Goal: Task Accomplishment & Management: Use online tool/utility

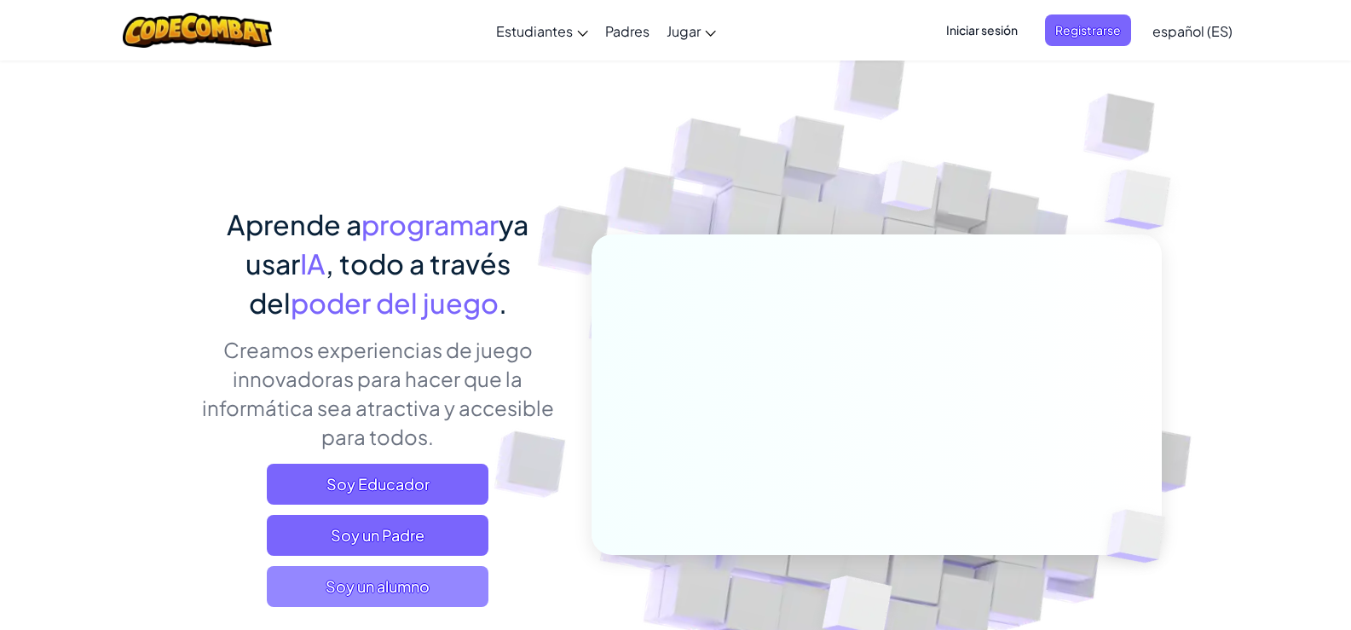
click at [413, 598] on span "Soy un alumno" at bounding box center [378, 586] width 222 height 41
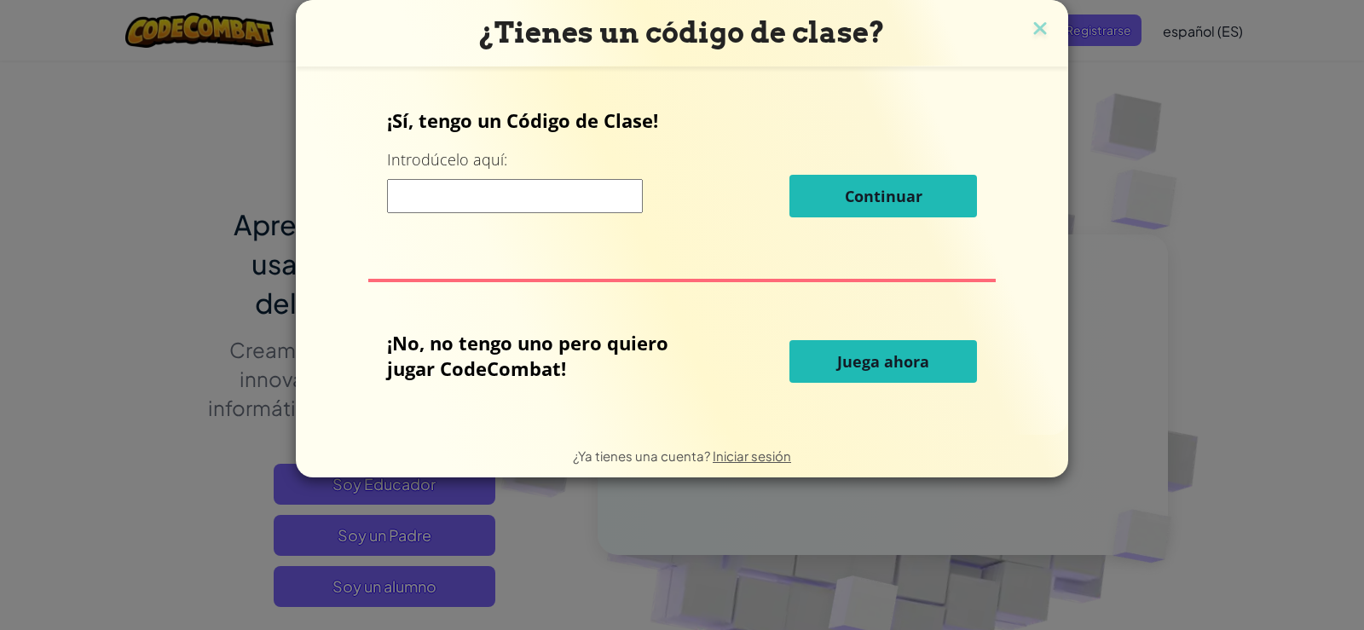
click at [867, 366] on font "Juega ahora" at bounding box center [883, 361] width 92 height 20
select select "es-ES"
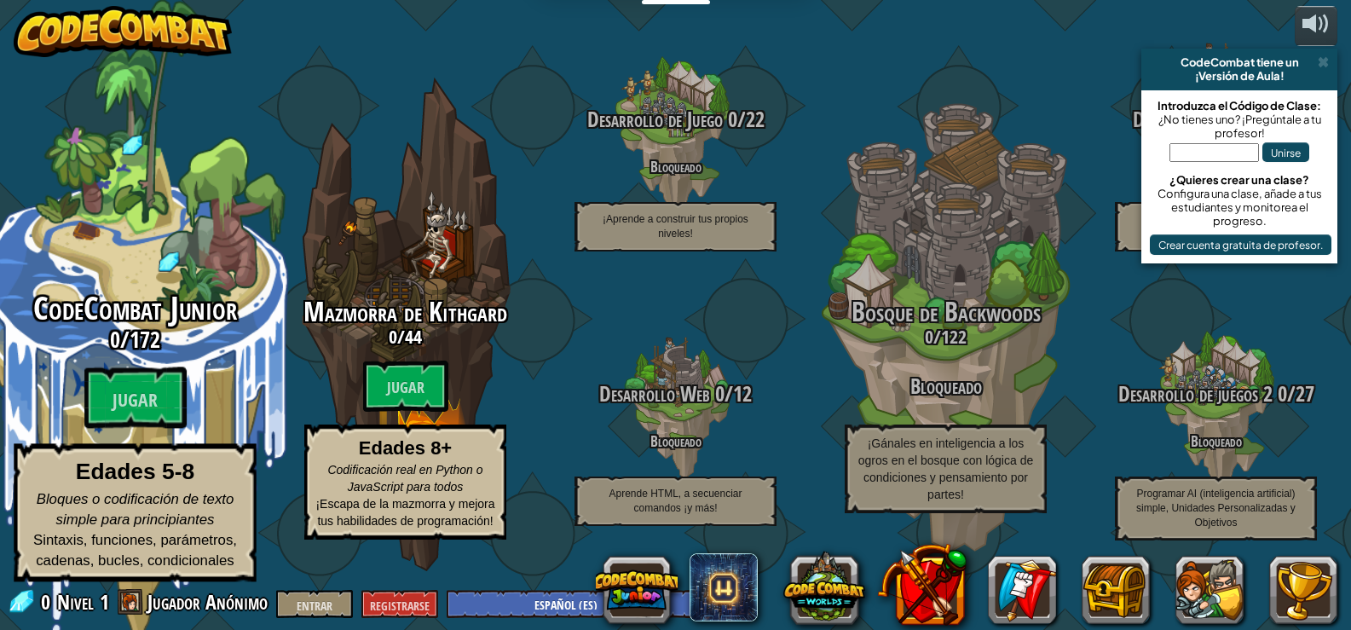
click at [112, 331] on font "CodeCombat Junior" at bounding box center [135, 308] width 204 height 44
select select "es-ES"
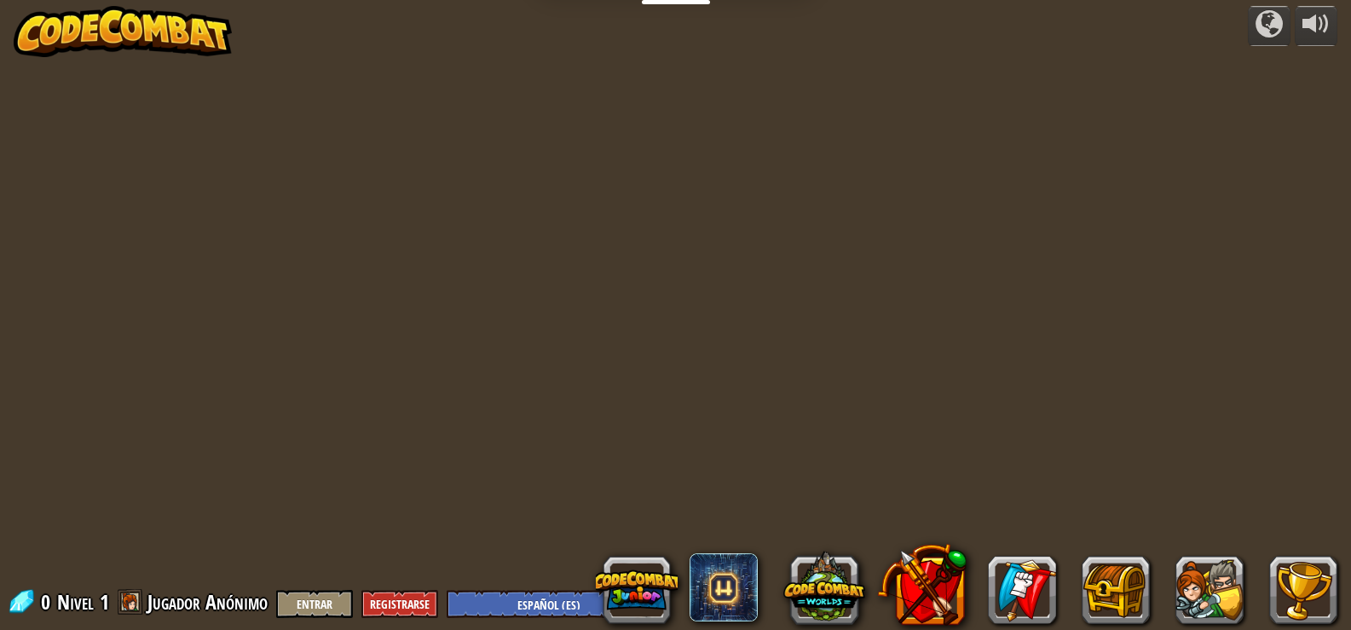
select select "es-ES"
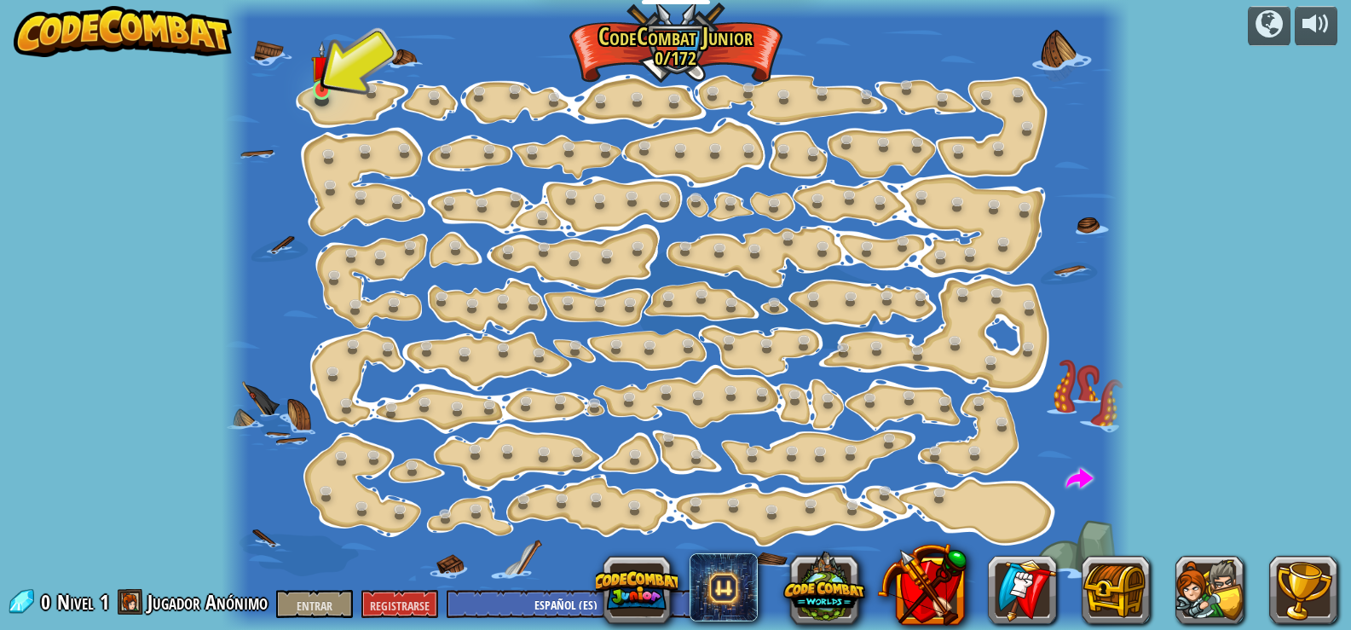
drag, startPoint x: 344, startPoint y: 101, endPoint x: 331, endPoint y: 95, distance: 14.9
click at [337, 96] on div "Cambio de Paso (Bloqueado) Cambie los argumentos del paso. Ve inteligentemente …" at bounding box center [676, 315] width 908 height 630
click at [328, 94] on link at bounding box center [324, 91] width 34 height 34
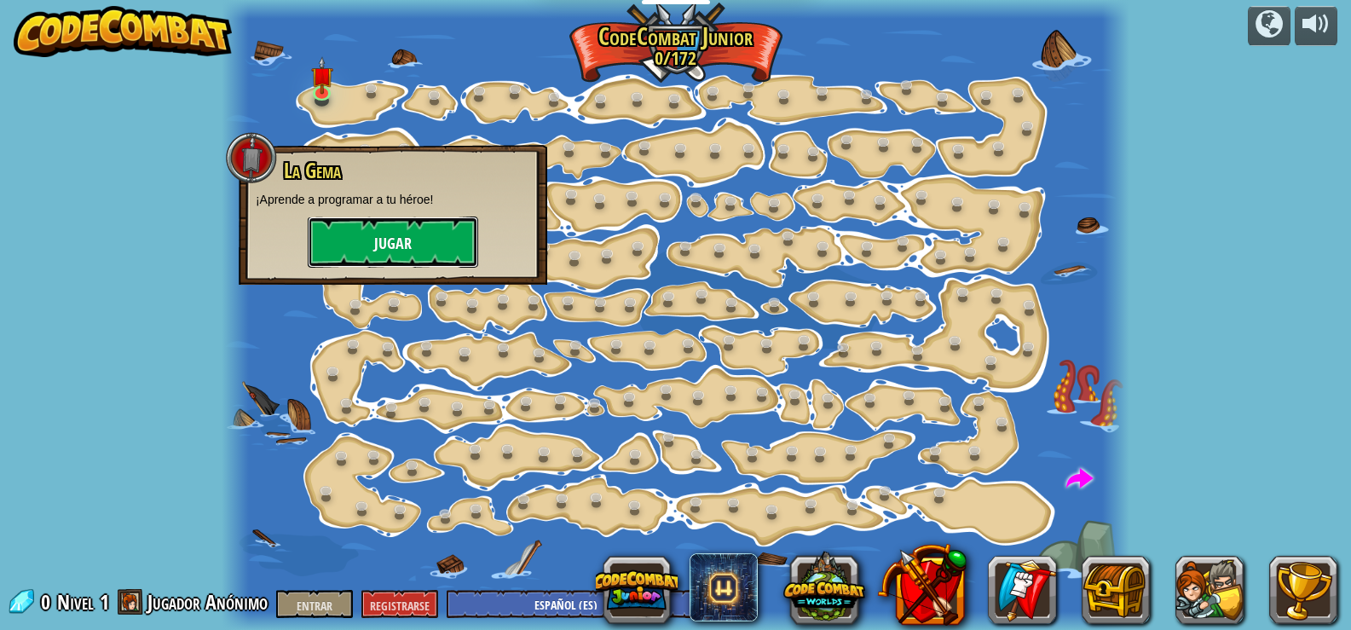
click at [393, 244] on font "Jugar" at bounding box center [393, 244] width 38 height 21
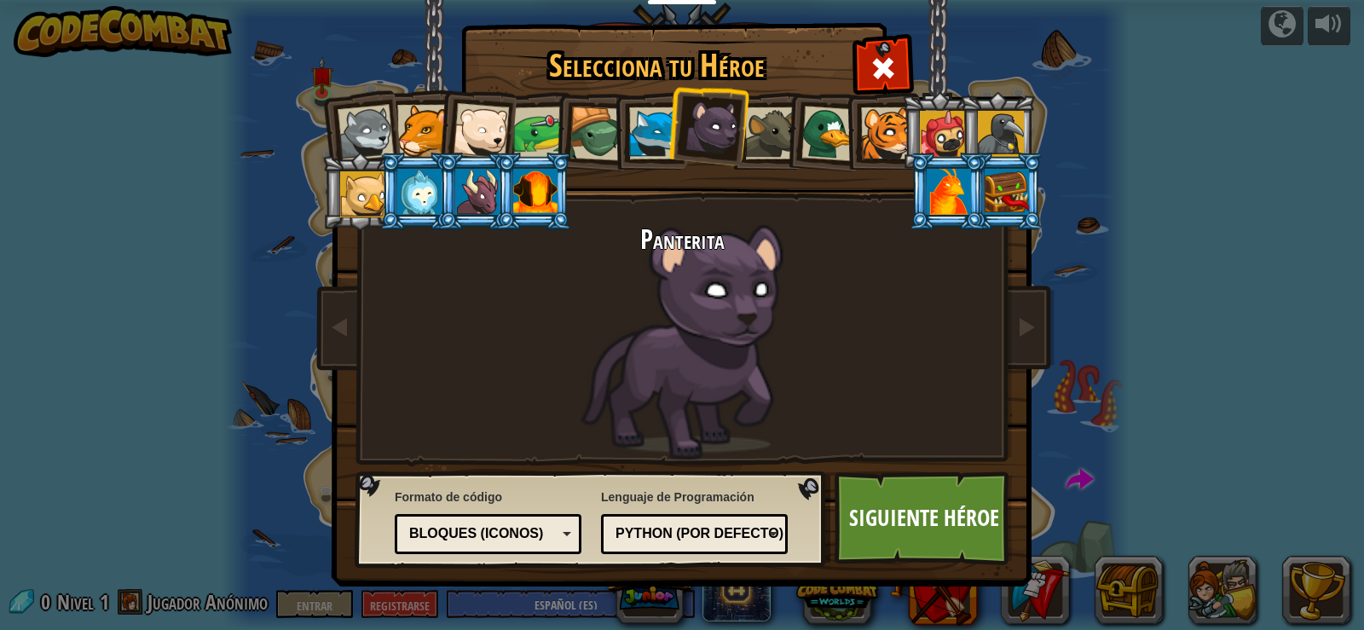
click at [441, 531] on font "Bloques (iconos)" at bounding box center [476, 533] width 134 height 14
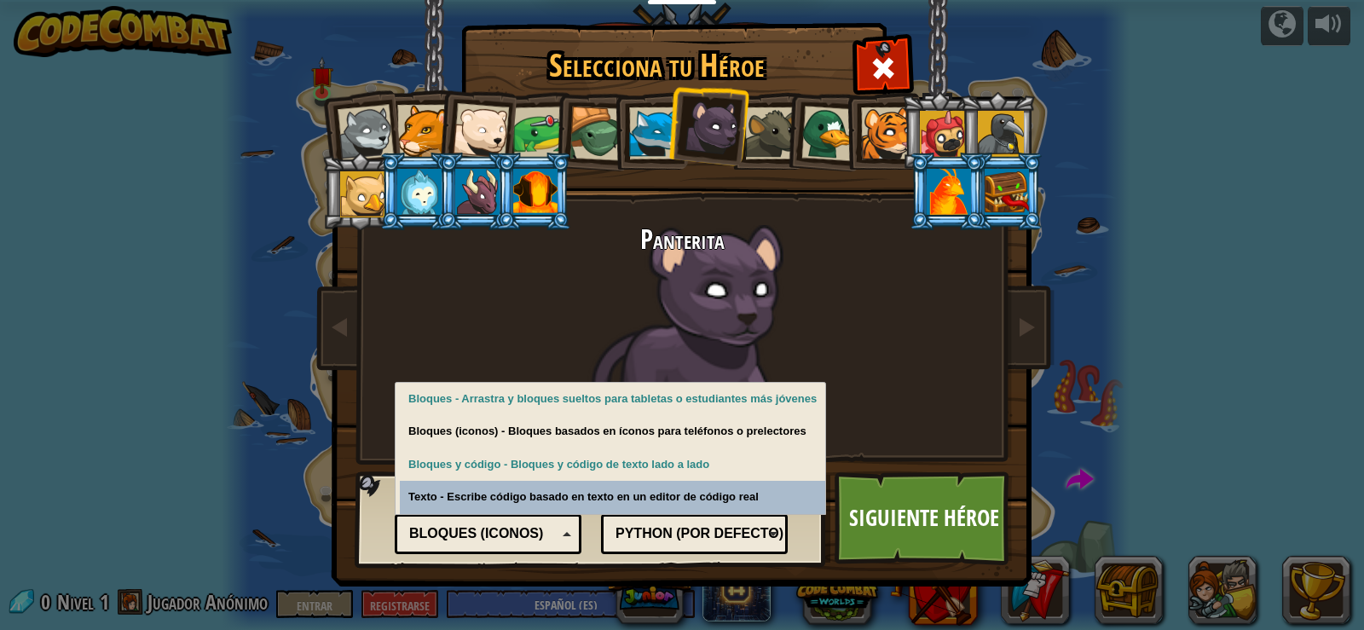
click at [475, 523] on div "Bloques (iconos)" at bounding box center [488, 534] width 165 height 26
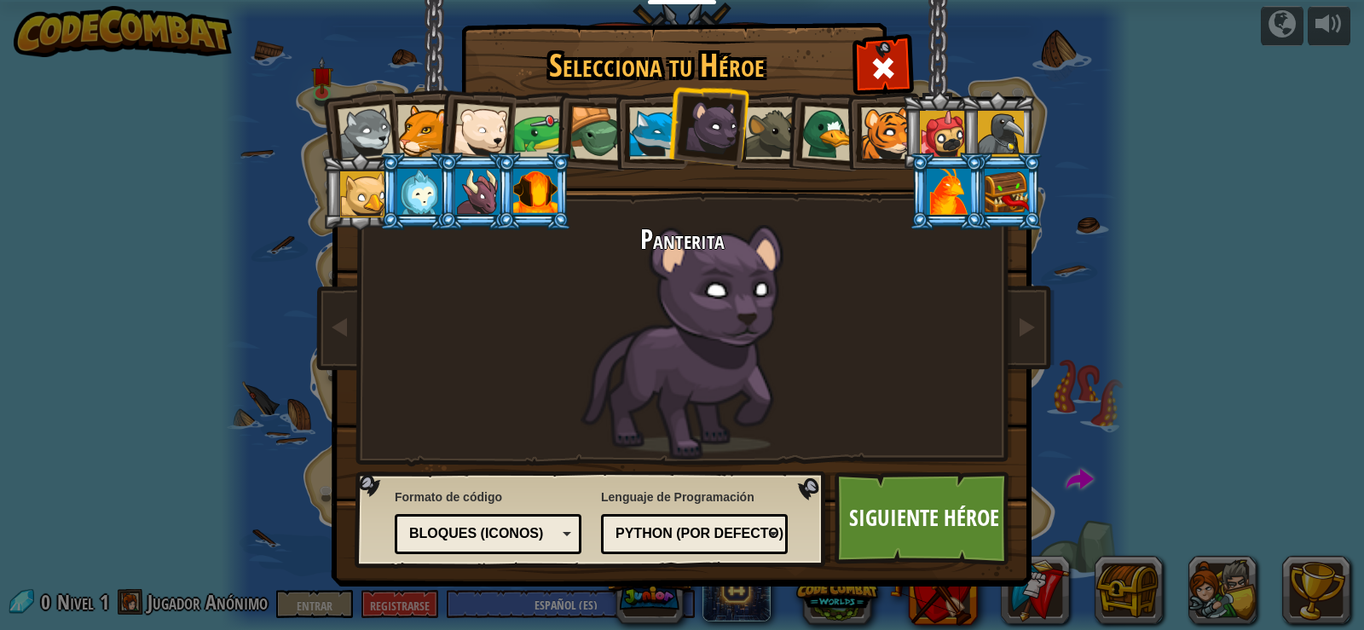
click at [480, 529] on font "Bloques (iconos)" at bounding box center [476, 533] width 134 height 14
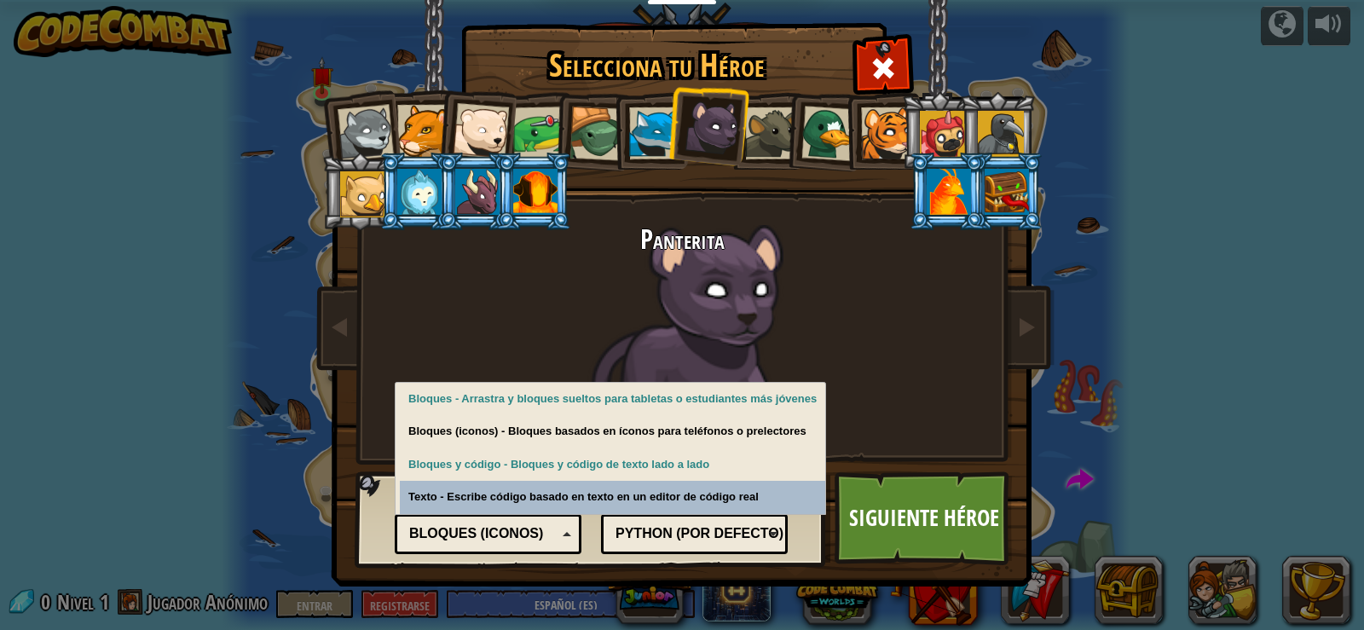
click at [665, 536] on font "Python (Por defecto)" at bounding box center [700, 533] width 168 height 14
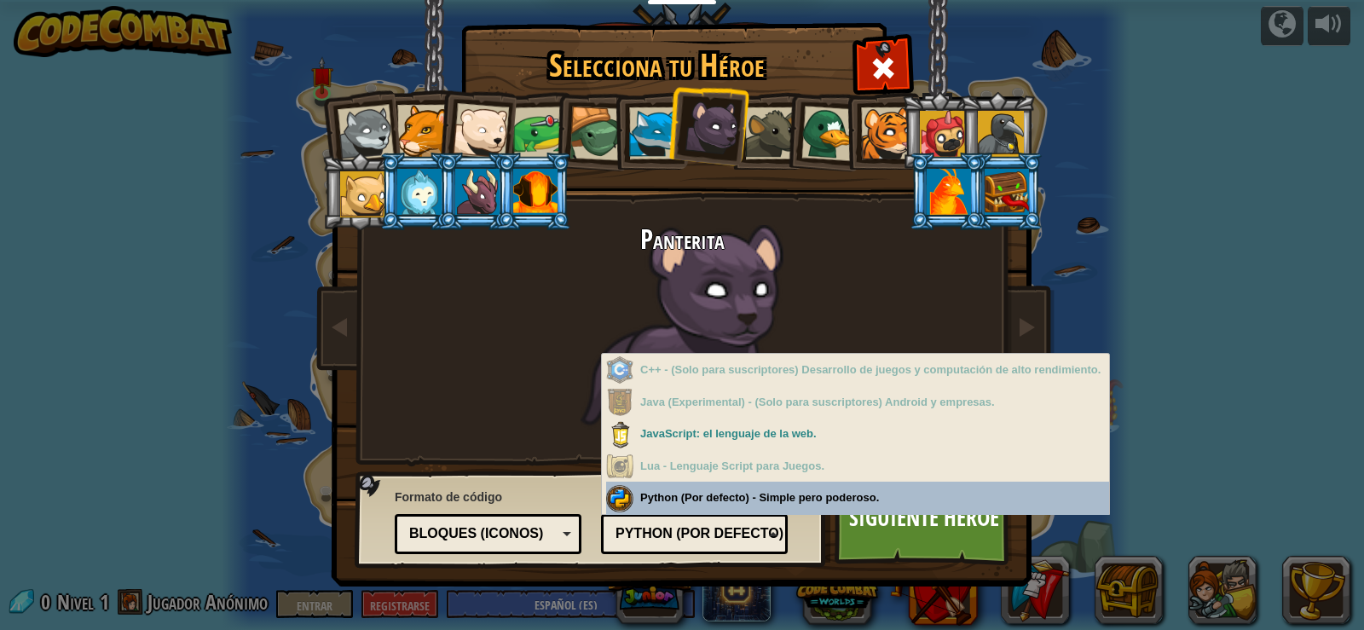
click at [512, 538] on font "Bloques (iconos)" at bounding box center [476, 533] width 134 height 14
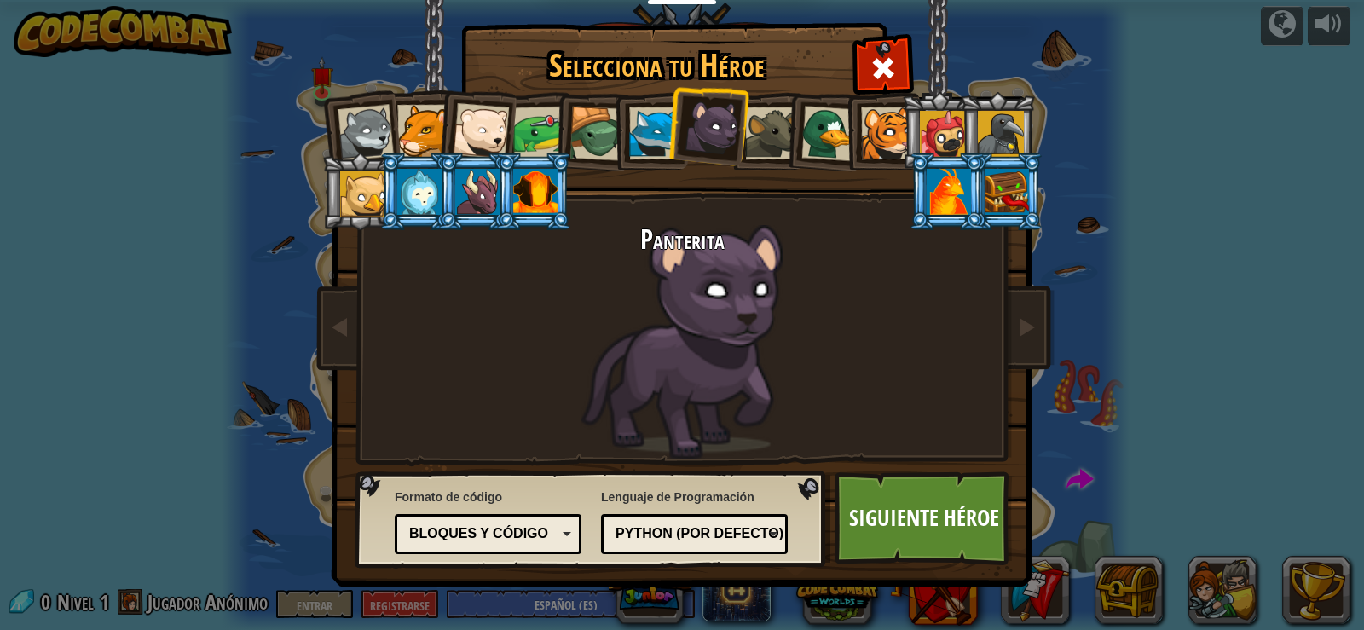
click at [505, 541] on div "Bloques y código" at bounding box center [482, 534] width 147 height 20
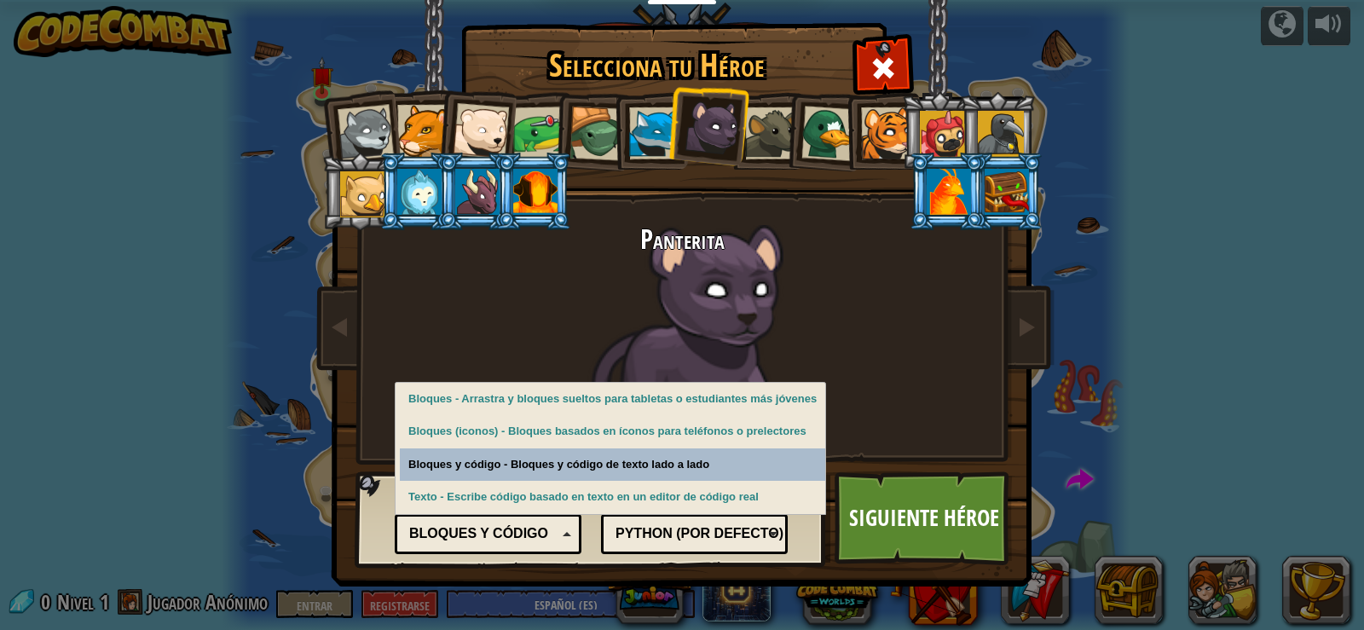
click at [565, 27] on div "Selecciona tu Héroe 0 Cachorro [PERSON_NAME] Puma Cachorro de oso polar Rana To…" at bounding box center [681, 27] width 699 height 2
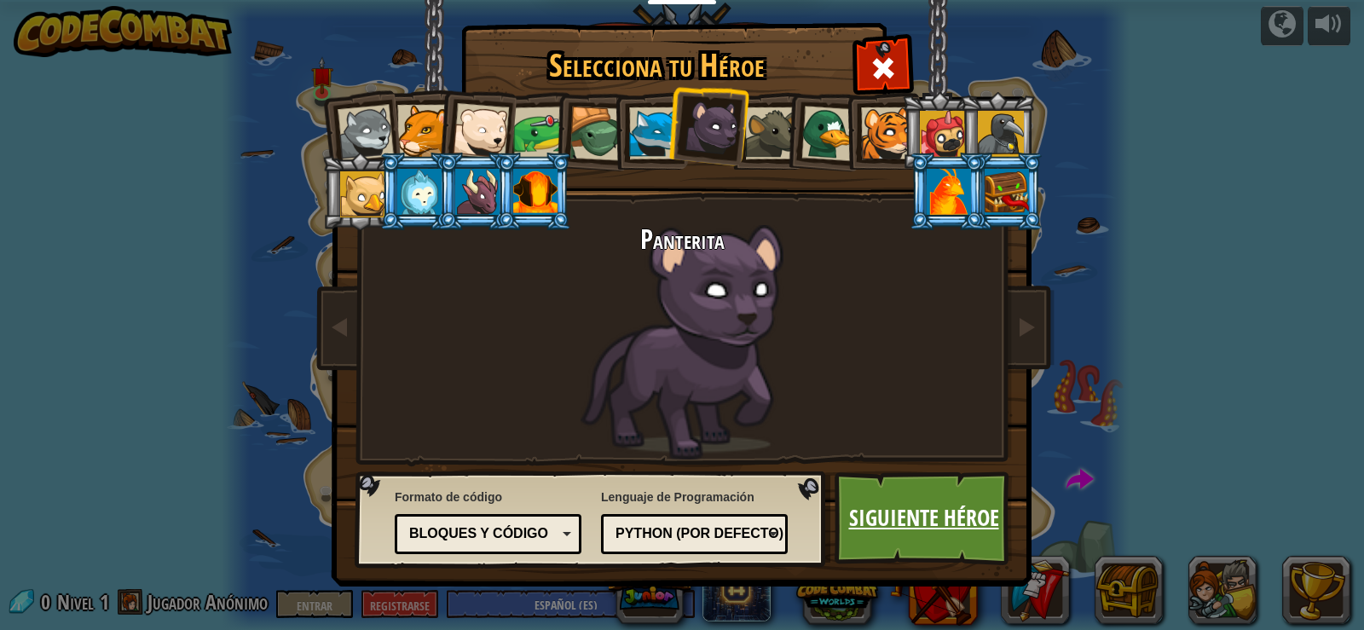
click at [918, 526] on font "Siguiente héroe" at bounding box center [924, 517] width 150 height 31
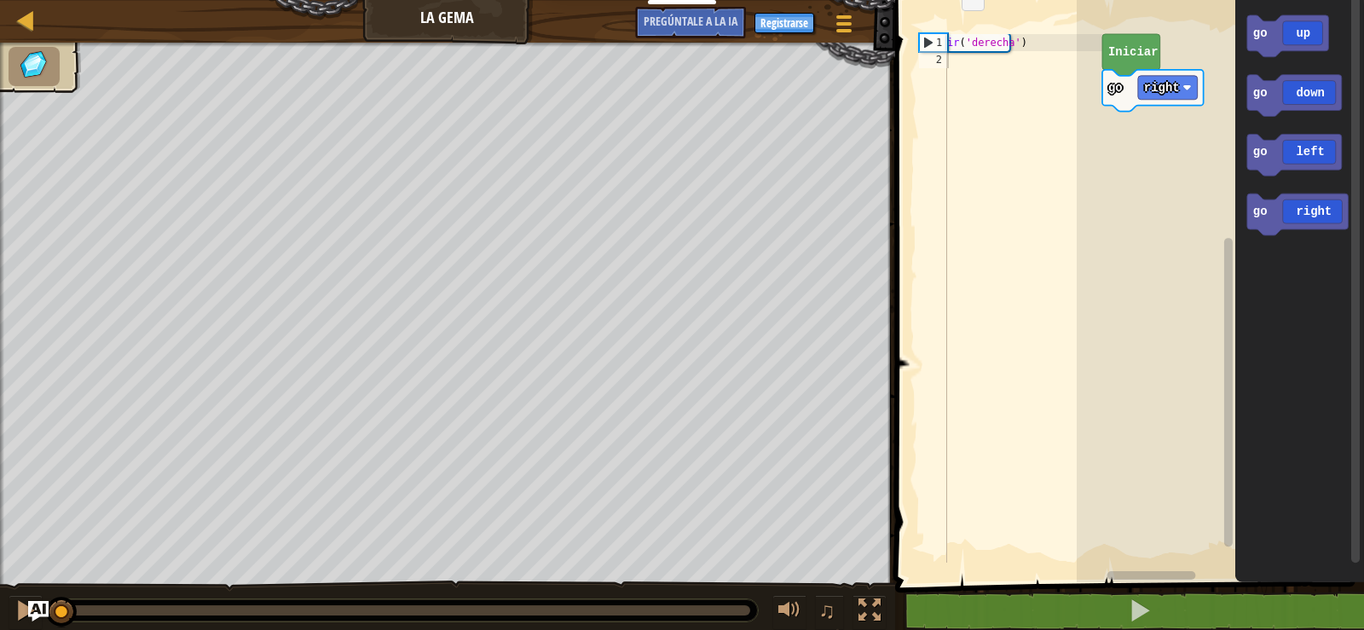
click at [944, 41] on div "1" at bounding box center [933, 42] width 27 height 17
click at [969, 41] on div "ir ( 'derecha' )" at bounding box center [1023, 315] width 159 height 563
type textarea "go('right')"
click at [1004, 40] on div "ir ( 'derecha' )" at bounding box center [1023, 315] width 159 height 563
click at [1041, 39] on div "ir ( 'derecha' )" at bounding box center [1023, 315] width 159 height 563
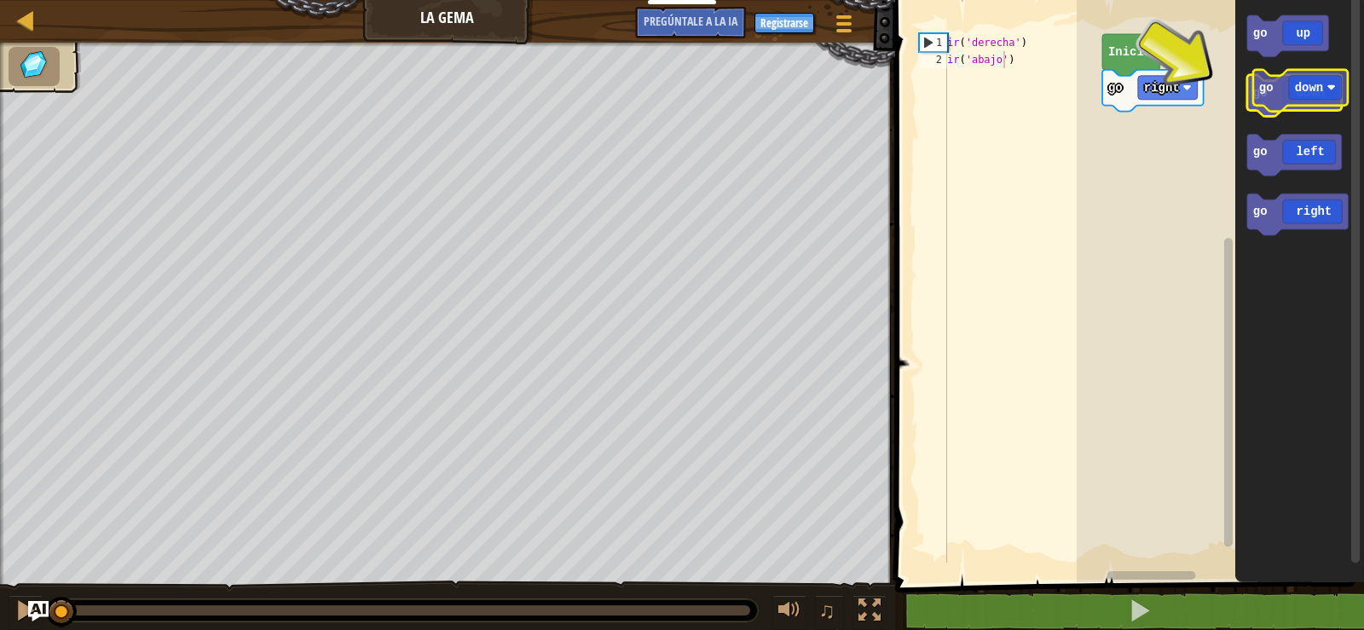
click at [1324, 100] on icon "Espacio de trabajo de Blockly" at bounding box center [1294, 96] width 95 height 42
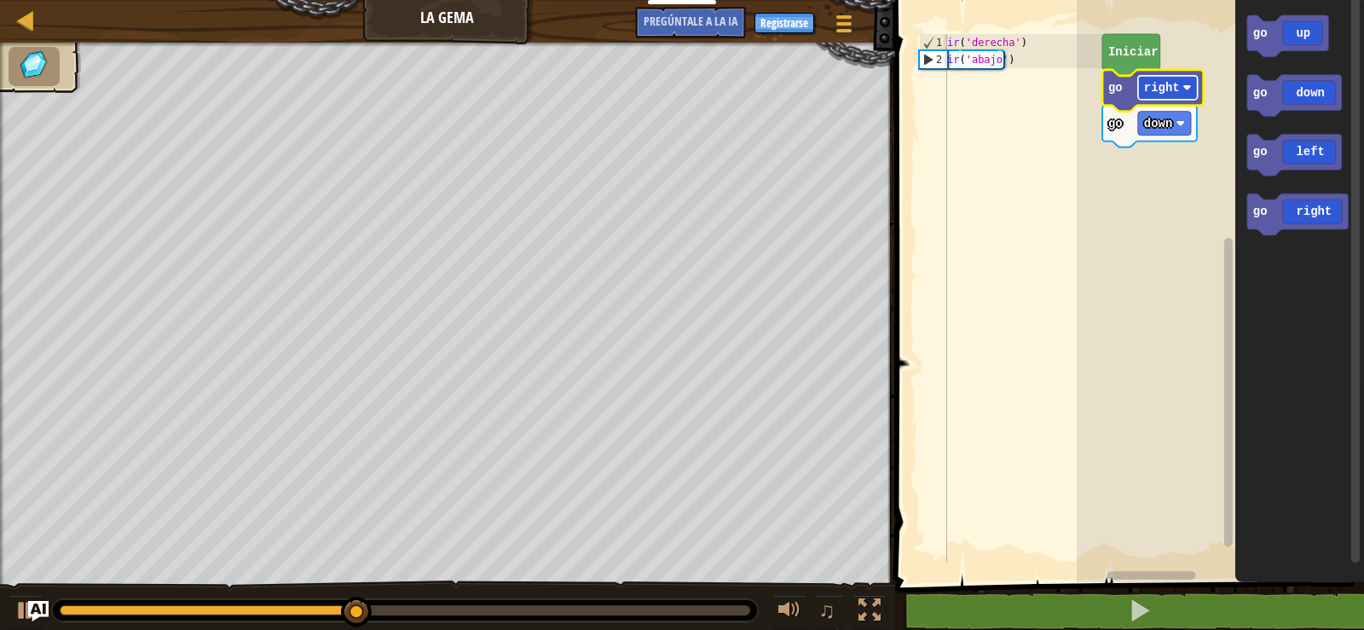
click at [1175, 91] on text "right" at bounding box center [1162, 88] width 36 height 14
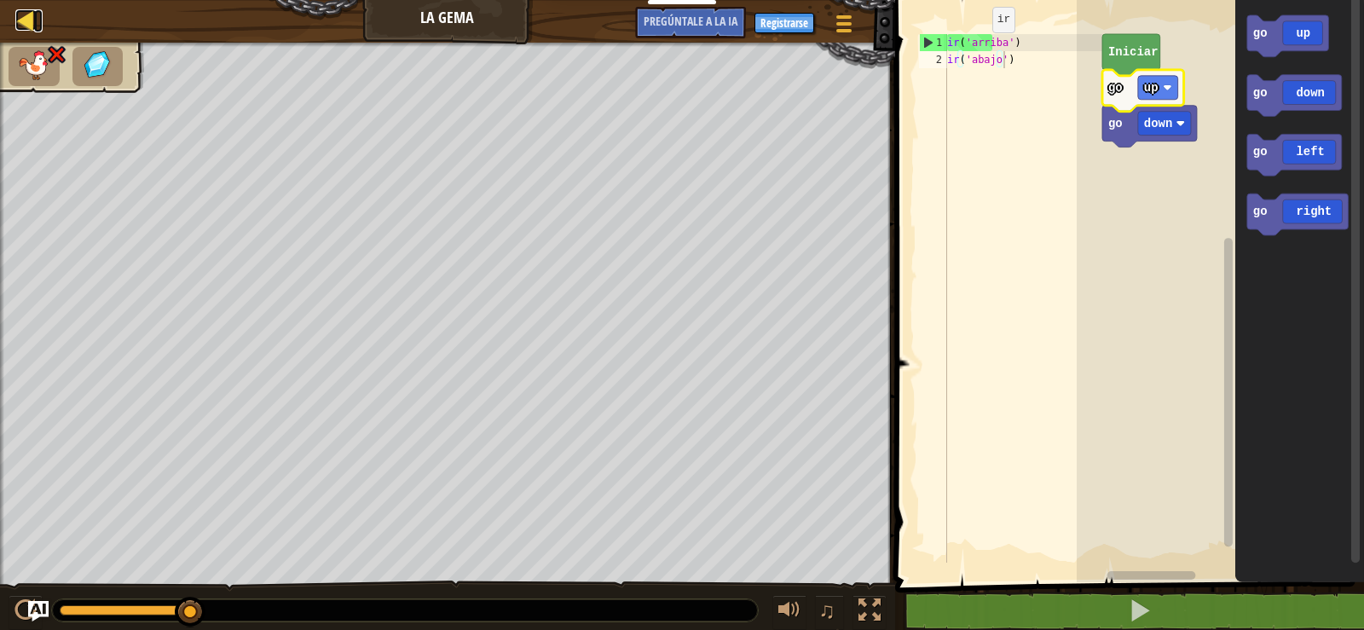
click at [38, 23] on link "Mapa" at bounding box center [38, 20] width 9 height 23
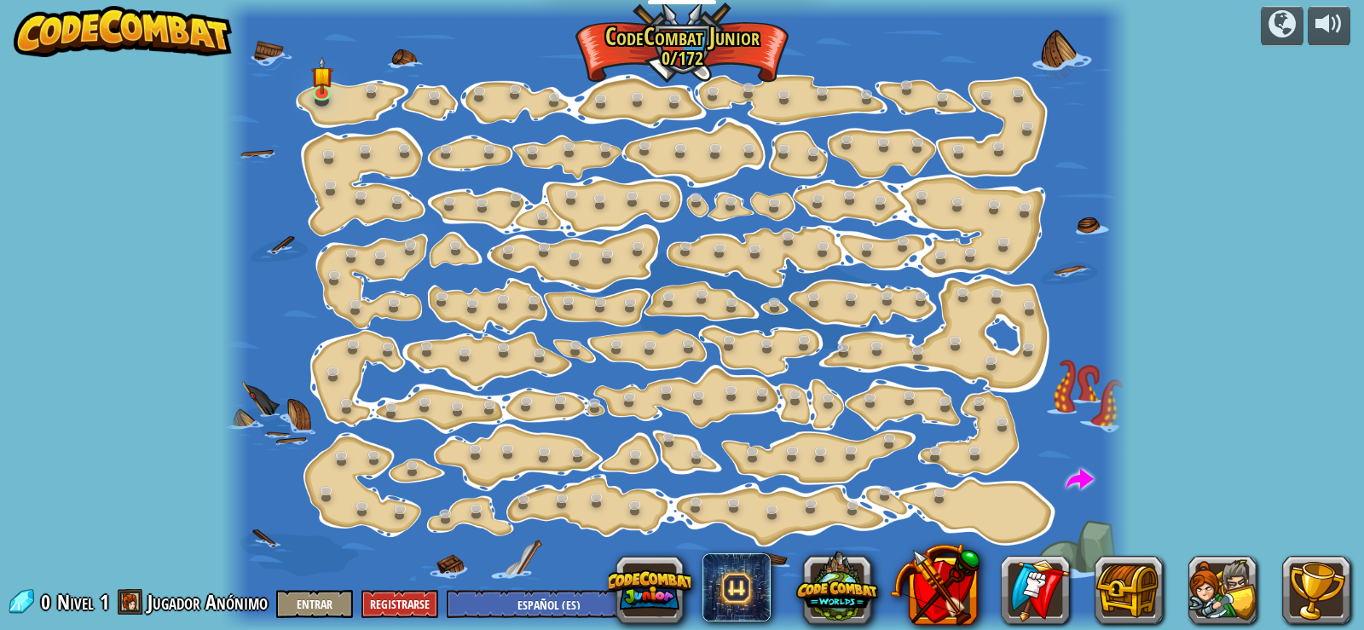
select select "es-ES"
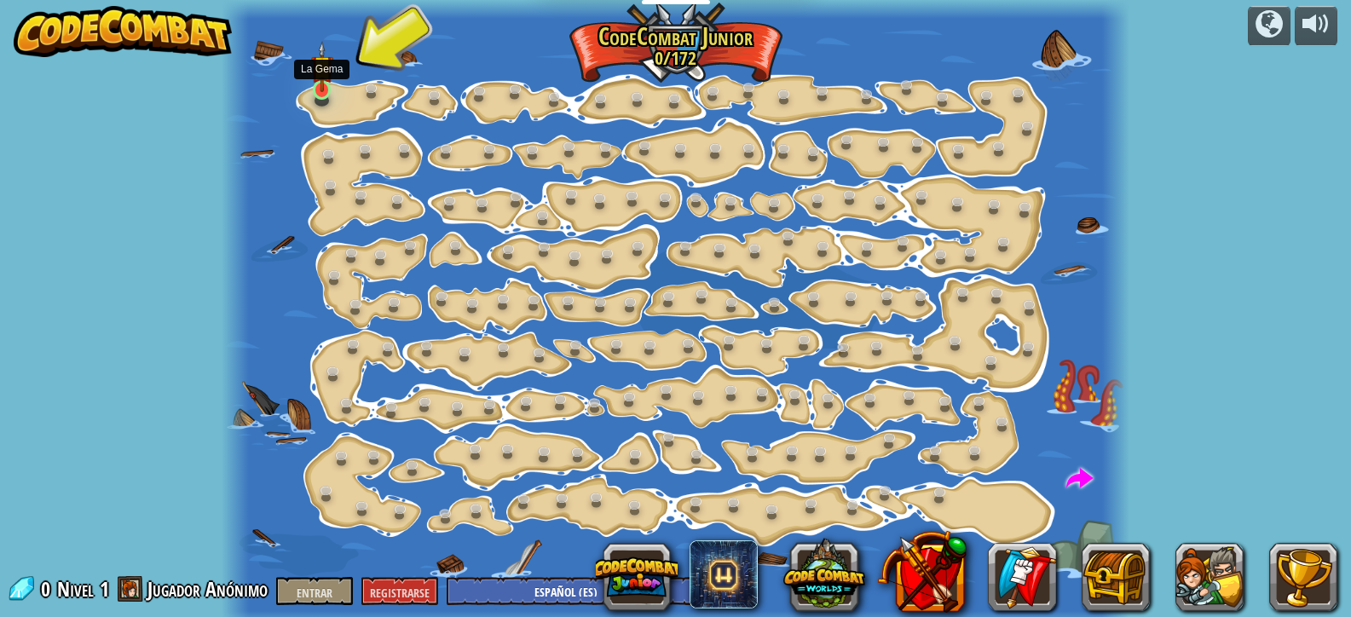
click at [318, 90] on img at bounding box center [322, 66] width 22 height 51
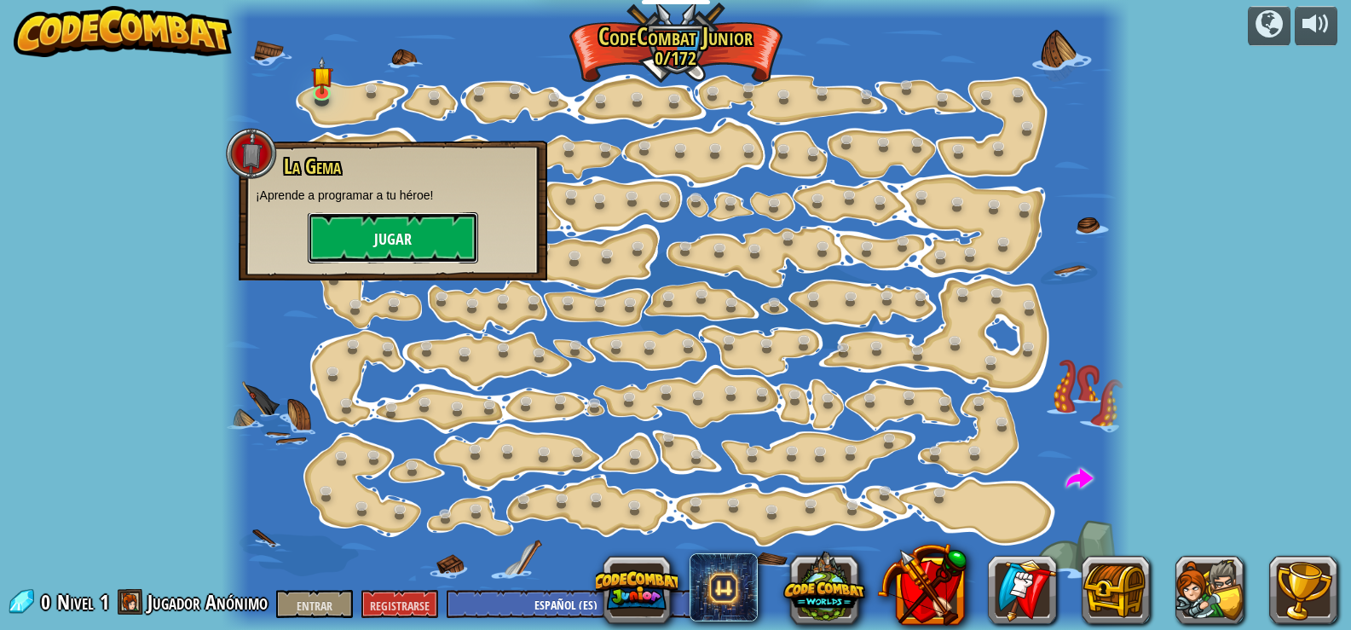
click at [405, 241] on font "Jugar" at bounding box center [393, 239] width 38 height 21
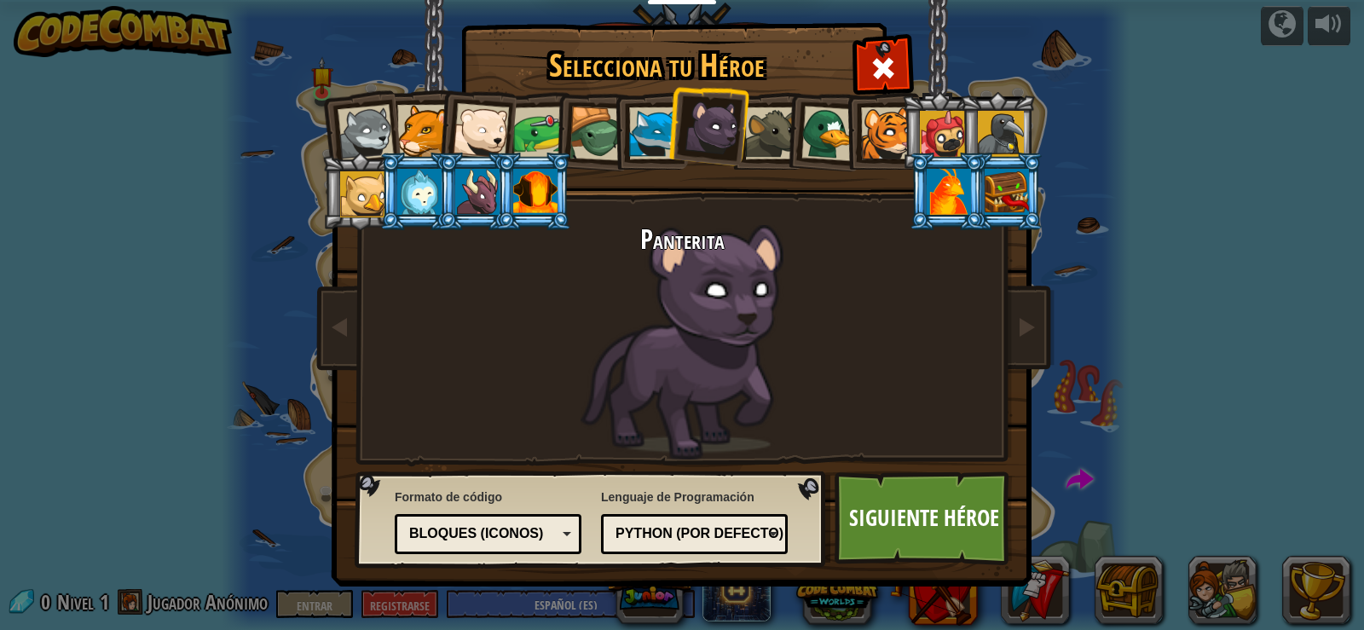
click at [494, 550] on div "Texto Bloques y código Bloques Bloques (iconos) Bloques (iconos)" at bounding box center [488, 534] width 187 height 40
click at [900, 514] on font "Siguiente héroe" at bounding box center [924, 517] width 150 height 31
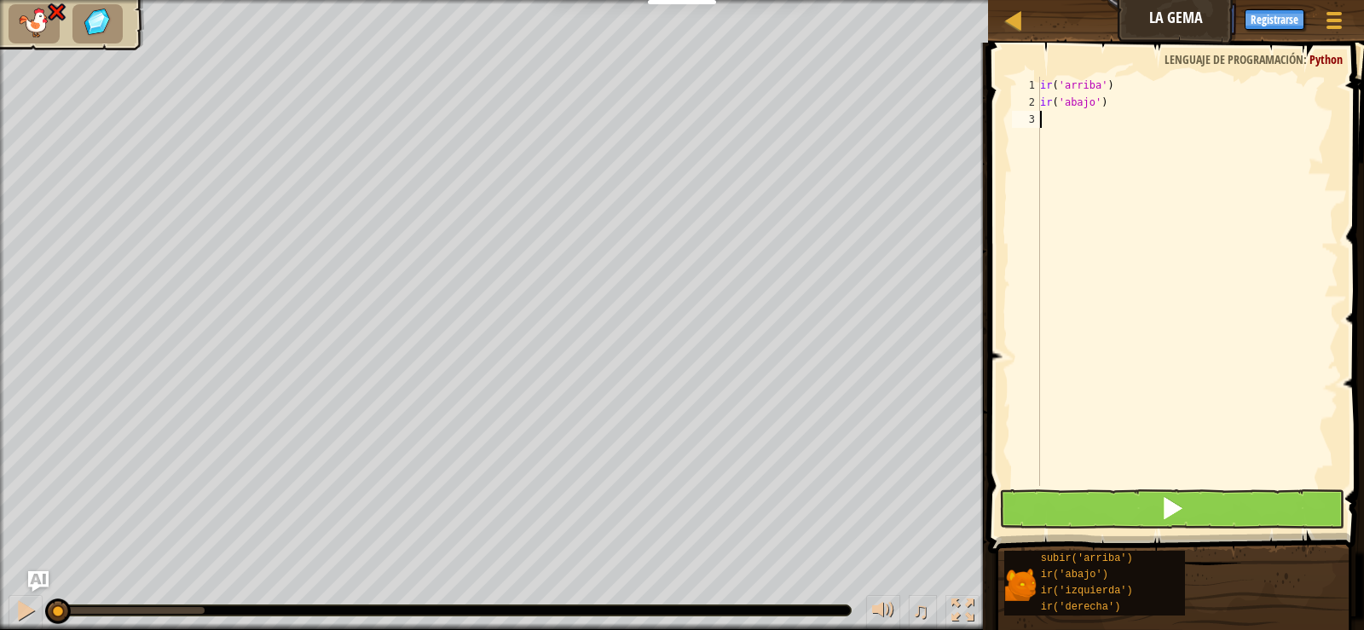
type textarea "go('down')"
type textarea "ir("
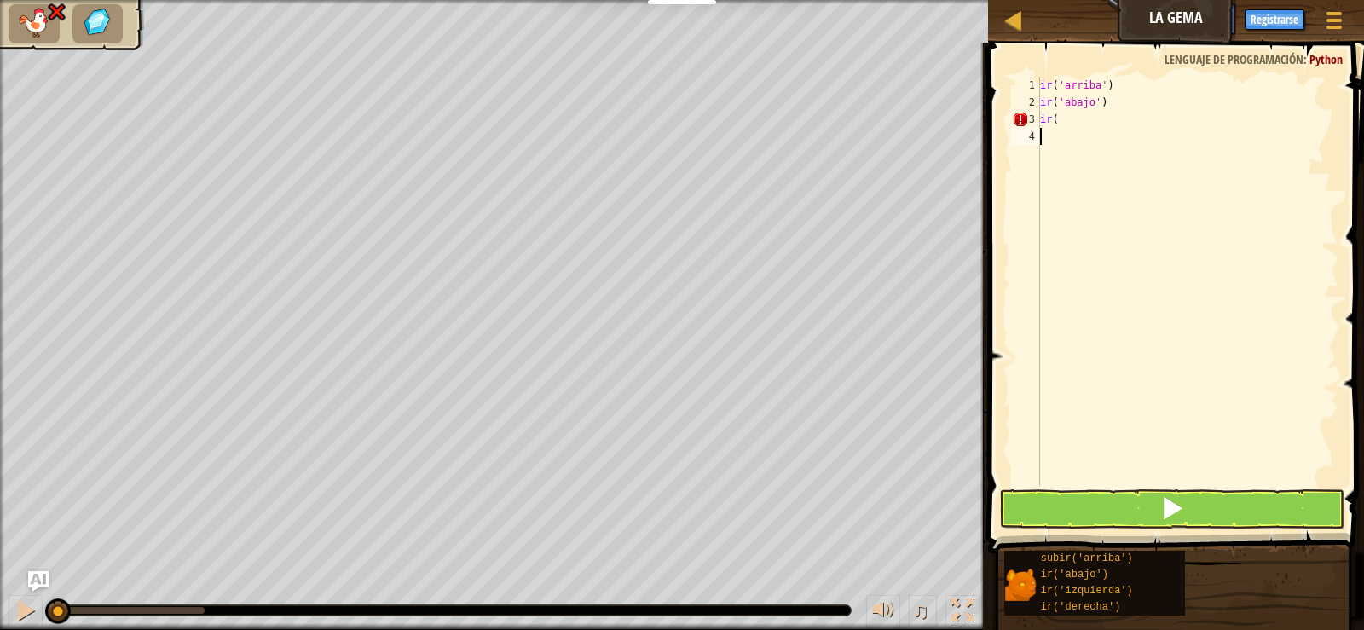
type textarea "ir("
drag, startPoint x: 1121, startPoint y: 99, endPoint x: 1139, endPoint y: 107, distance: 19.5
click at [1121, 99] on div "ir ( 'arriba' ) ir ( 'abajo' ) ir ( 'izquierda' )" at bounding box center [1188, 298] width 302 height 443
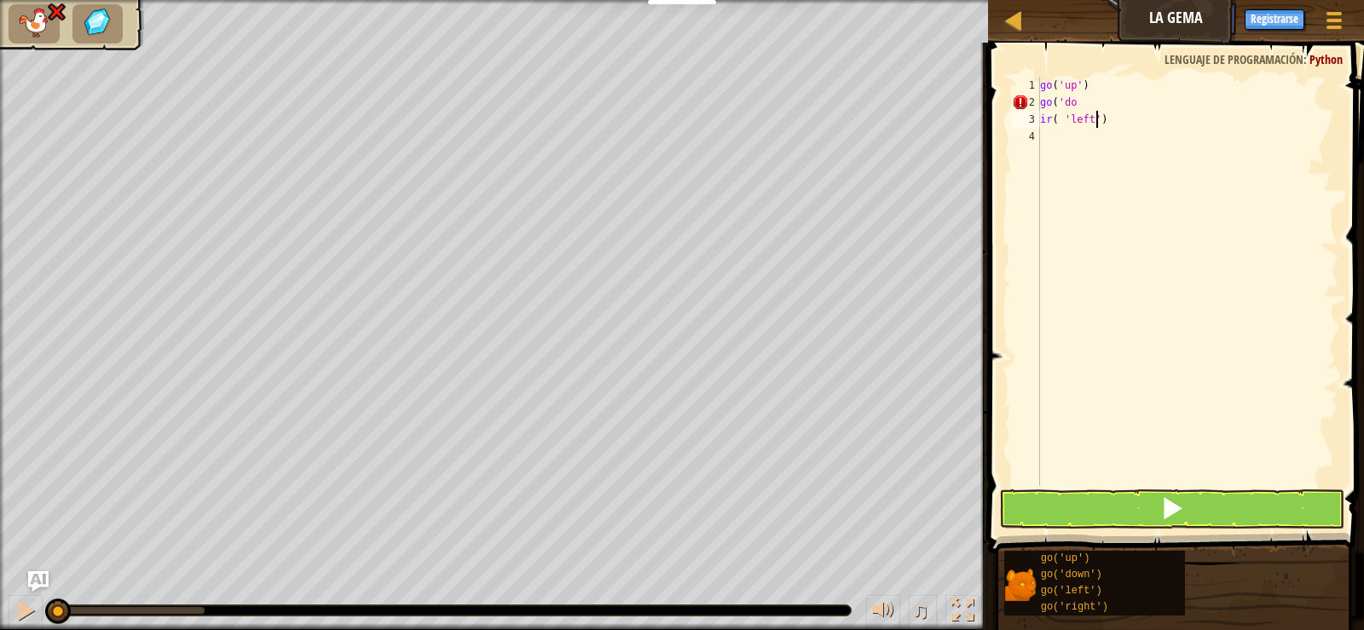
click at [1099, 119] on div "go ( 'up' ) go ( 'do ir ( 'left' )" at bounding box center [1188, 298] width 302 height 443
click at [1087, 106] on div "go ( 'up' ) go ( 'do ir ( 'left' )" at bounding box center [1188, 298] width 302 height 443
click at [1104, 78] on div "go ( 'up' ) go ( 'down' ) ir ( 'left' )" at bounding box center [1188, 298] width 302 height 443
type textarea "g"
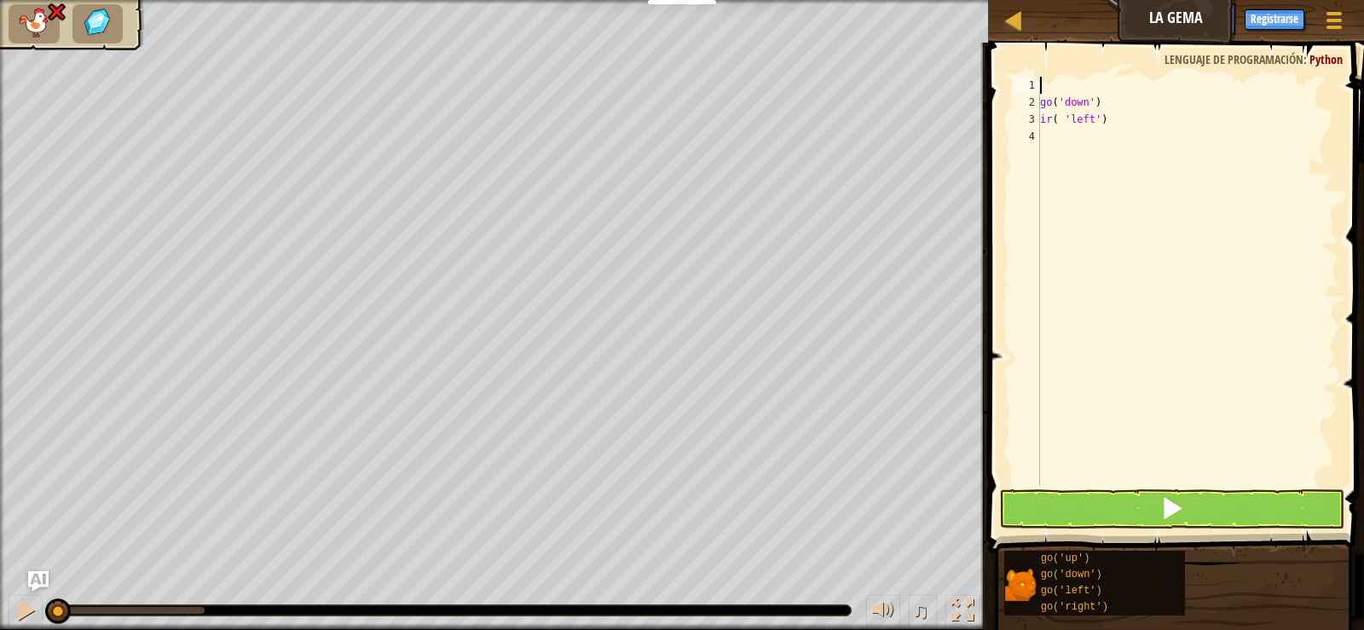
click at [1052, 119] on div "go ( 'down' ) ir ( 'left' )" at bounding box center [1188, 298] width 302 height 443
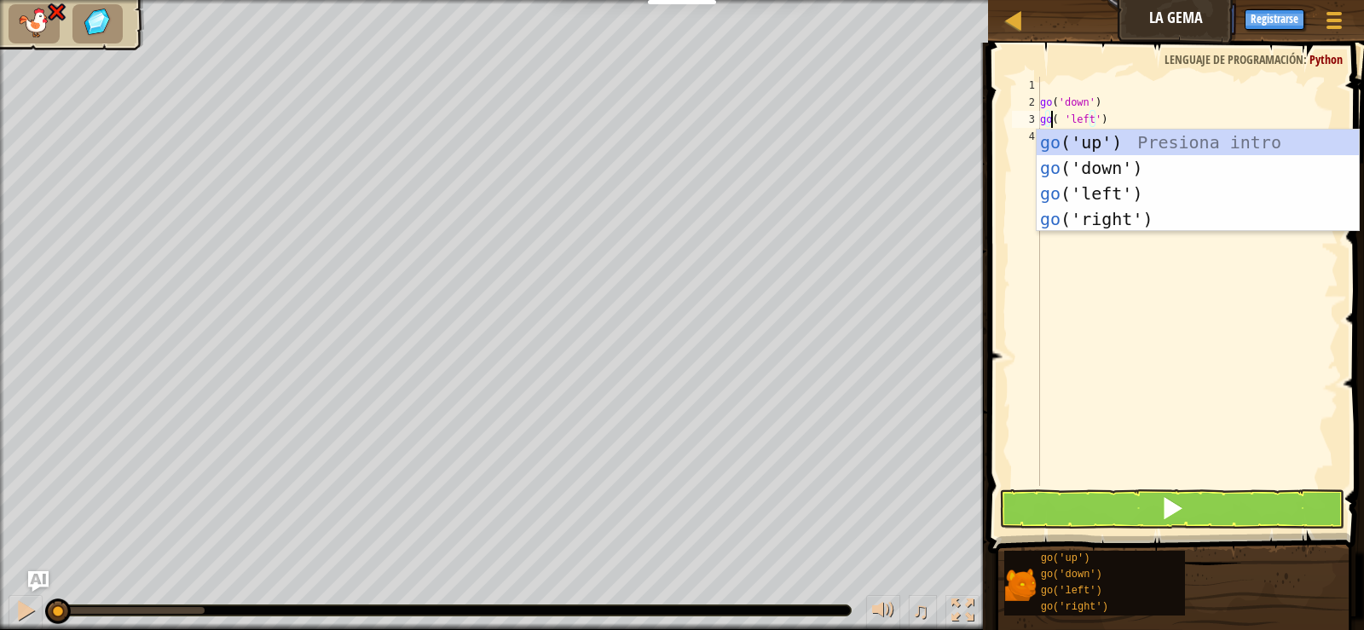
scroll to position [8, 2]
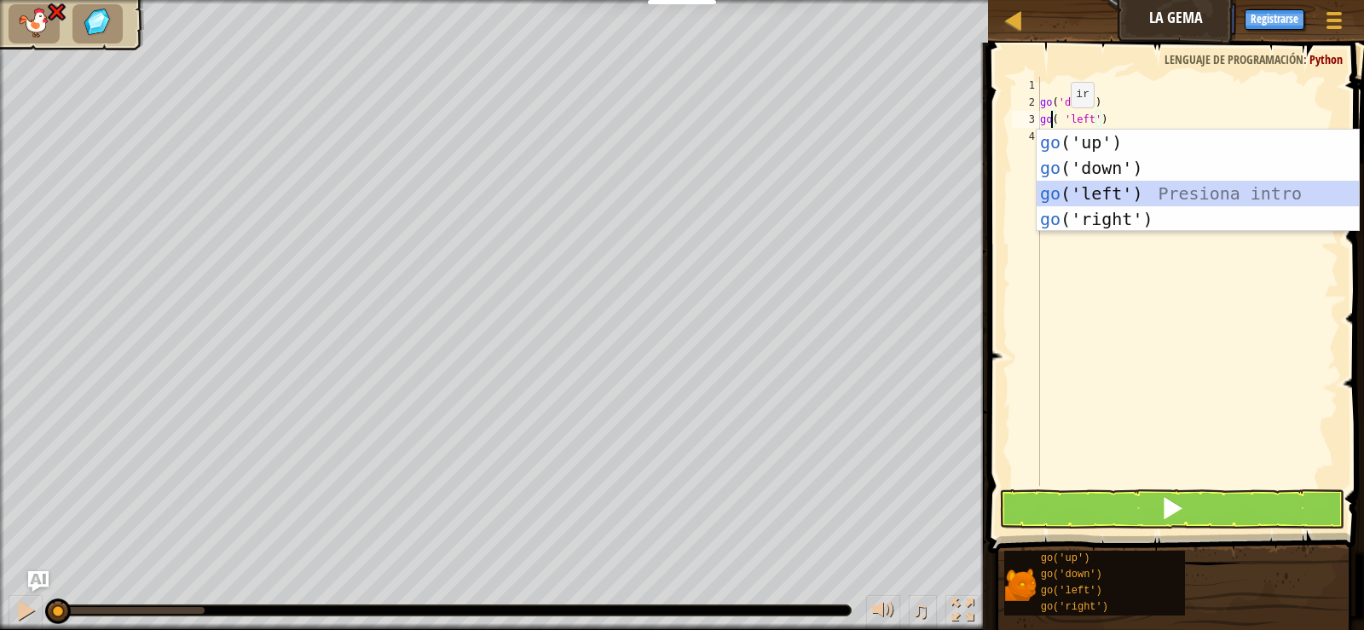
click at [1142, 197] on div "go ('up') Presiona intro go ('down') Presiona intro go ('left') Presiona intro …" at bounding box center [1198, 206] width 322 height 153
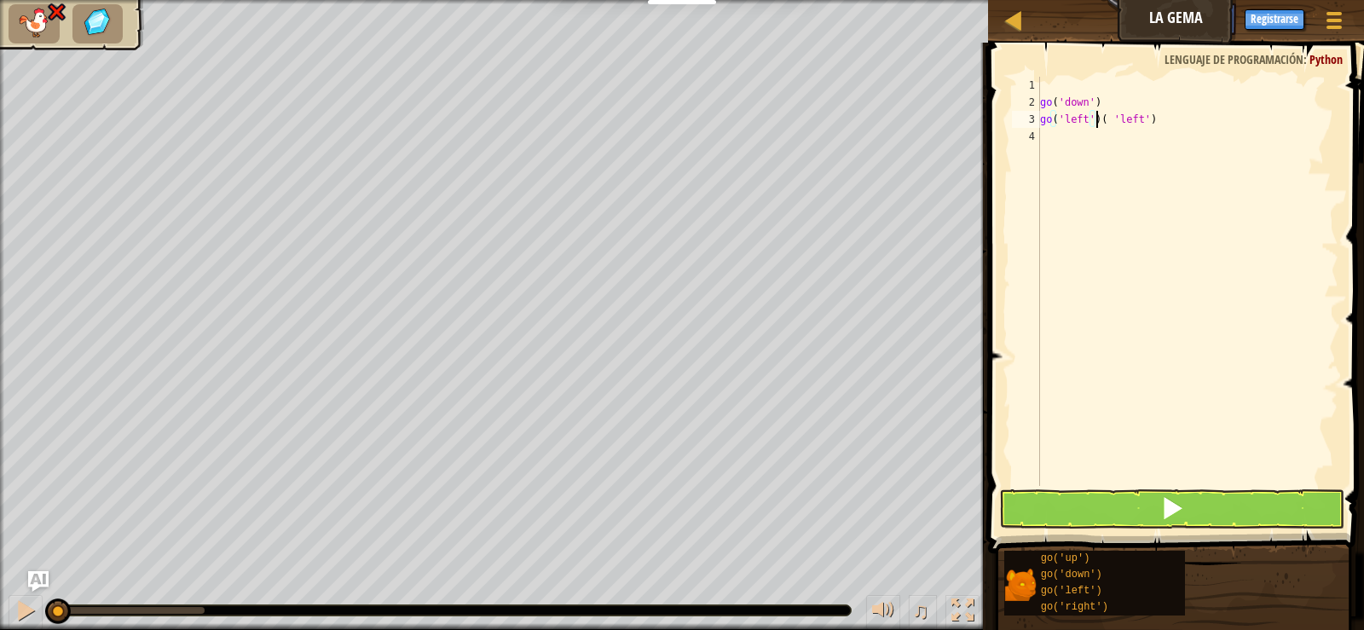
click at [1191, 127] on div "go ( 'down' ) go ( 'left' ) ( 'left' )" at bounding box center [1188, 298] width 302 height 443
click at [1171, 507] on span at bounding box center [1172, 508] width 24 height 24
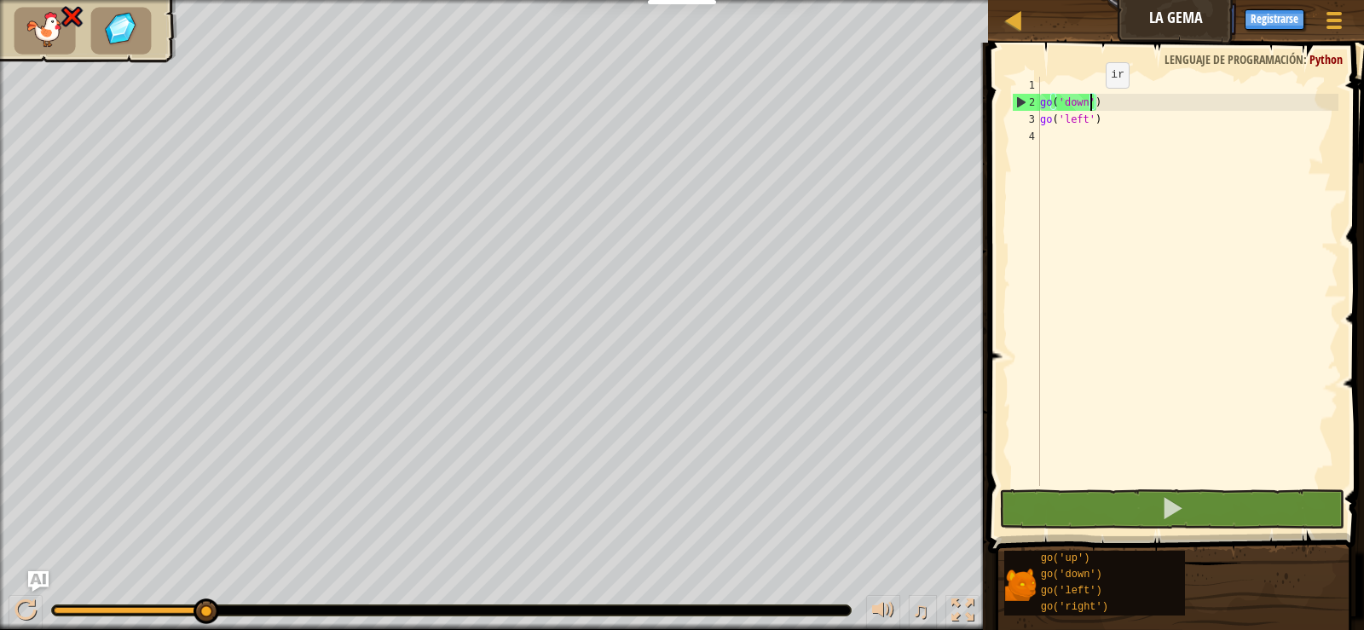
click at [1091, 105] on div "go ( 'down' ) go ( 'left' )" at bounding box center [1188, 298] width 302 height 443
click at [1082, 101] on div "go ( 'down' ) go ( 'left' )" at bounding box center [1188, 298] width 302 height 443
click at [1078, 95] on div "go ( 'down' ) go ( 'left' )" at bounding box center [1188, 298] width 302 height 443
drag, startPoint x: 165, startPoint y: 605, endPoint x: 156, endPoint y: 610, distance: 9.5
click at [161, 608] on div at bounding box center [451, 610] width 799 height 10
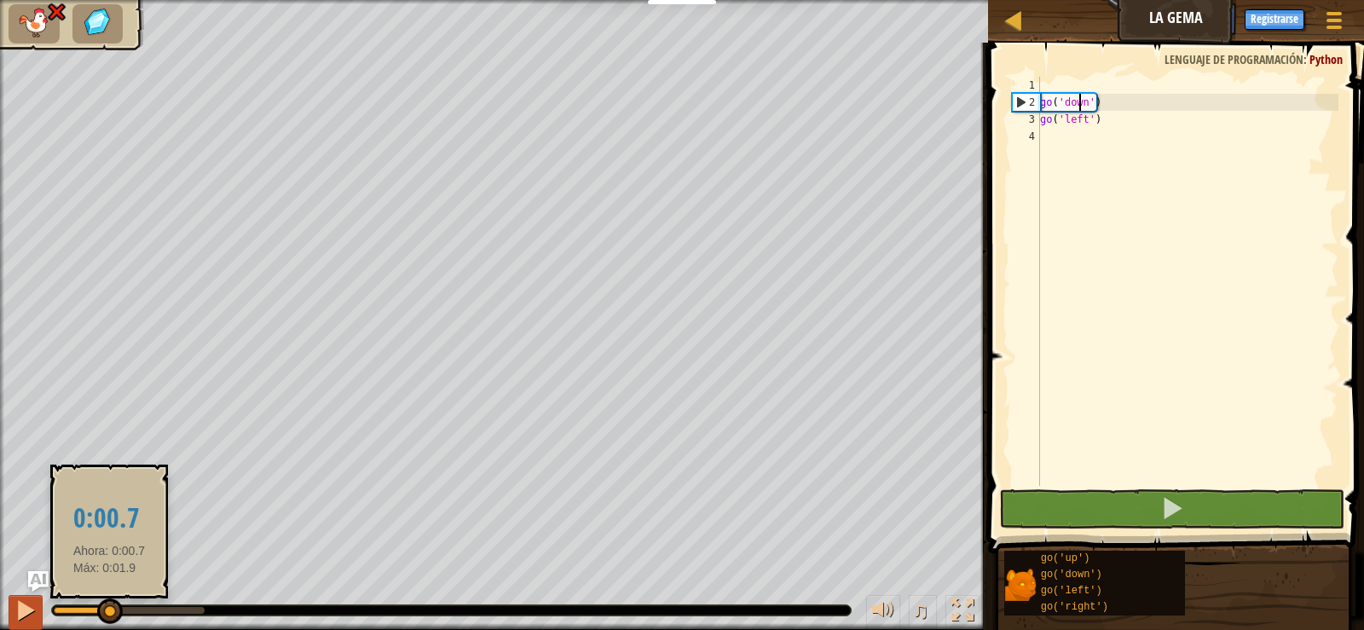
drag, startPoint x: 151, startPoint y: 613, endPoint x: 22, endPoint y: 605, distance: 129.0
click at [30, 609] on div "♫" at bounding box center [494, 606] width 988 height 51
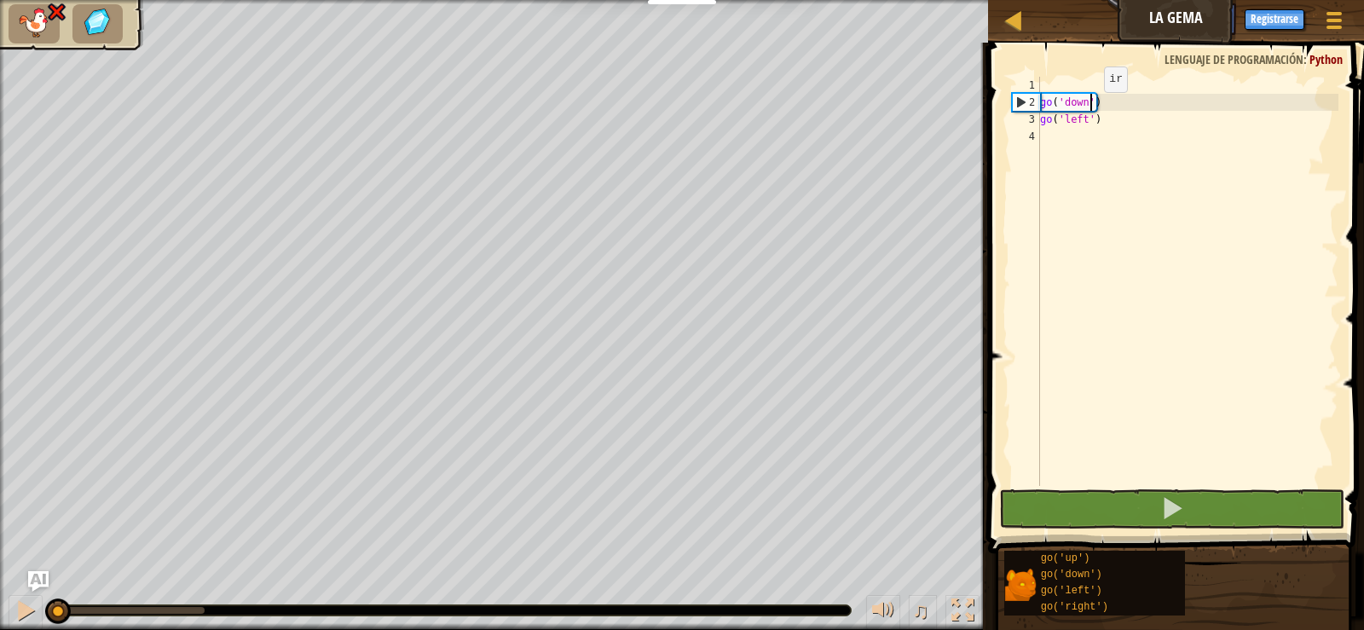
click at [1090, 109] on div "go ( 'down' ) go ( 'left' )" at bounding box center [1188, 298] width 302 height 443
click at [1074, 105] on div "go ( 'down' ) go ( 'left' )" at bounding box center [1188, 298] width 302 height 443
click at [1079, 107] on div "go ( 'down' ) go ( 'left' )" at bounding box center [1188, 298] width 302 height 443
click at [1093, 105] on div "go ( 'down' ) go ( 'left' )" at bounding box center [1188, 298] width 302 height 443
click at [1084, 101] on div "go ( 'down' ) go ( 'left' )" at bounding box center [1188, 298] width 302 height 443
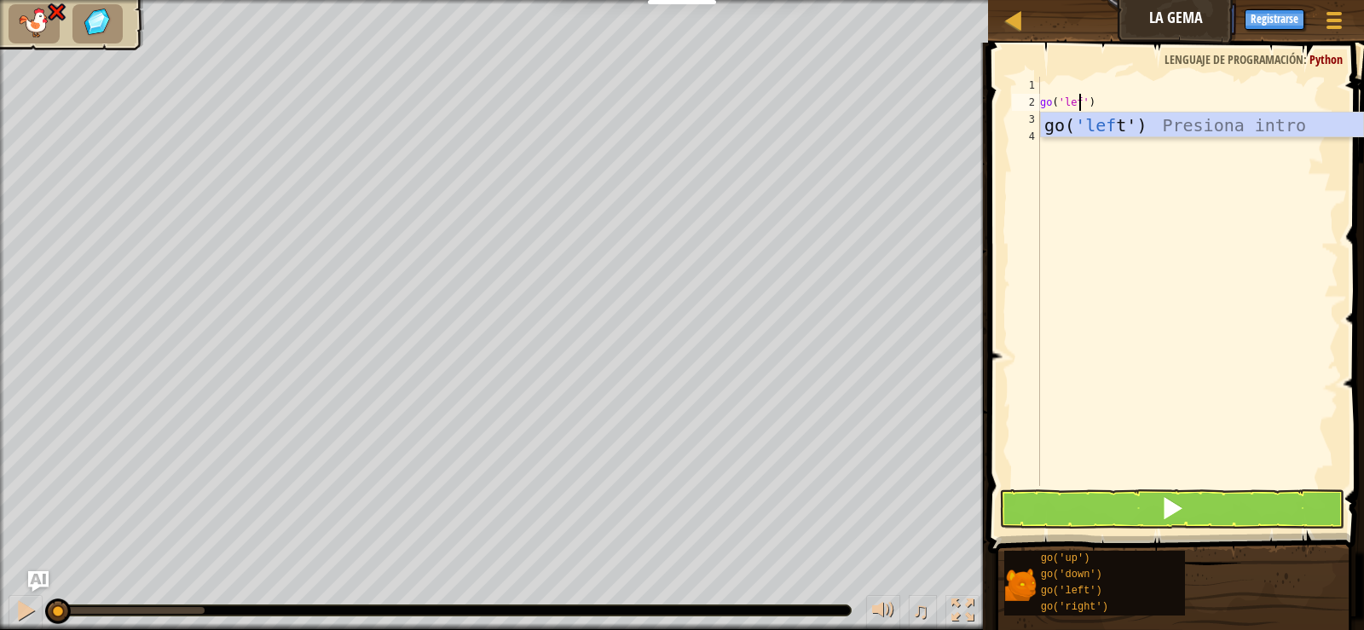
scroll to position [8, 4]
click at [1122, 121] on div "go( 'left ') Presiona intro" at bounding box center [1202, 151] width 322 height 77
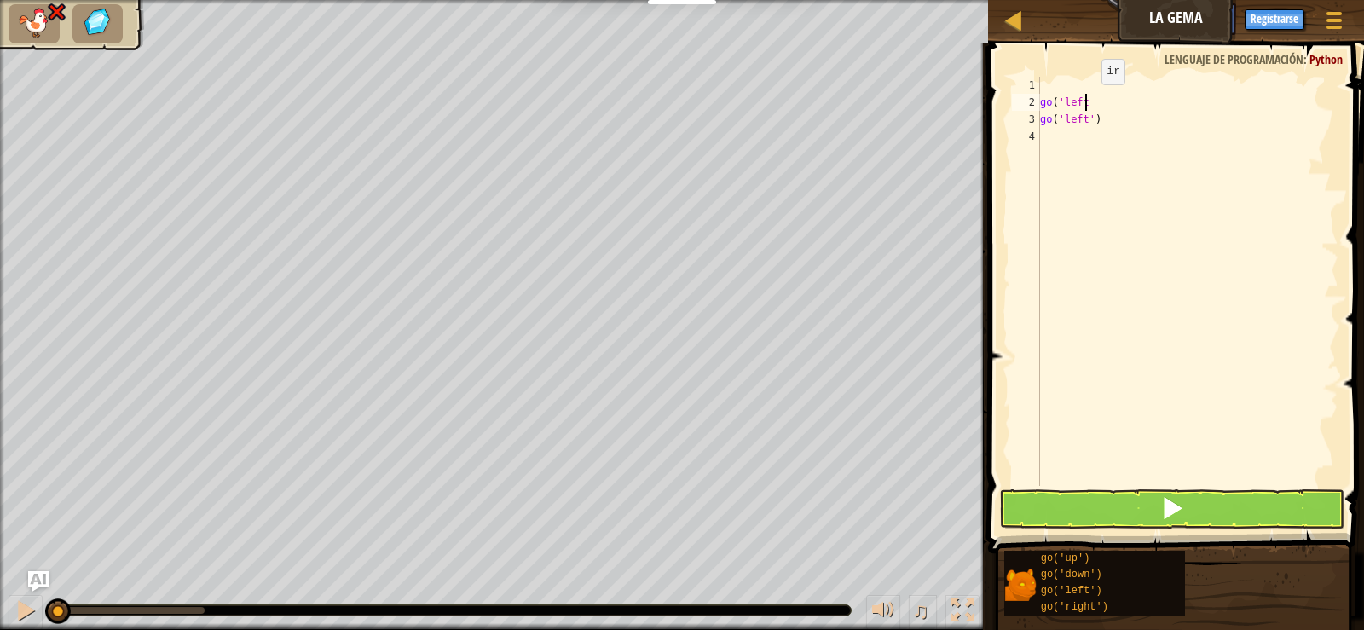
scroll to position [8, 3]
drag, startPoint x: 1103, startPoint y: 119, endPoint x: 1036, endPoint y: 125, distance: 67.7
click at [1036, 125] on div "go('left 1 2 3 4 go ( 'left go ( 'left' ) ההההההההההההההההההההההההההההההההההההה…" at bounding box center [1174, 281] width 330 height 409
type textarea "go('left')"
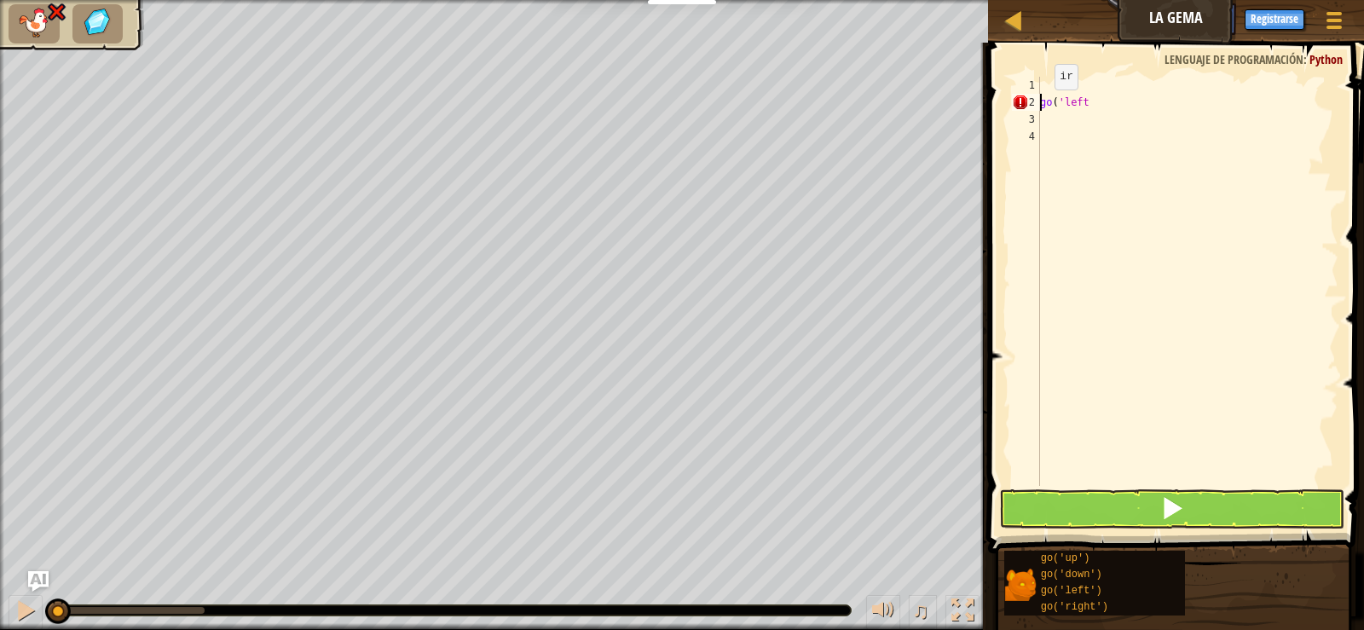
click at [1039, 106] on div "1 2 3 4 go ( 'left הההההההההההההההההההההההההההההההההההההההההההההההההההההההההההה…" at bounding box center [1174, 281] width 330 height 409
click at [1289, 494] on button at bounding box center [1171, 508] width 344 height 39
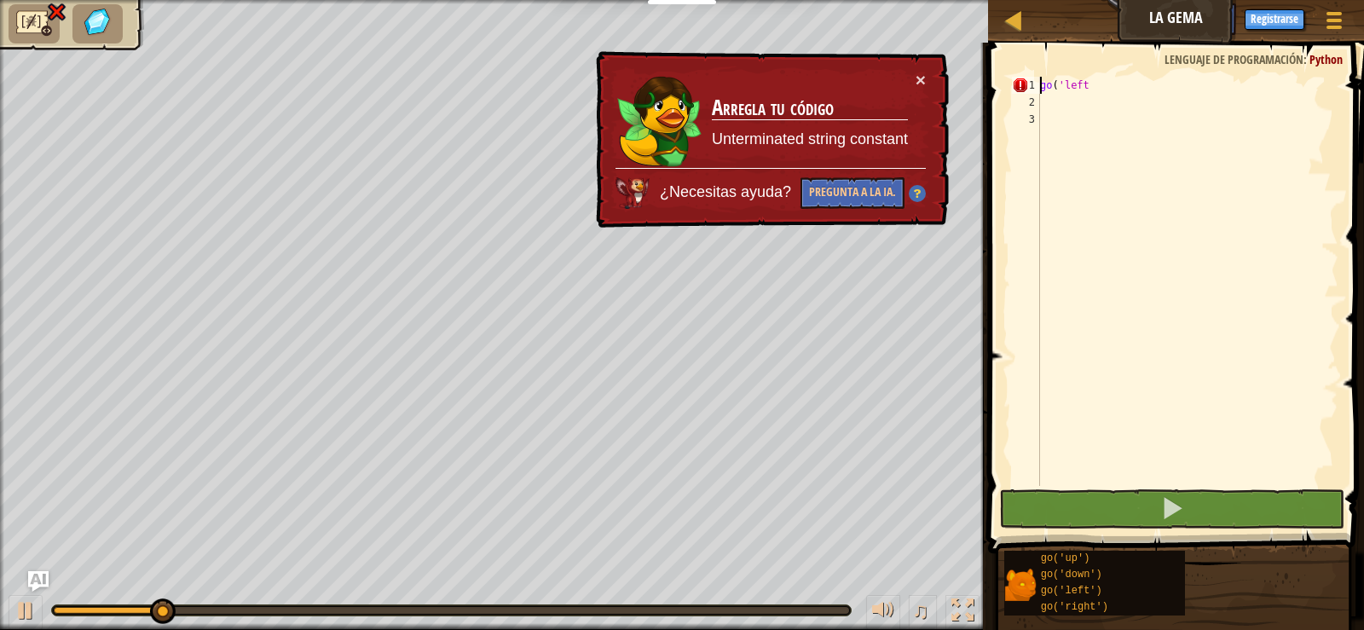
click at [1115, 87] on div "go ( 'left" at bounding box center [1188, 298] width 302 height 443
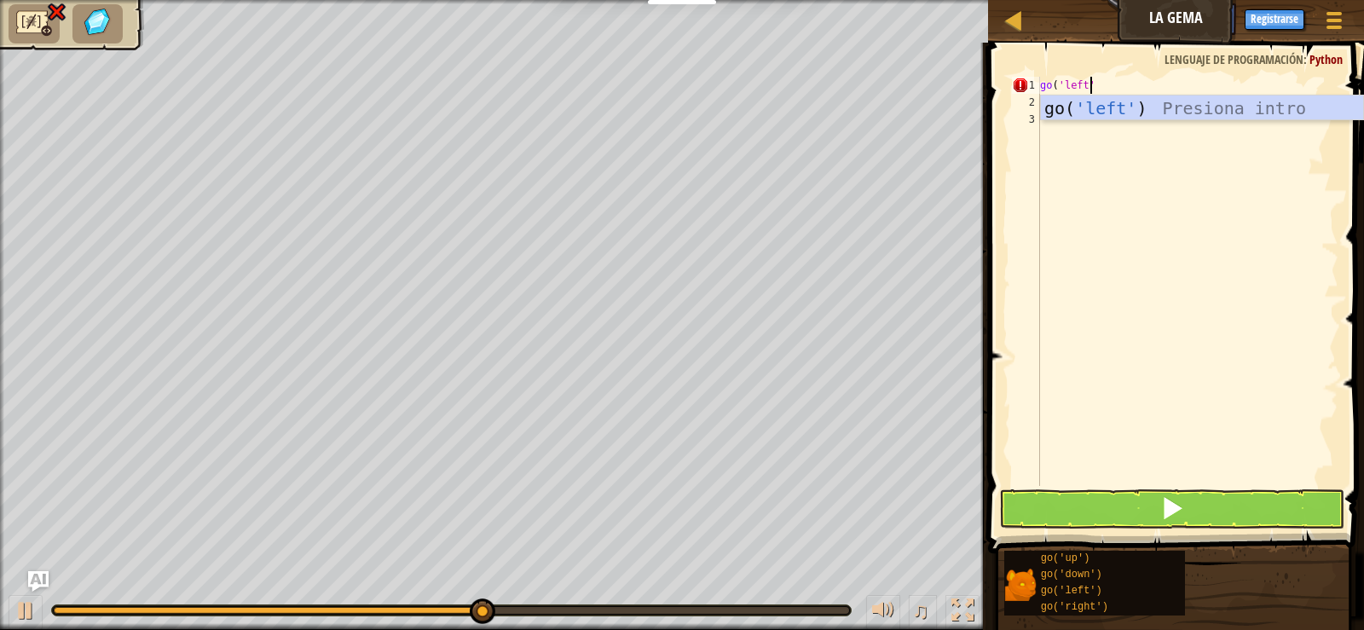
scroll to position [8, 4]
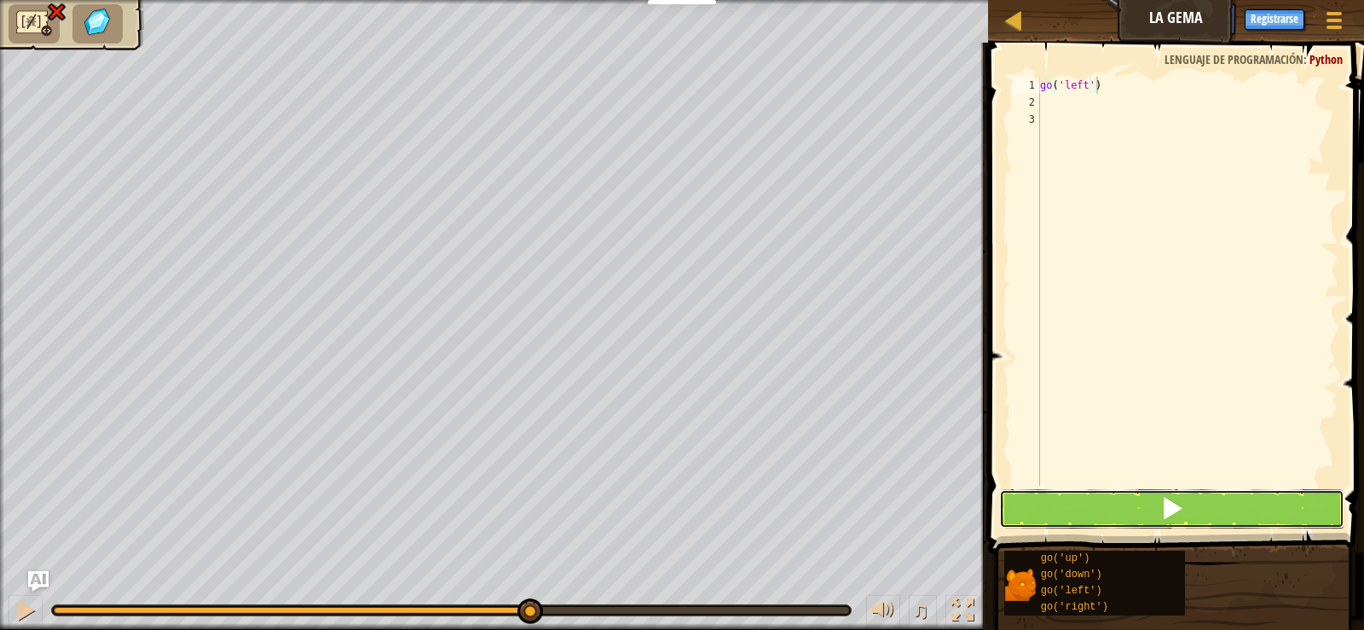
click at [1173, 515] on span at bounding box center [1172, 508] width 24 height 24
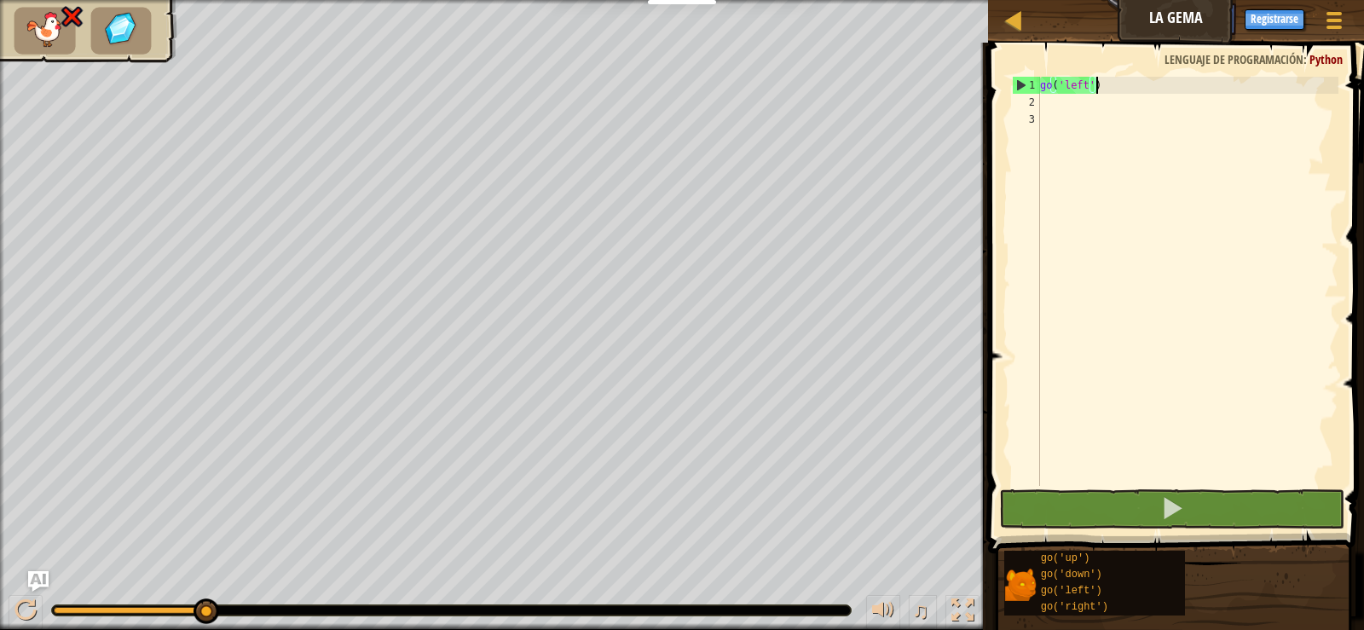
click at [1097, 91] on div "go ( 'left' )" at bounding box center [1188, 298] width 302 height 443
click at [1084, 89] on div "go ( 'left' )" at bounding box center [1188, 298] width 302 height 443
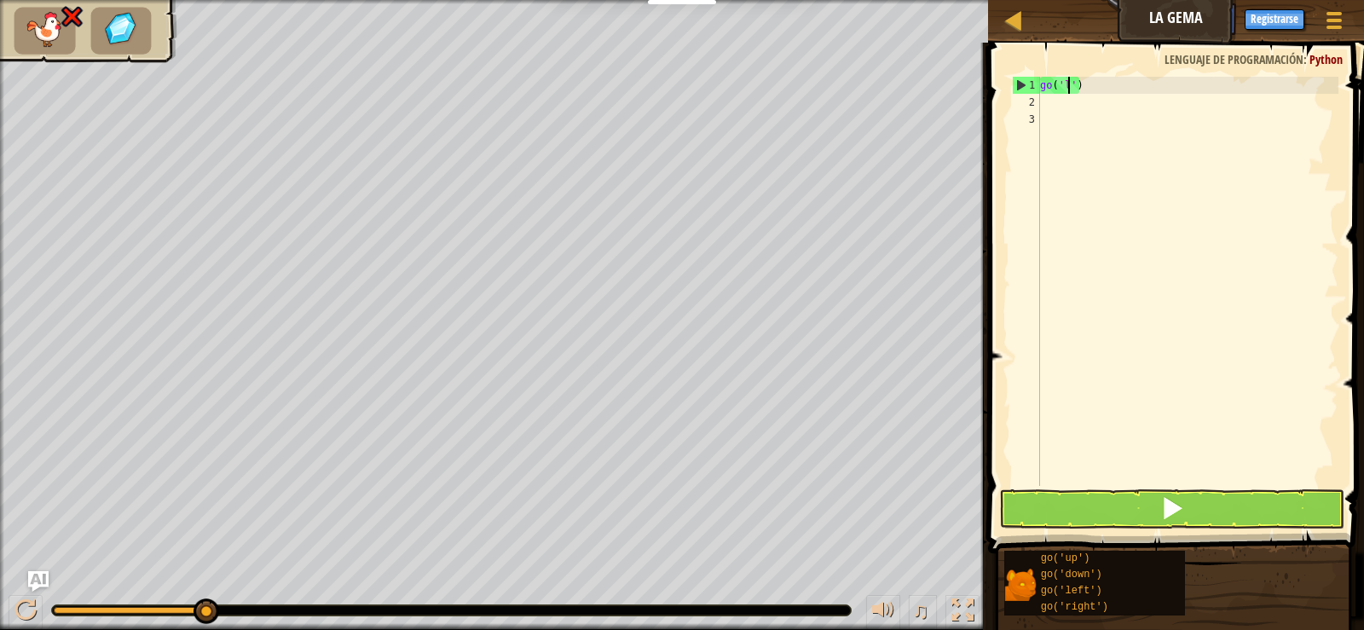
scroll to position [8, 2]
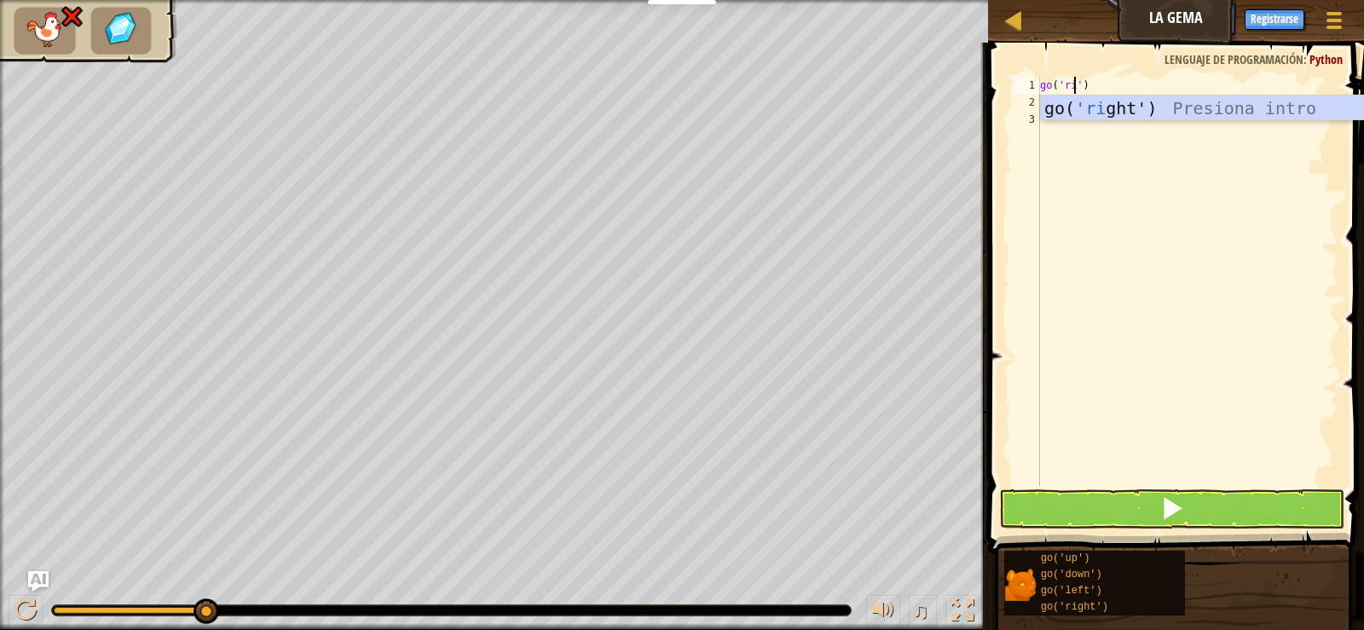
type textarea "go('rig')"
drag, startPoint x: 1134, startPoint y: 116, endPoint x: 1164, endPoint y: 98, distance: 34.8
click at [1164, 98] on div "go( 'rig ht') Presiona intro" at bounding box center [1202, 133] width 322 height 77
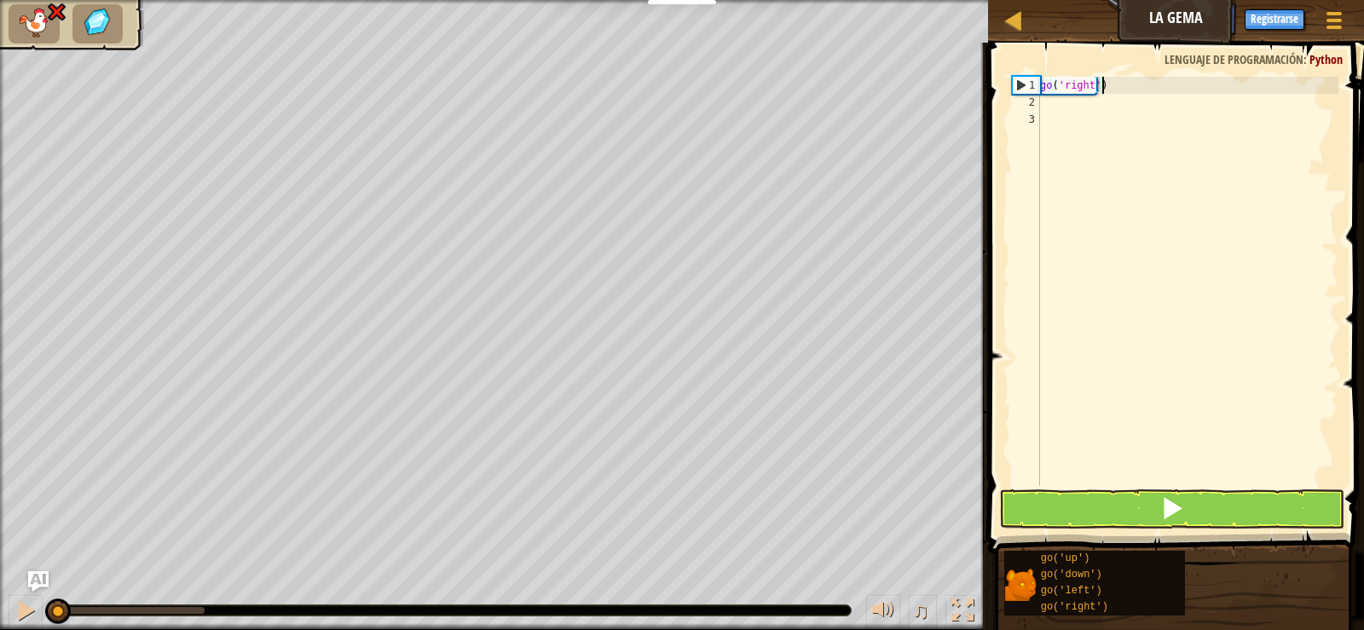
drag, startPoint x: 199, startPoint y: 619, endPoint x: 0, endPoint y: 620, distance: 198.6
click at [0, 620] on div "♫" at bounding box center [494, 606] width 988 height 51
type textarea "go('right')"
click at [1258, 505] on button at bounding box center [1171, 508] width 344 height 39
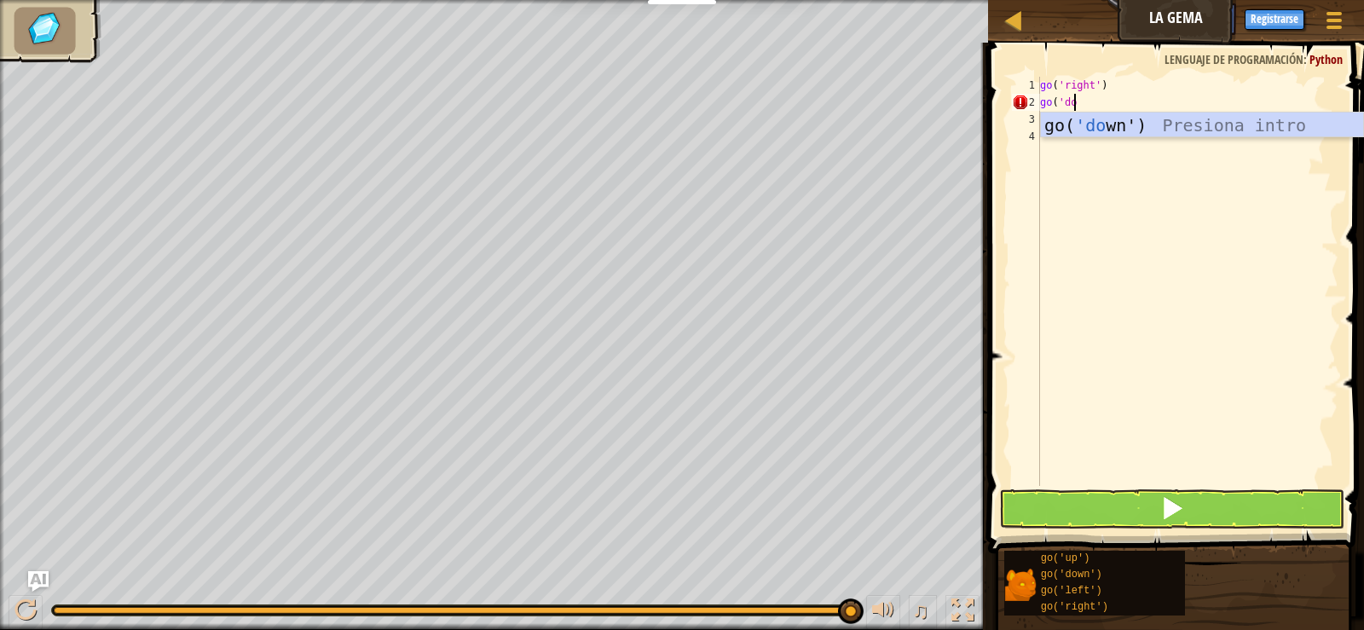
scroll to position [8, 3]
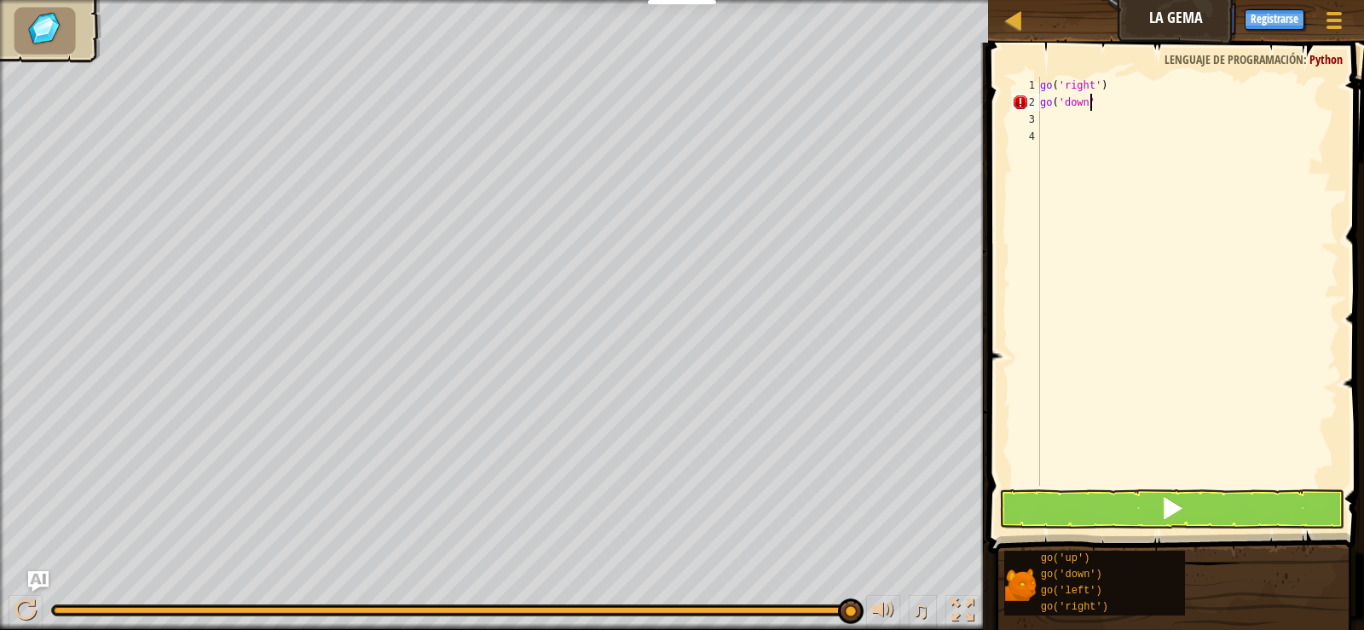
type textarea "go('down')"
click at [1252, 523] on button at bounding box center [1171, 508] width 344 height 39
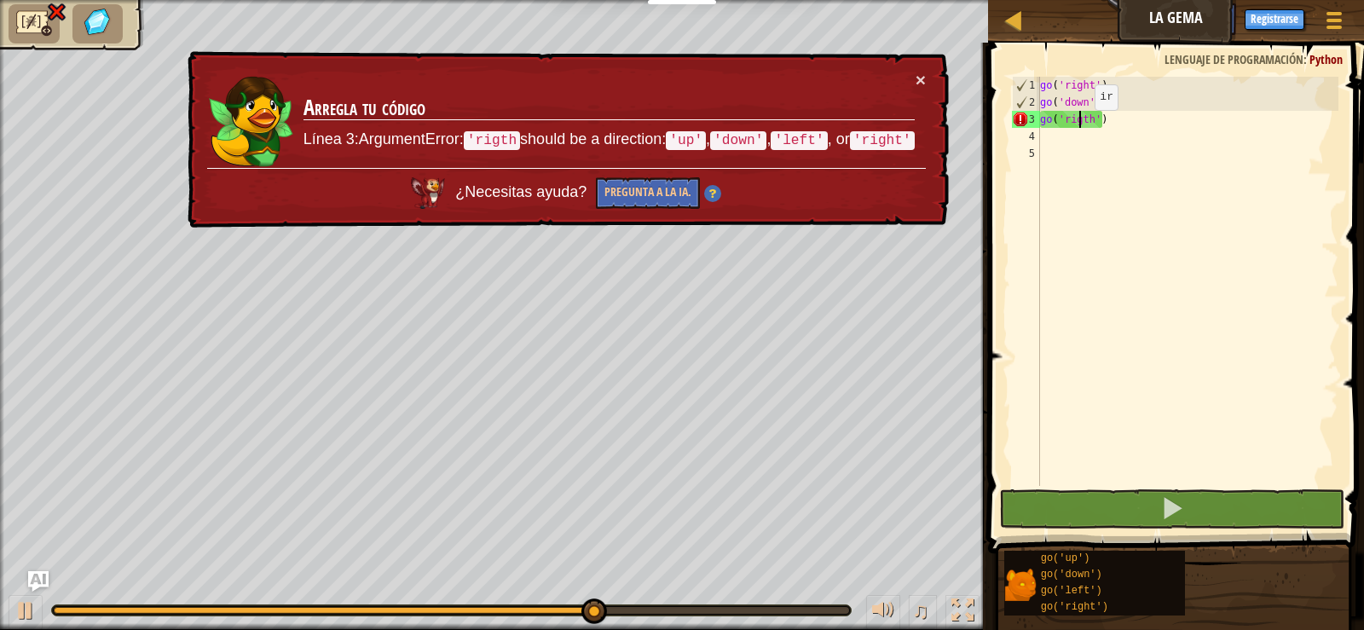
click at [1080, 127] on div "go ( 'right' ) go ( 'down' ) go ( 'rigth' )" at bounding box center [1188, 298] width 302 height 443
click at [1086, 124] on div "go ( 'right' ) go ( 'down' ) go ( 'rigth' )" at bounding box center [1188, 298] width 302 height 443
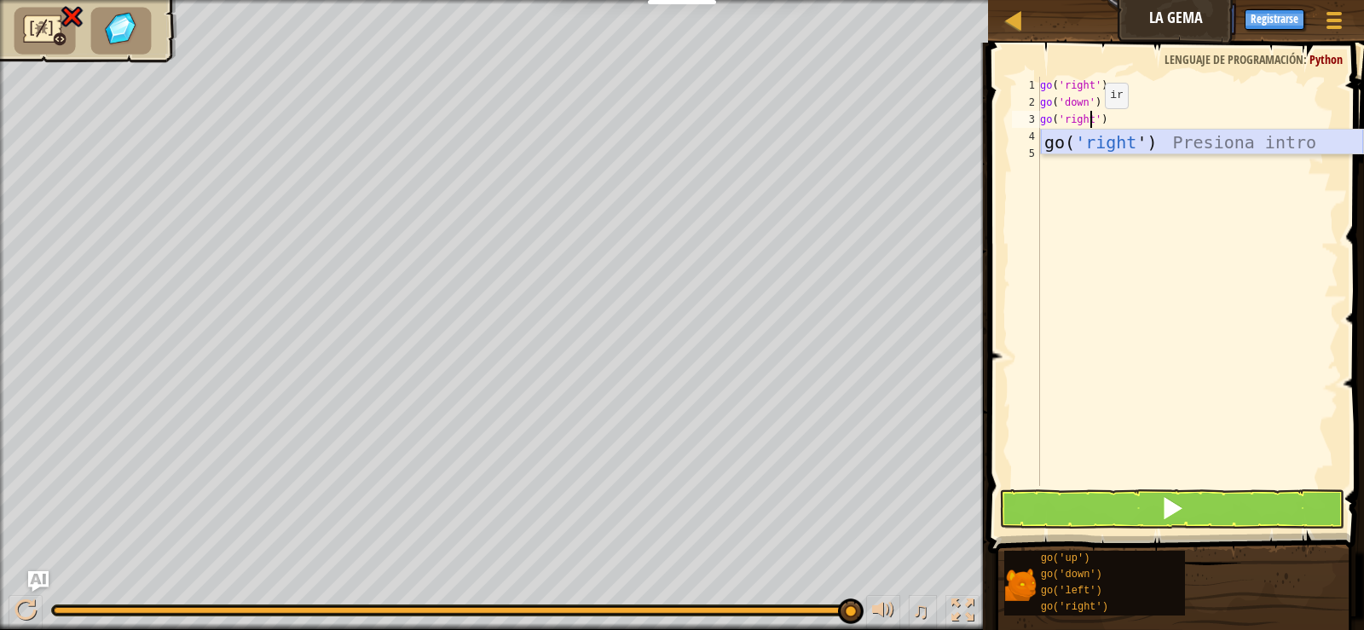
click at [1090, 147] on div "go( 'right ') Presiona intro" at bounding box center [1202, 168] width 322 height 77
type textarea "go('right')"
click at [1132, 507] on button at bounding box center [1171, 508] width 344 height 39
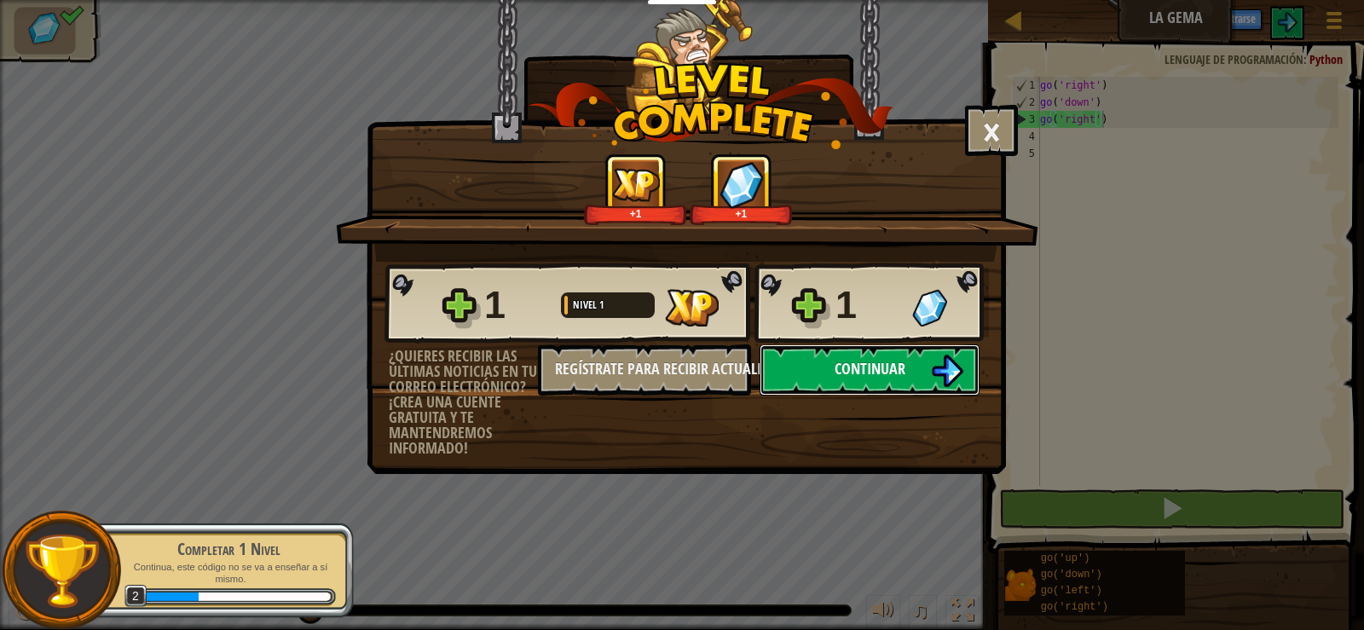
click at [904, 359] on span "Continuar" at bounding box center [870, 368] width 71 height 21
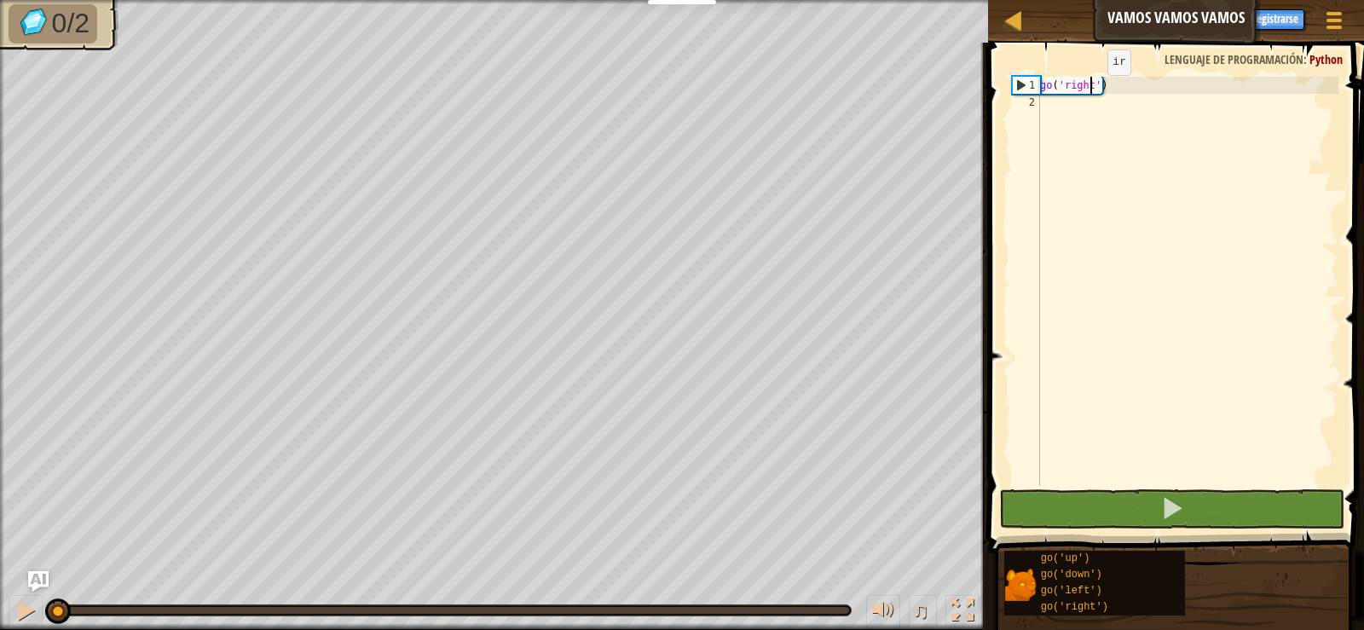
click at [1093, 92] on div "go ( 'right' )" at bounding box center [1188, 298] width 302 height 443
type textarea "go('right')"
click at [1119, 84] on div "go ( 'right' )" at bounding box center [1188, 298] width 302 height 443
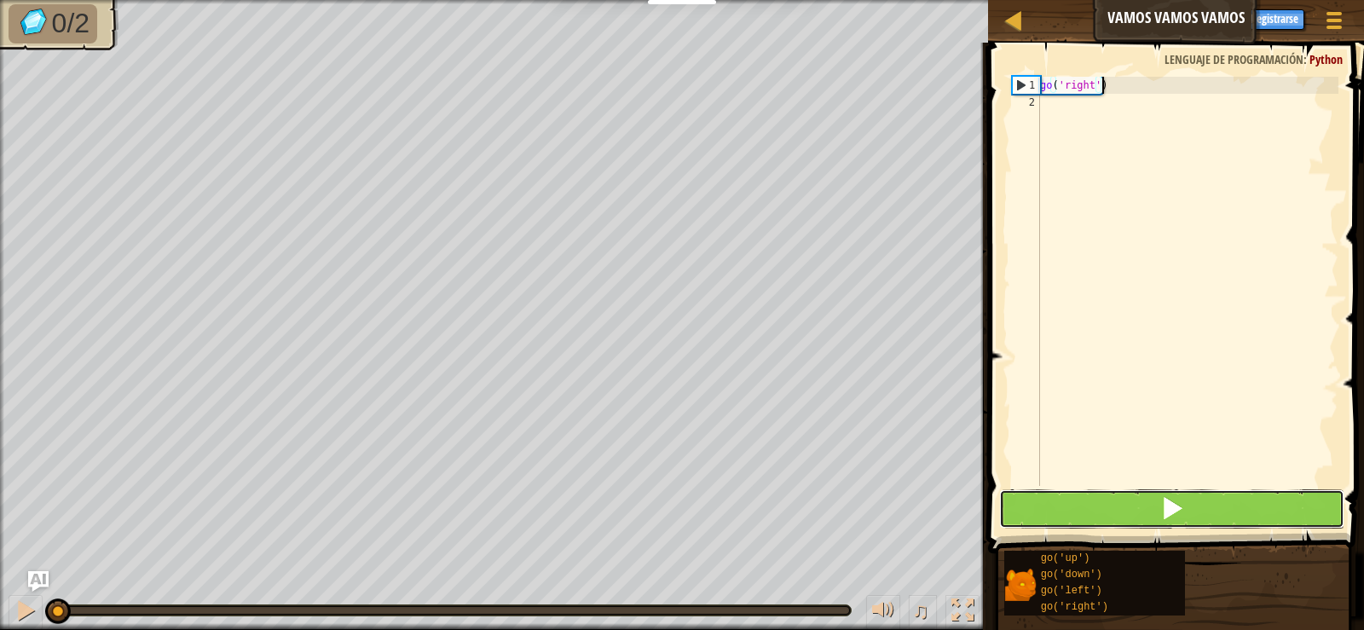
click at [1148, 523] on button at bounding box center [1171, 508] width 344 height 39
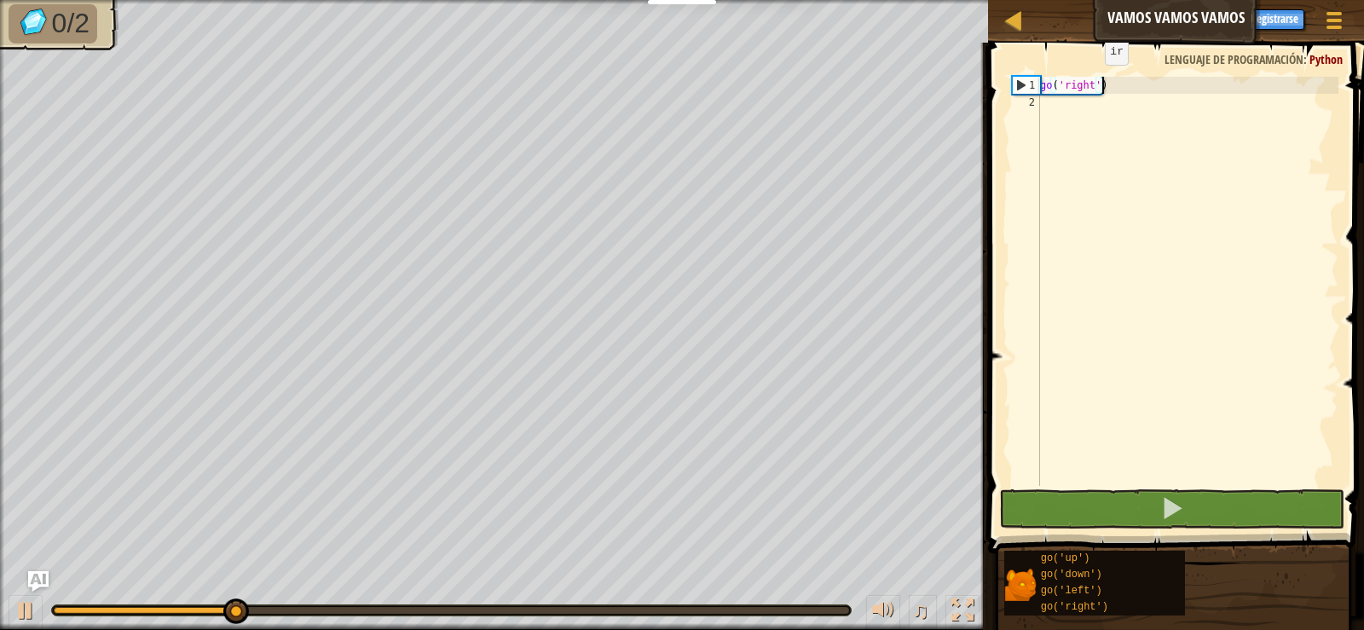
click at [1102, 78] on div "go ( 'right' )" at bounding box center [1188, 298] width 302 height 443
click at [1119, 90] on div "go ( 'right' )" at bounding box center [1188, 298] width 302 height 443
click at [1101, 89] on div "go ( 'right' )" at bounding box center [1188, 298] width 302 height 443
click at [1117, 93] on div "go ( 'right' )" at bounding box center [1188, 298] width 302 height 443
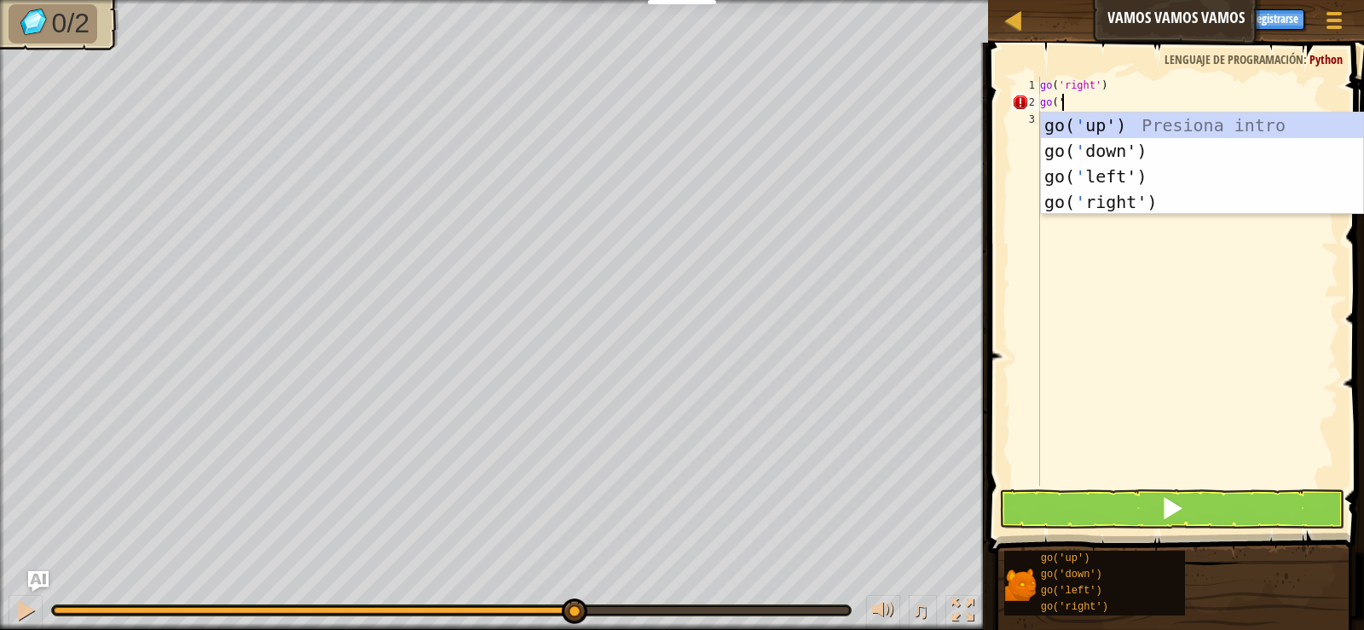
scroll to position [8, 2]
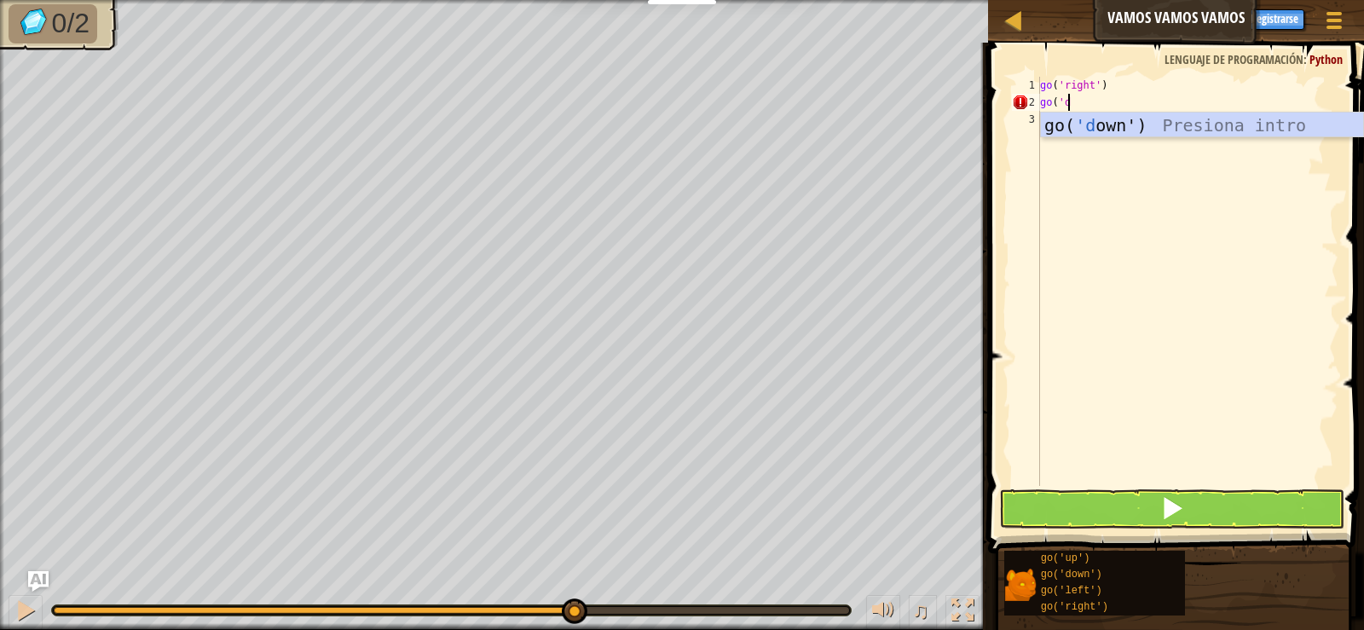
type textarea "go('do"
type textarea "go('up"
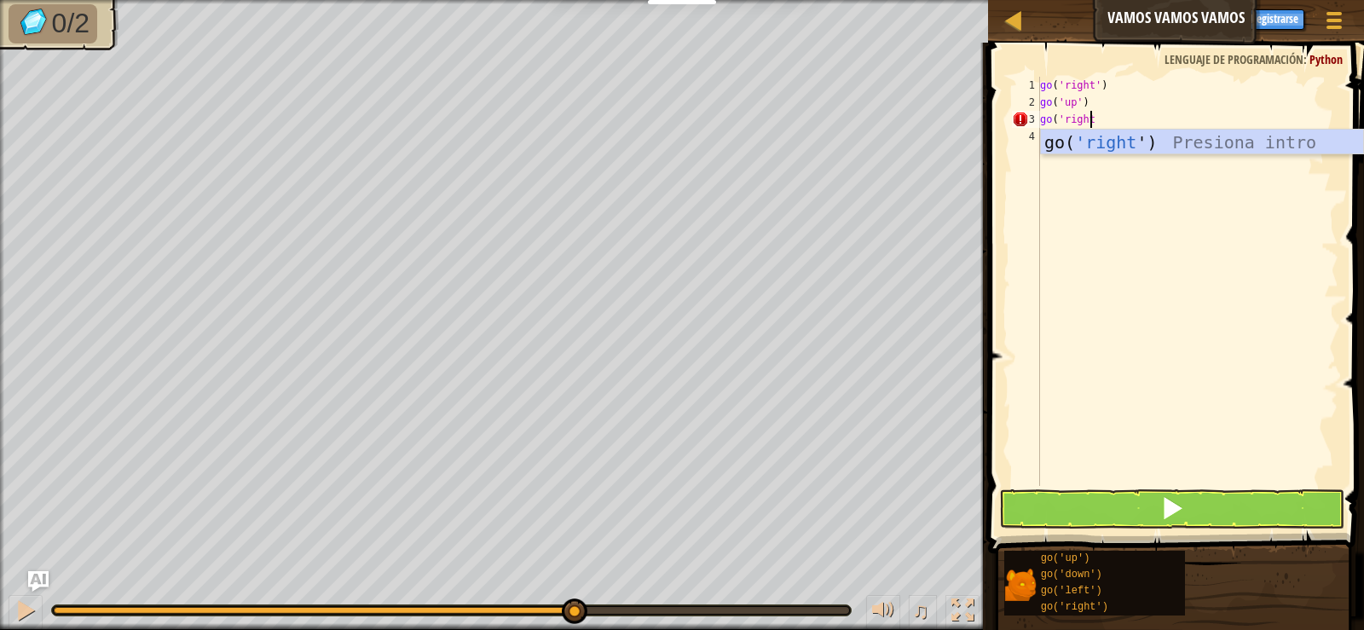
scroll to position [8, 3]
type textarea "go('right'"
click at [1132, 496] on button at bounding box center [1171, 508] width 344 height 39
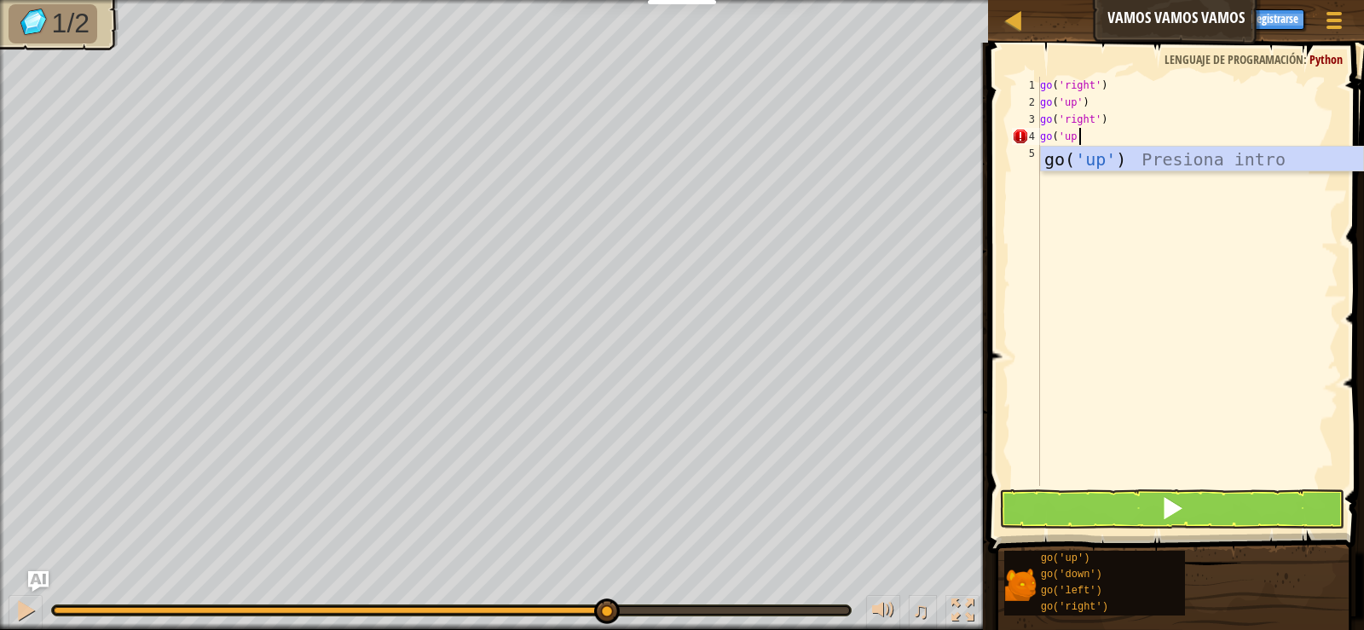
scroll to position [8, 3]
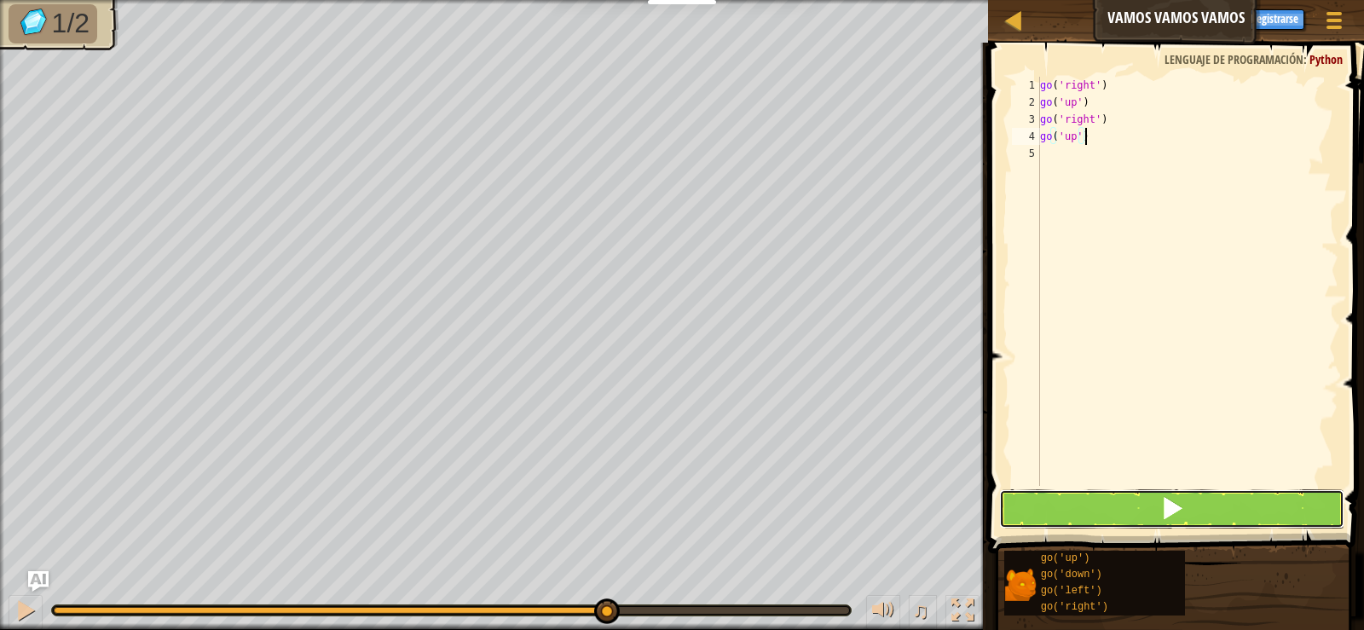
click at [1170, 493] on button at bounding box center [1171, 508] width 344 height 39
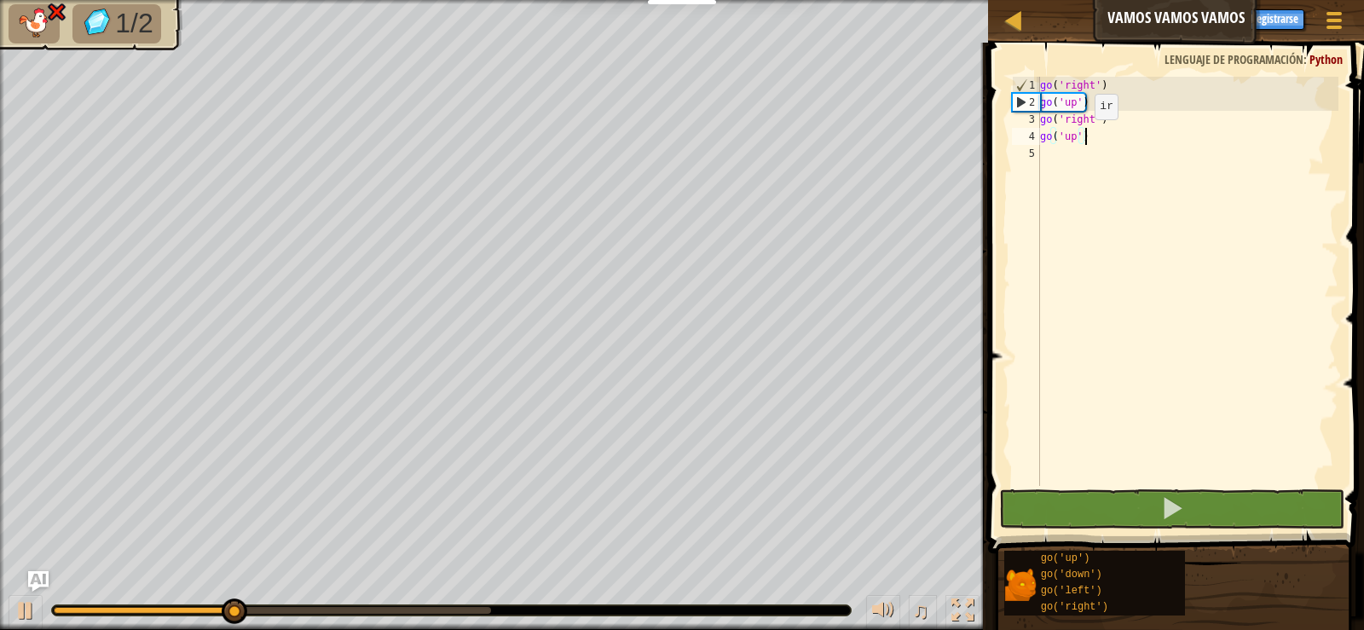
click at [1072, 135] on div "go ( 'right' ) go ( 'up' ) go ( 'right' ) go ( 'up' )" at bounding box center [1188, 298] width 302 height 443
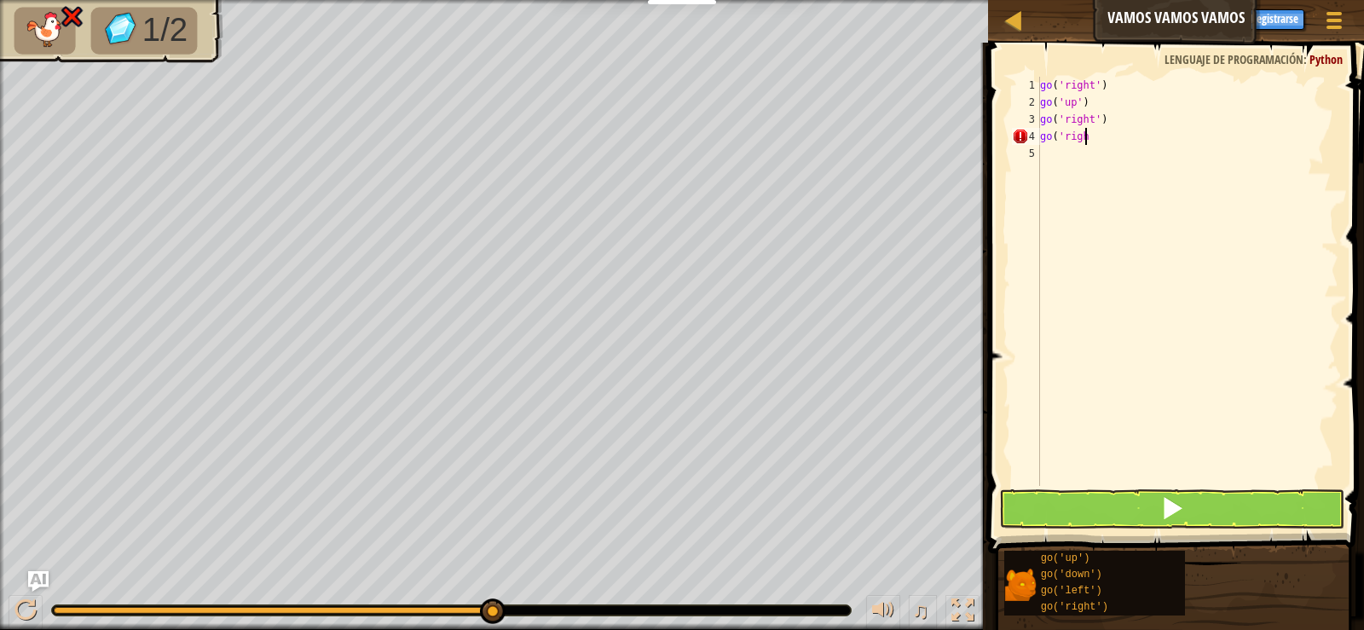
type textarea "go('right"
click at [1177, 506] on span at bounding box center [1172, 508] width 24 height 24
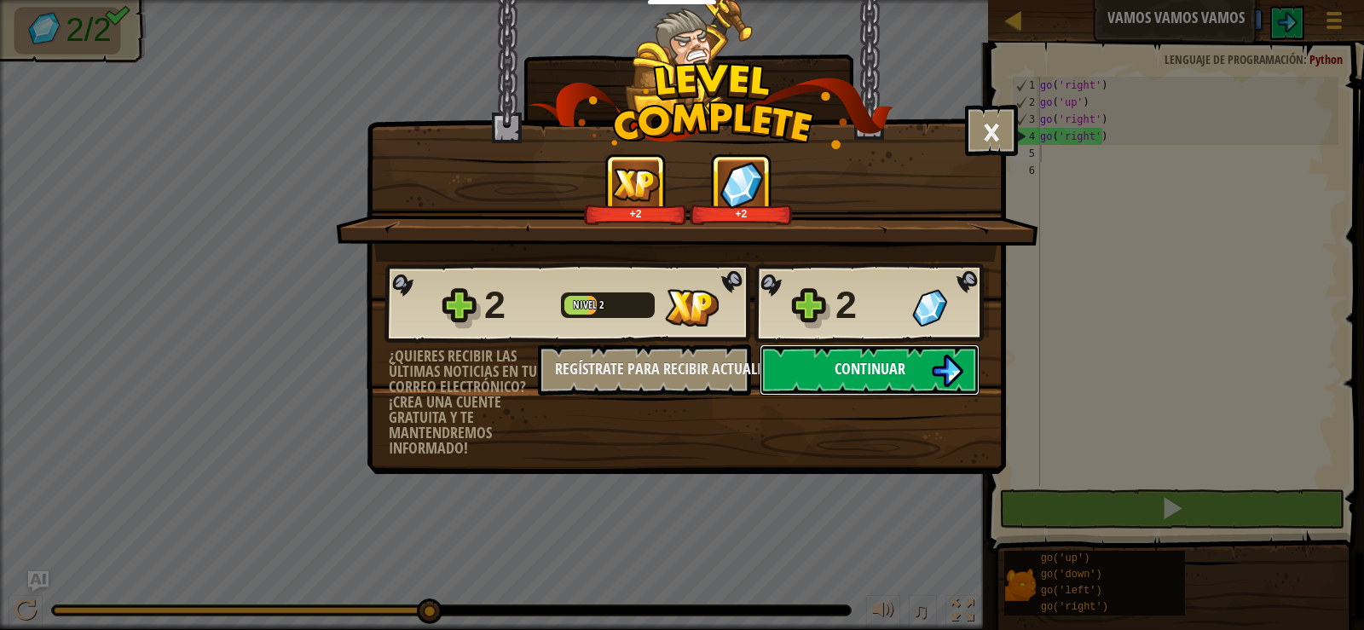
click at [815, 381] on button "Continuar" at bounding box center [870, 369] width 220 height 51
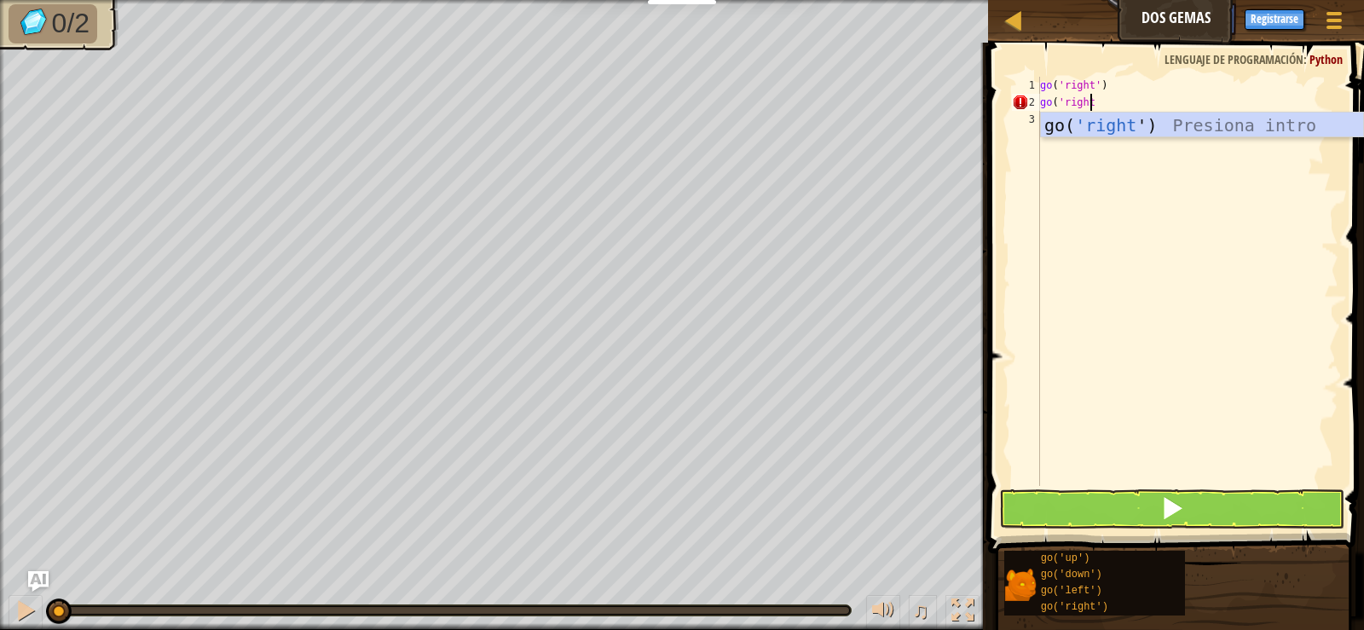
scroll to position [8, 4]
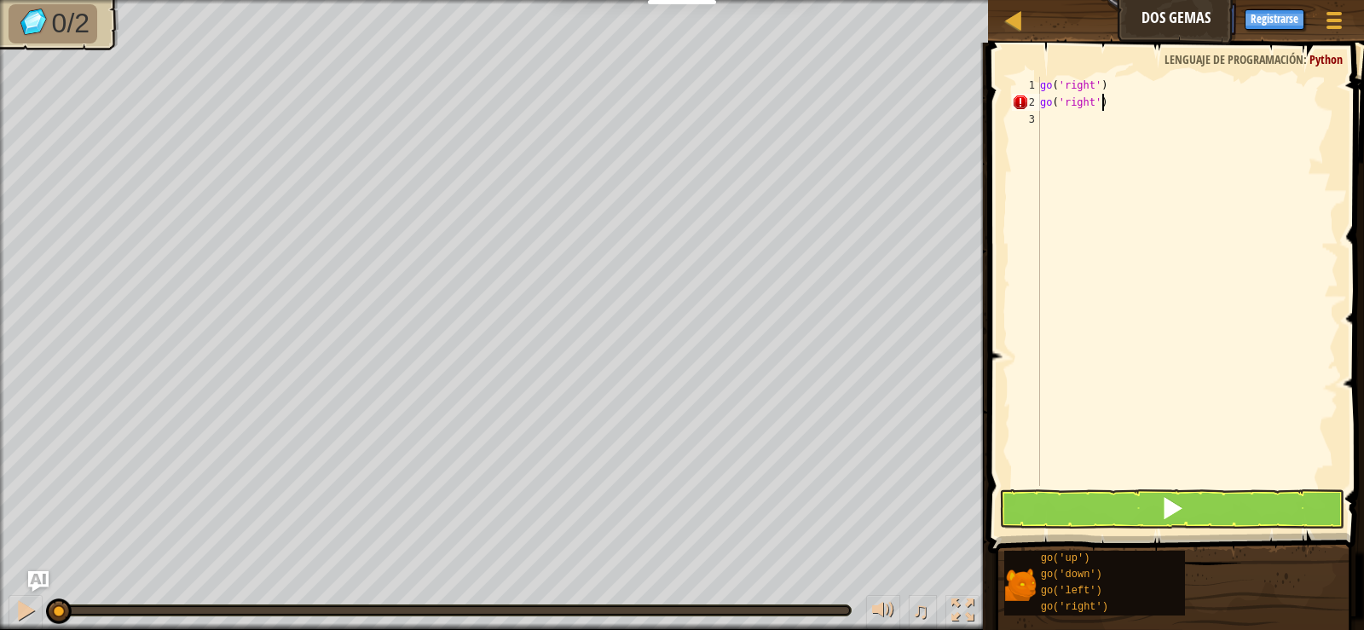
type textarea "go('right')"
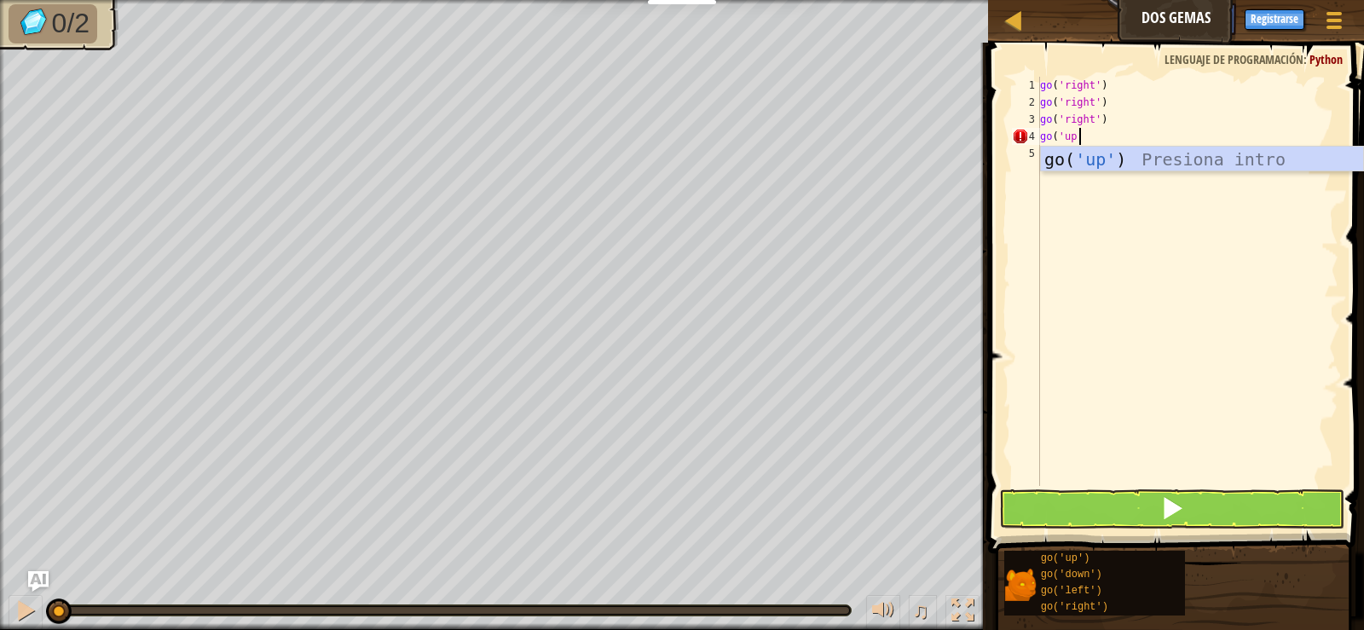
scroll to position [8, 3]
type textarea "go('up')"
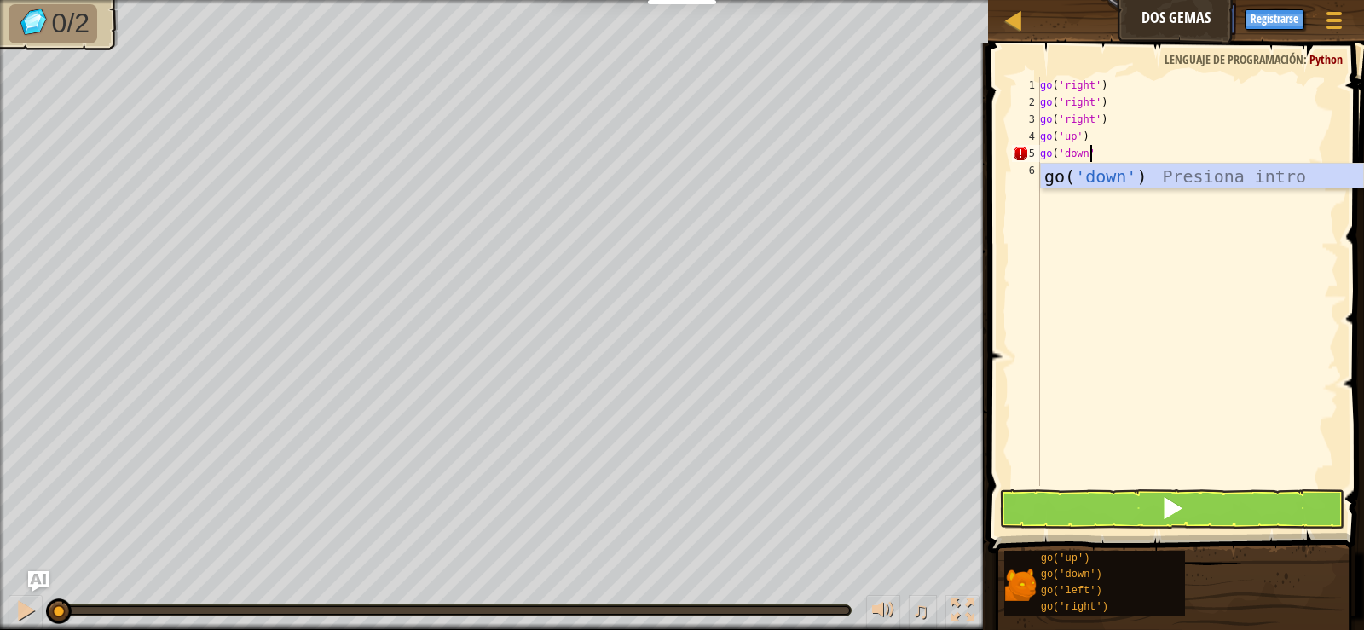
type textarea "go('down')"
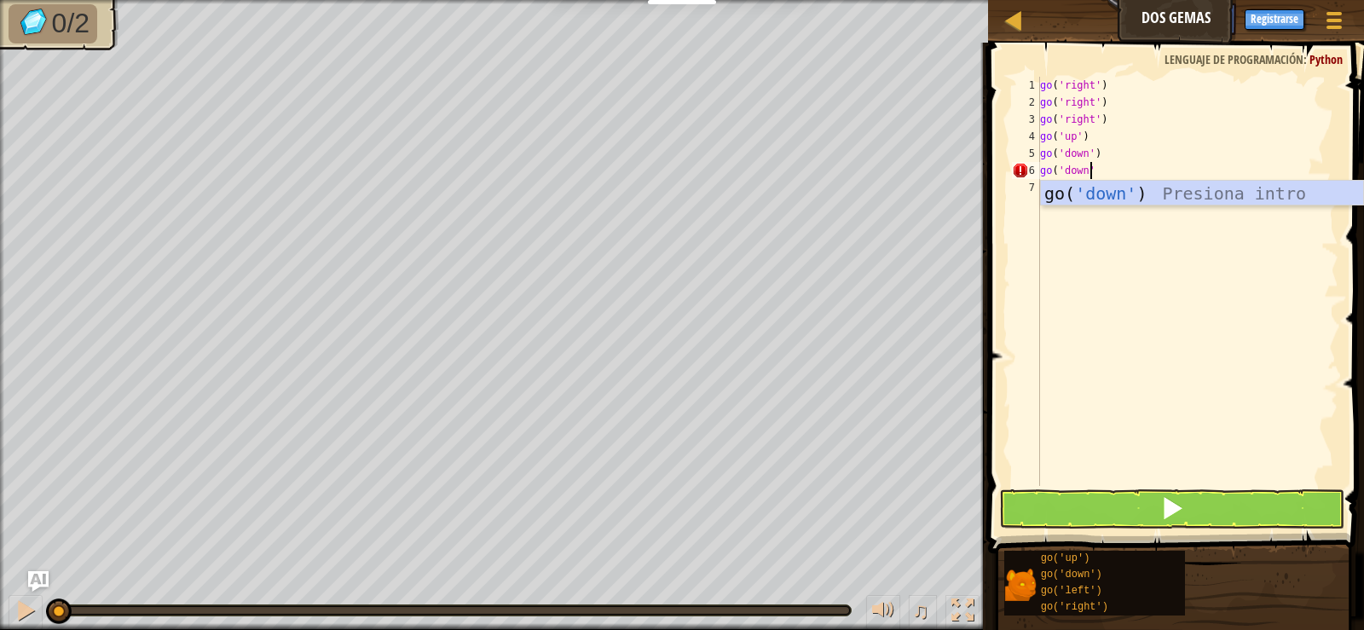
scroll to position [8, 4]
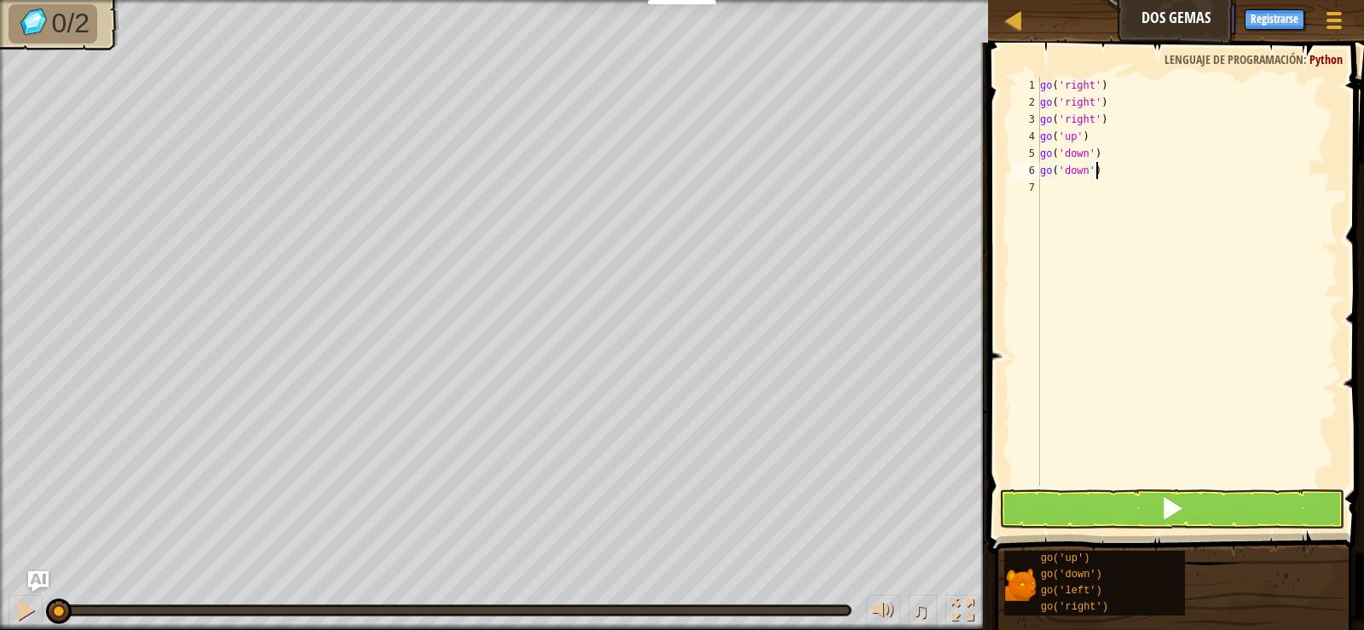
type textarea "go('down')"
click at [1179, 503] on span at bounding box center [1172, 508] width 24 height 24
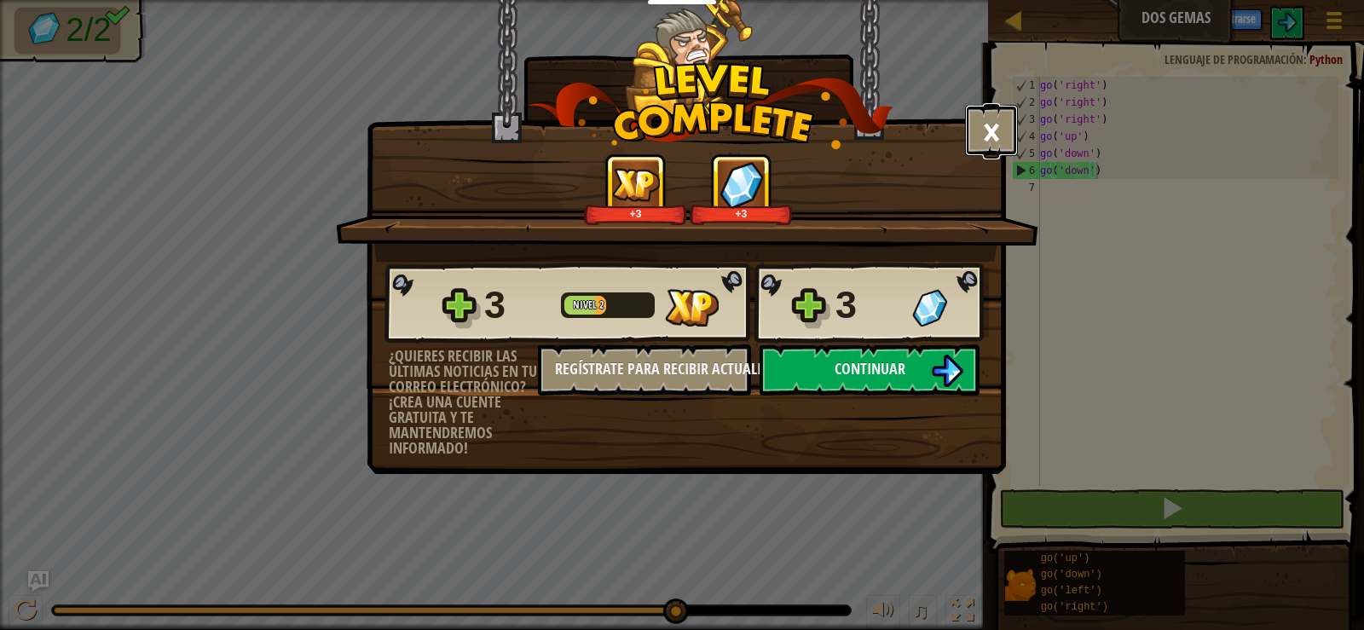
click at [992, 118] on button "×" at bounding box center [991, 130] width 53 height 51
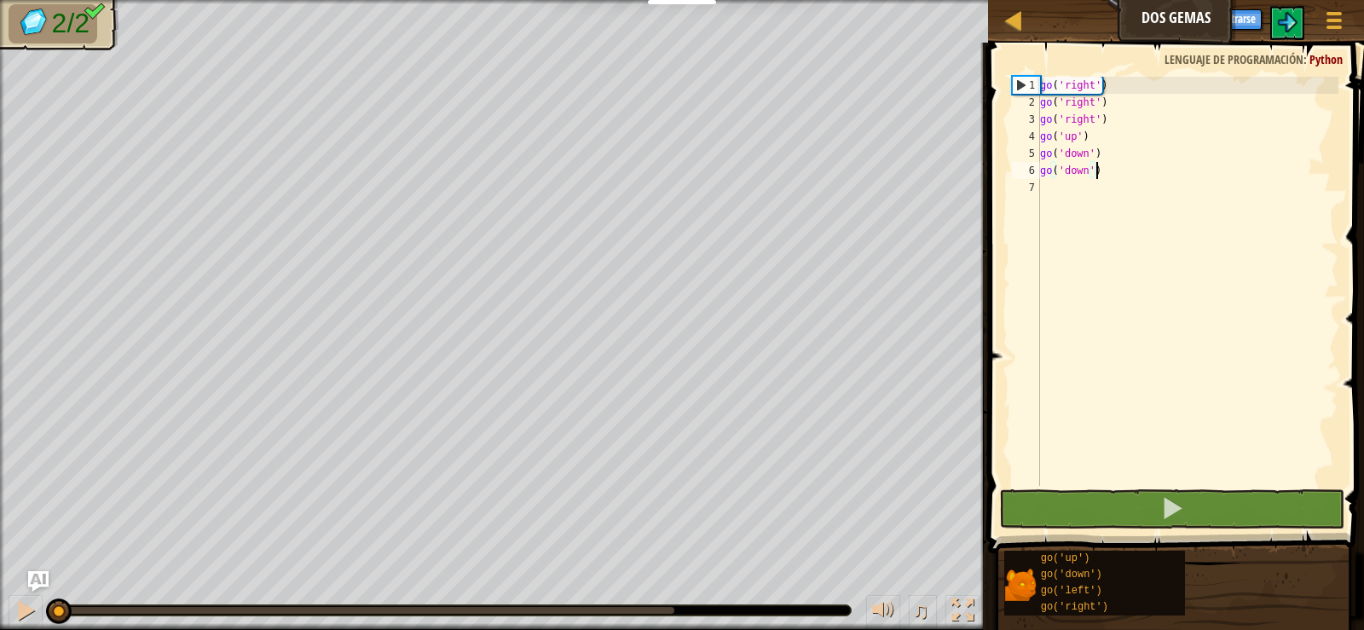
drag, startPoint x: 564, startPoint y: 611, endPoint x: 20, endPoint y: 663, distance: 547.3
click at [20, 0] on html "Estudiantes Crear Cuenta Gratis. Soluciones para escuelas y distritos Vista pre…" at bounding box center [682, 0] width 1364 height 0
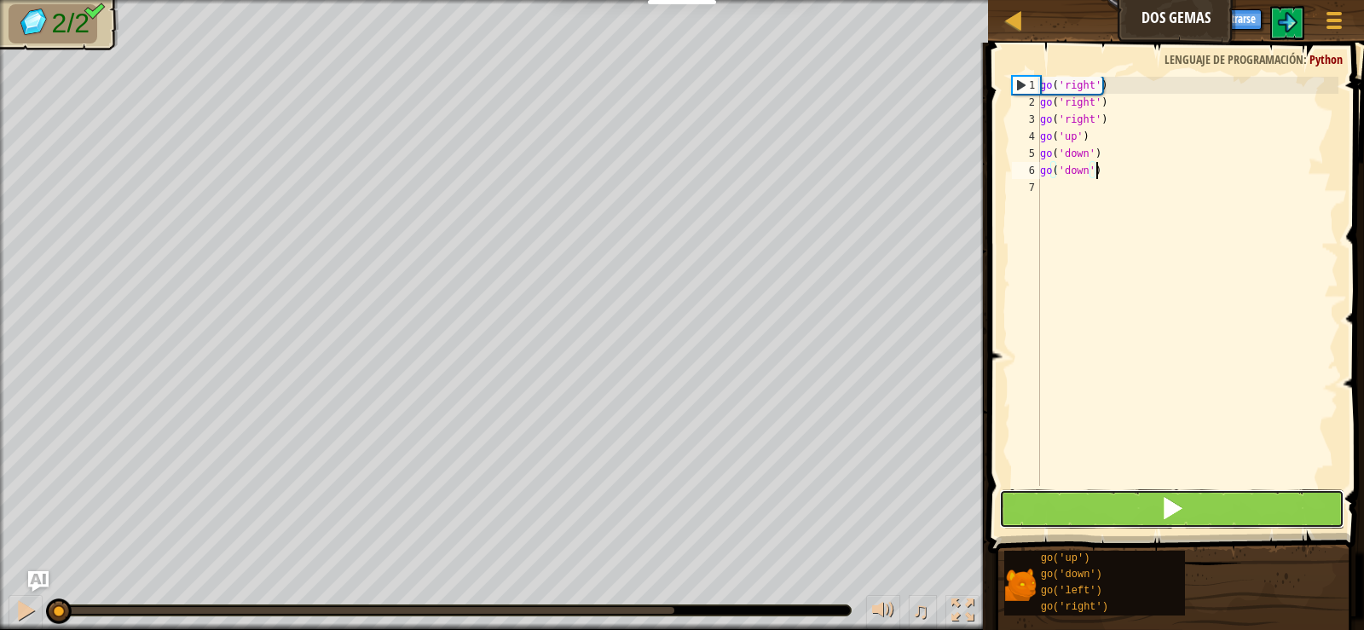
click at [1188, 512] on button at bounding box center [1171, 508] width 344 height 39
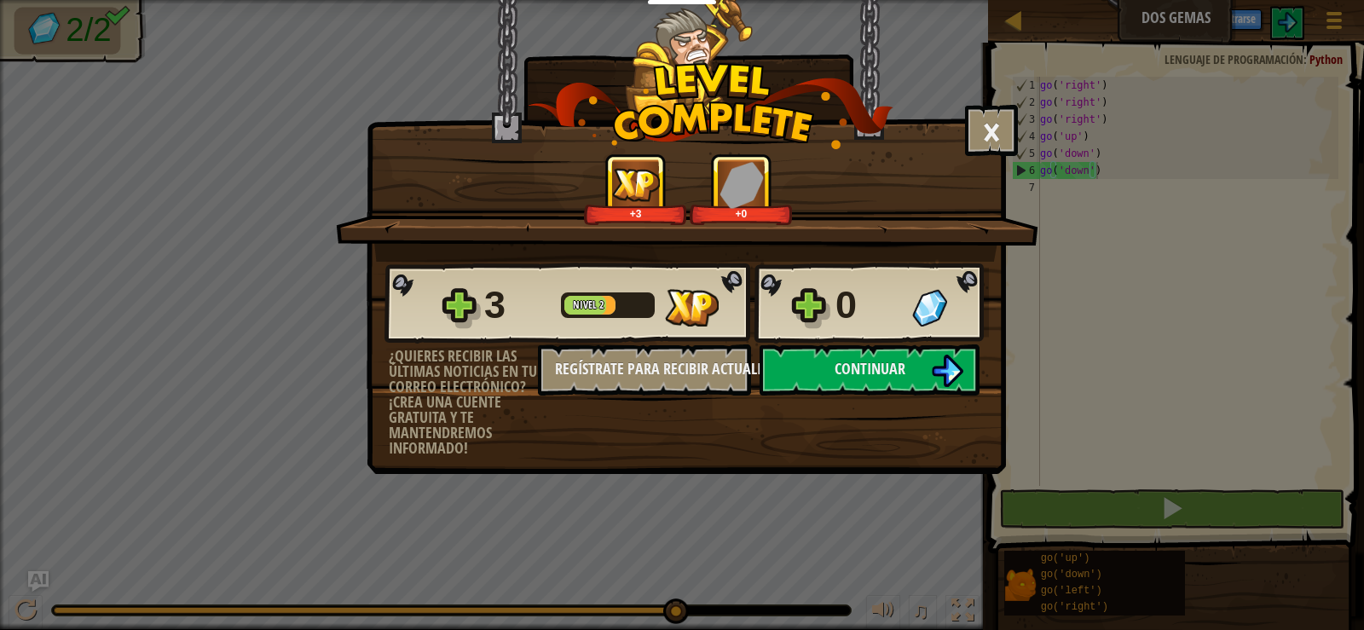
click at [957, 129] on div "× Puntúa este nivel: +3 +0 Reticulating Splines... 3 Nivel 2 0 ¿Quieres recibir…" at bounding box center [686, 194] width 639 height 390
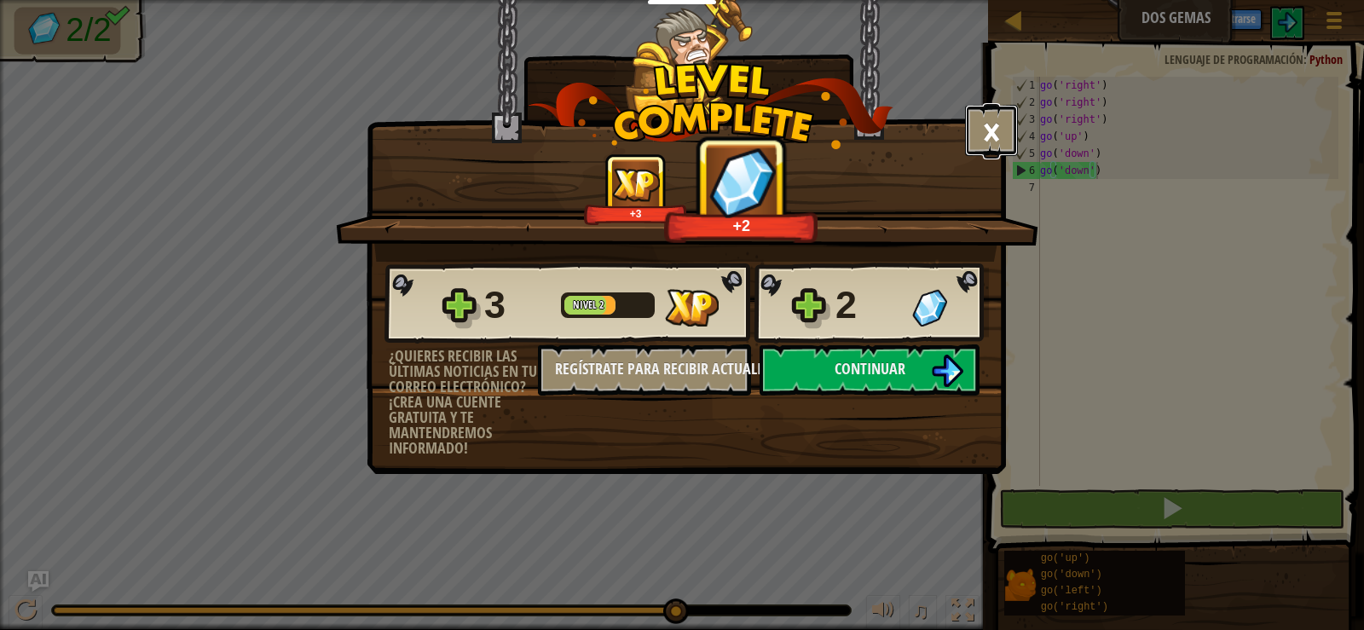
click at [989, 126] on button "×" at bounding box center [991, 130] width 53 height 51
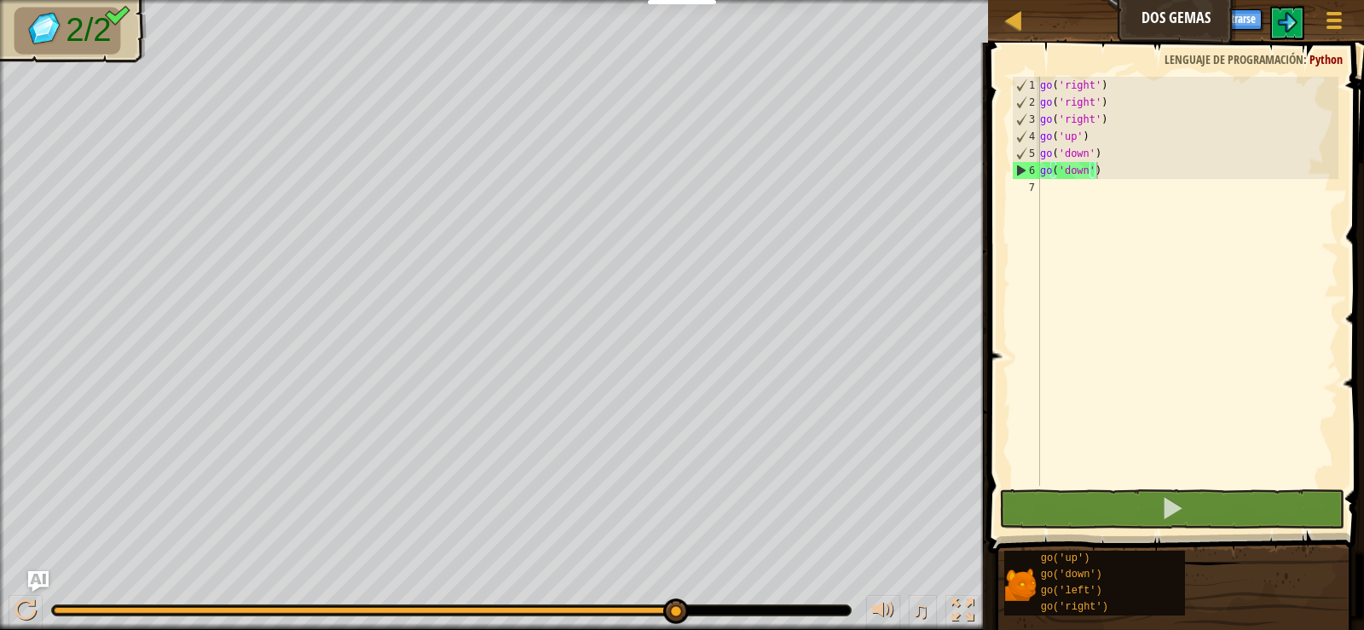
drag, startPoint x: 84, startPoint y: 606, endPoint x: 0, endPoint y: 604, distance: 83.6
click at [0, 604] on div "♫" at bounding box center [494, 606] width 988 height 51
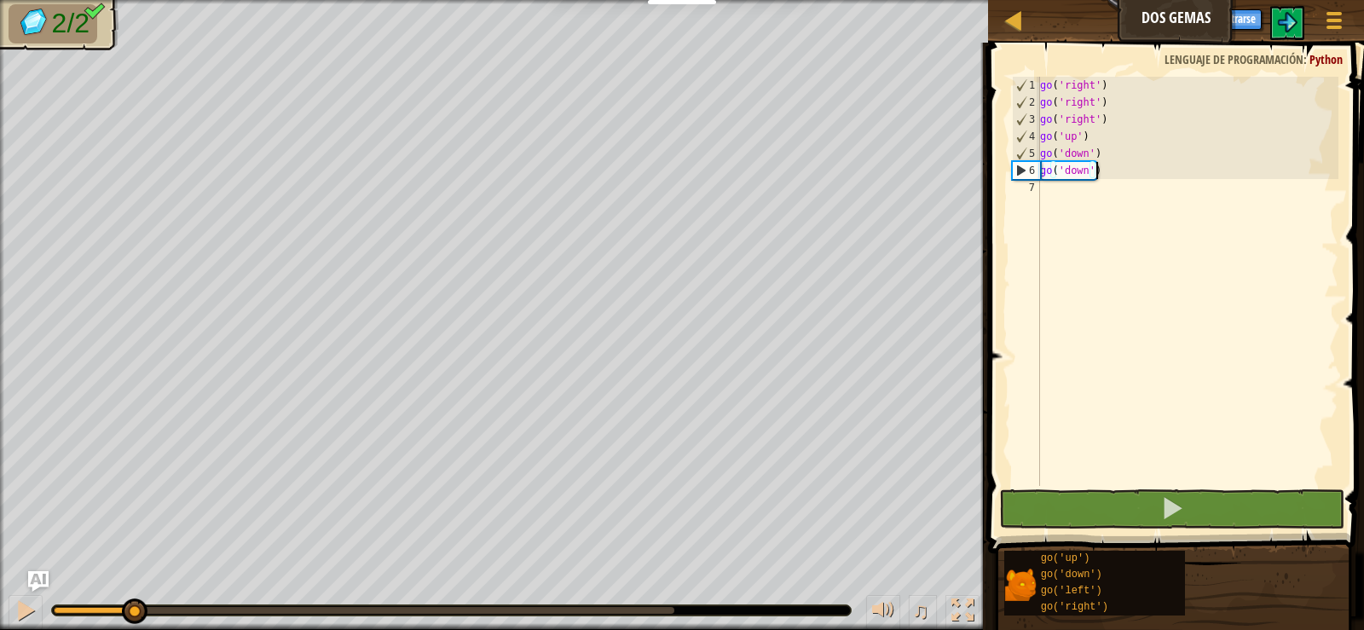
click at [133, 611] on div at bounding box center [93, 610] width 79 height 7
drag, startPoint x: 130, startPoint y: 608, endPoint x: 14, endPoint y: 582, distance: 119.6
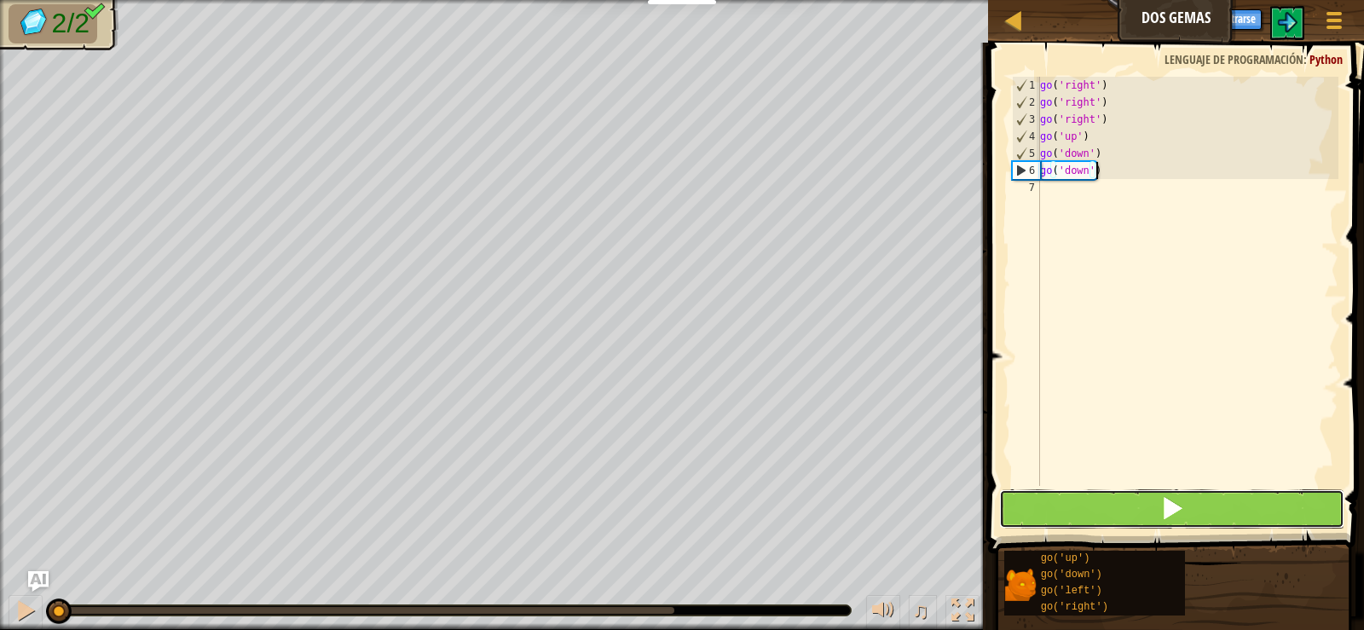
click at [1103, 523] on button at bounding box center [1171, 508] width 344 height 39
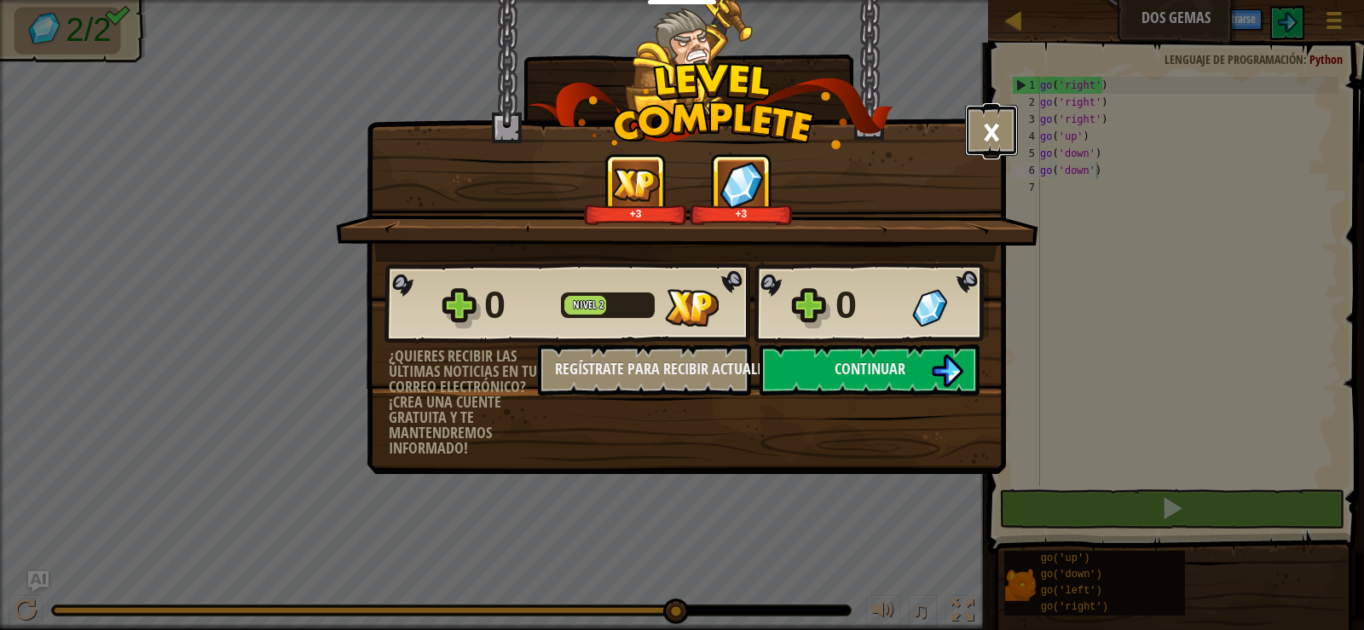
click at [1005, 135] on button "×" at bounding box center [991, 130] width 53 height 51
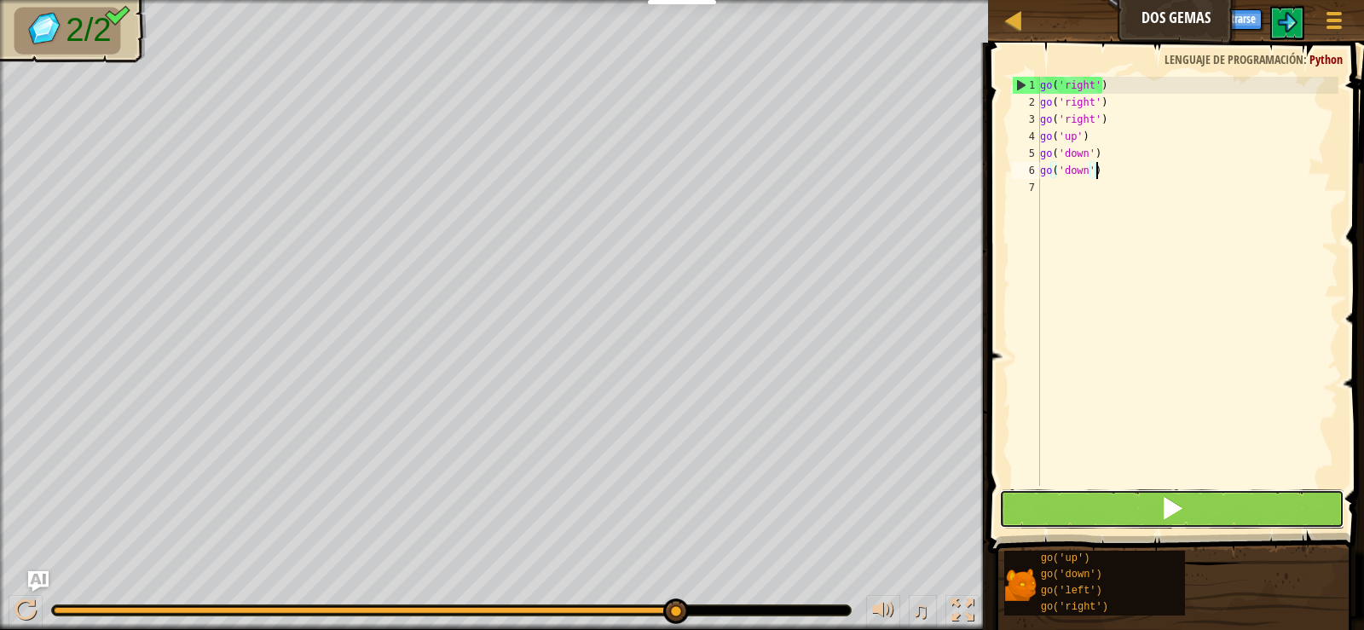
click at [1180, 504] on span at bounding box center [1172, 508] width 24 height 24
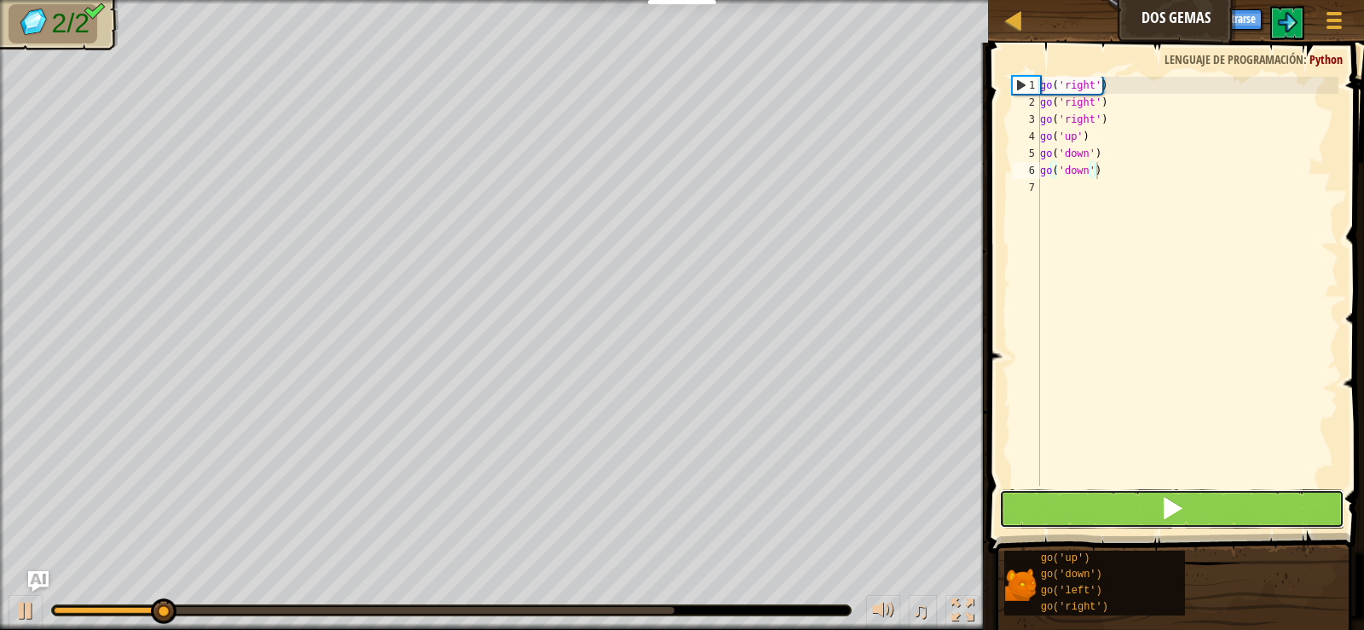
click at [1179, 504] on span at bounding box center [1172, 508] width 24 height 24
click at [1171, 502] on span at bounding box center [1172, 508] width 24 height 24
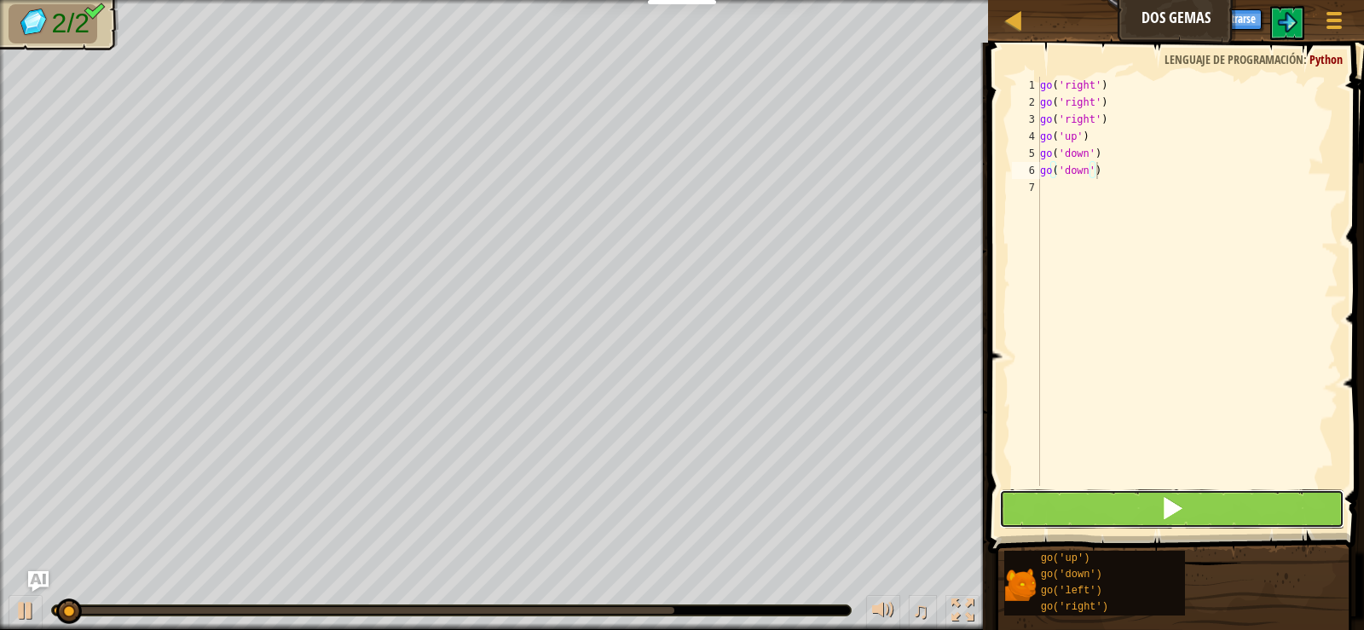
click at [1171, 502] on span at bounding box center [1172, 508] width 24 height 24
click at [1171, 501] on span at bounding box center [1172, 508] width 24 height 24
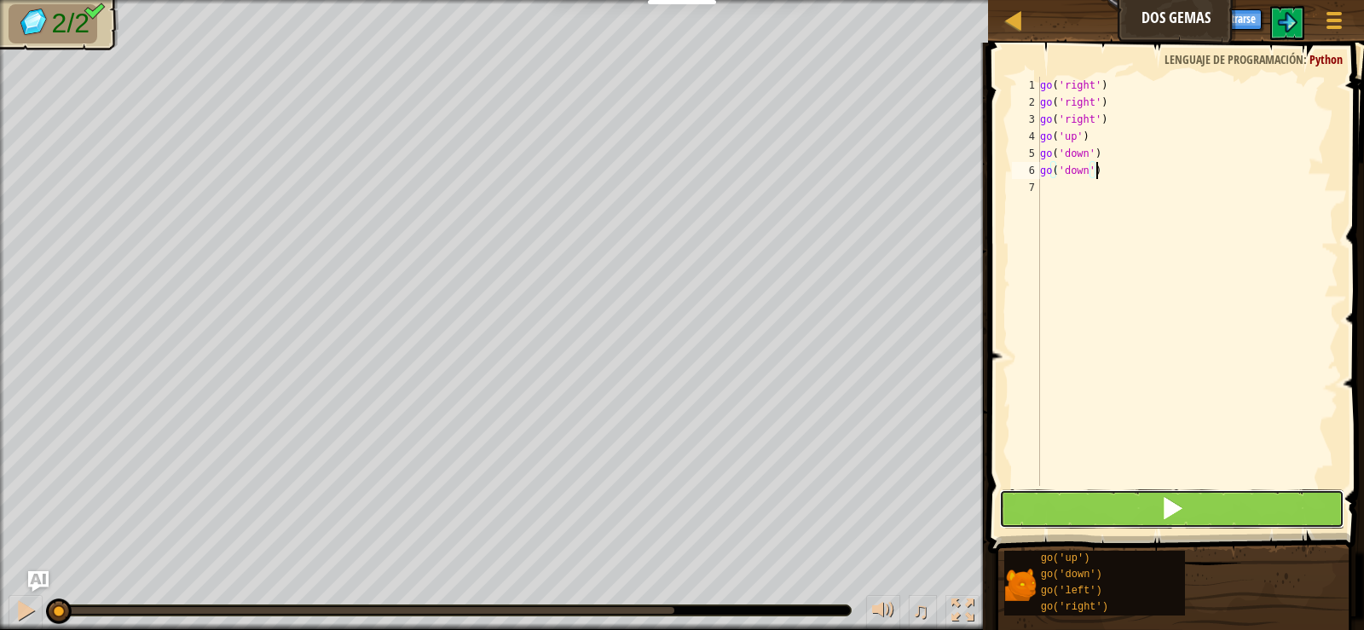
click at [1171, 501] on span at bounding box center [1172, 508] width 24 height 24
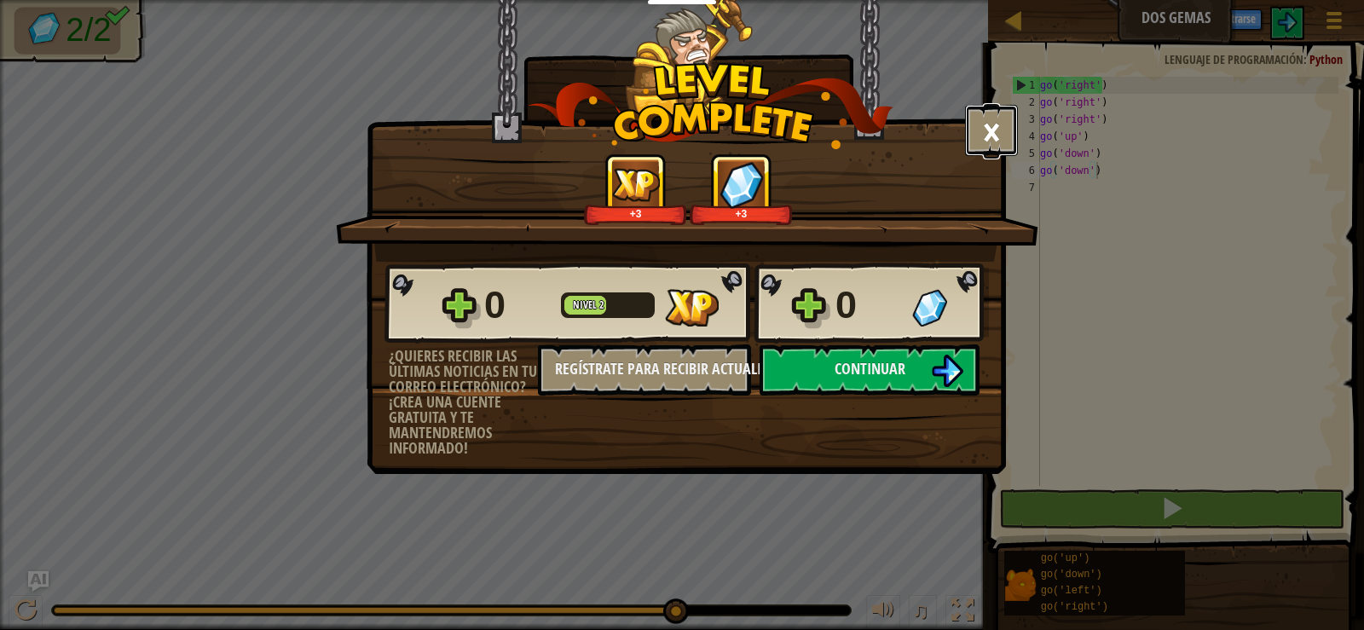
click at [983, 136] on button "×" at bounding box center [991, 130] width 53 height 51
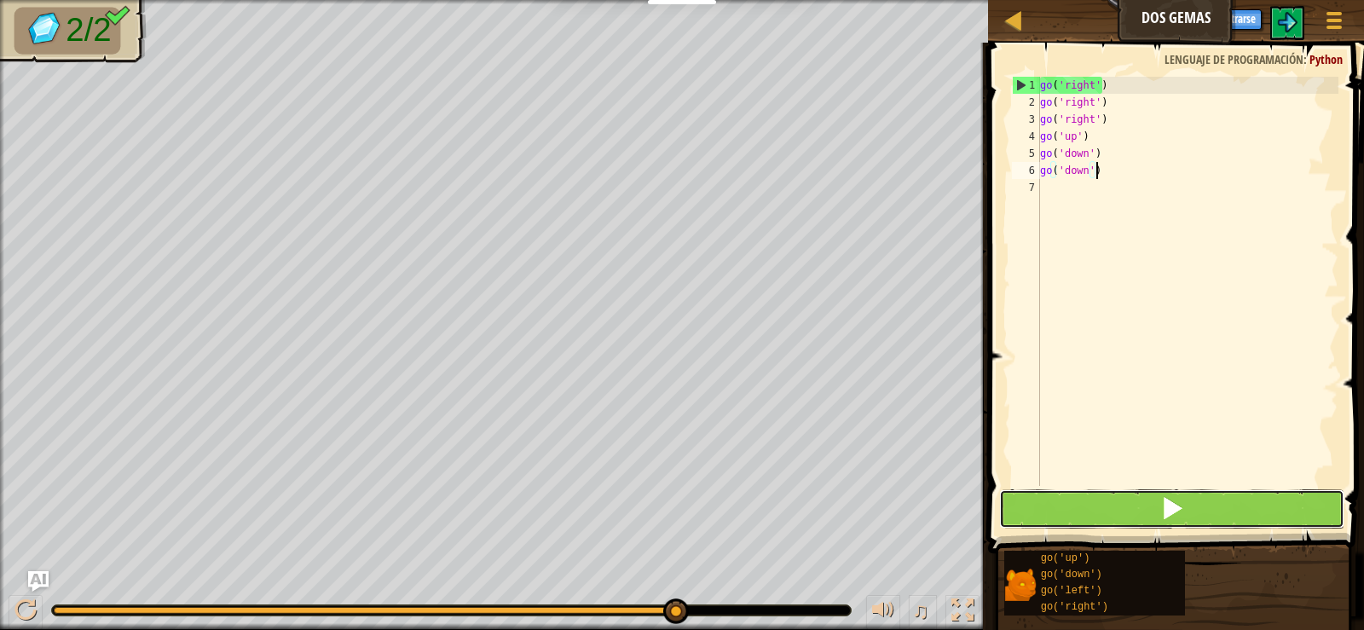
click at [1080, 501] on button at bounding box center [1171, 508] width 344 height 39
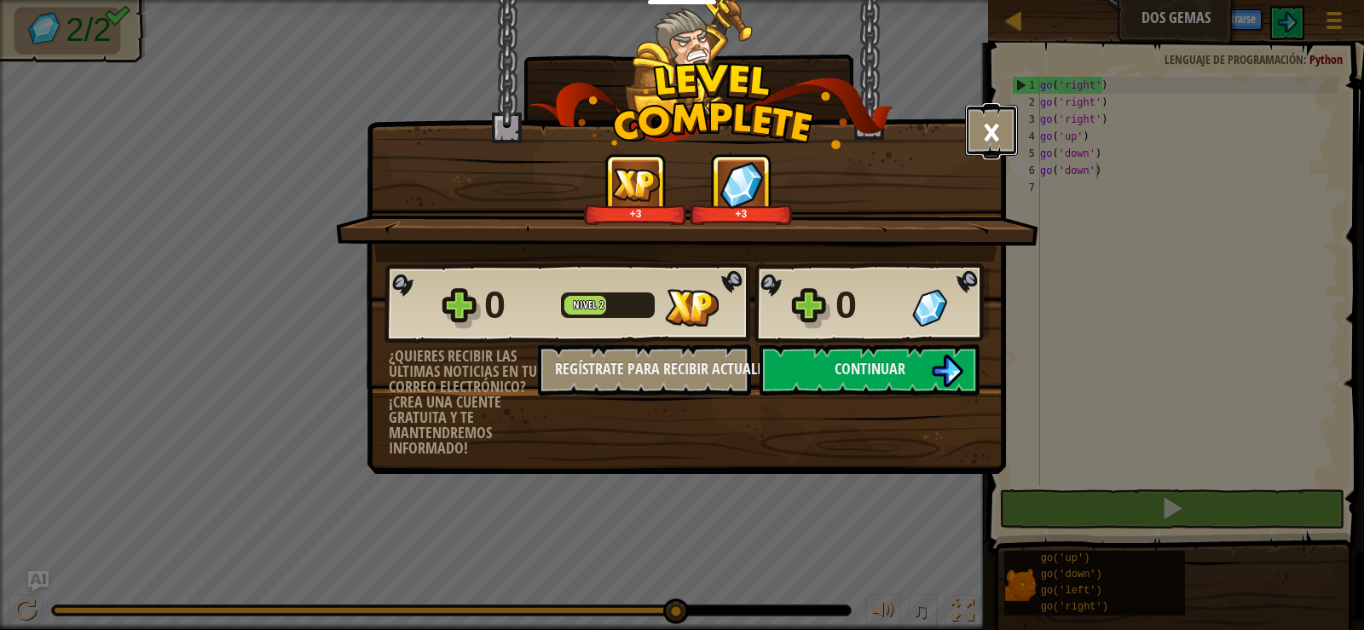
click at [1003, 119] on button "×" at bounding box center [991, 130] width 53 height 51
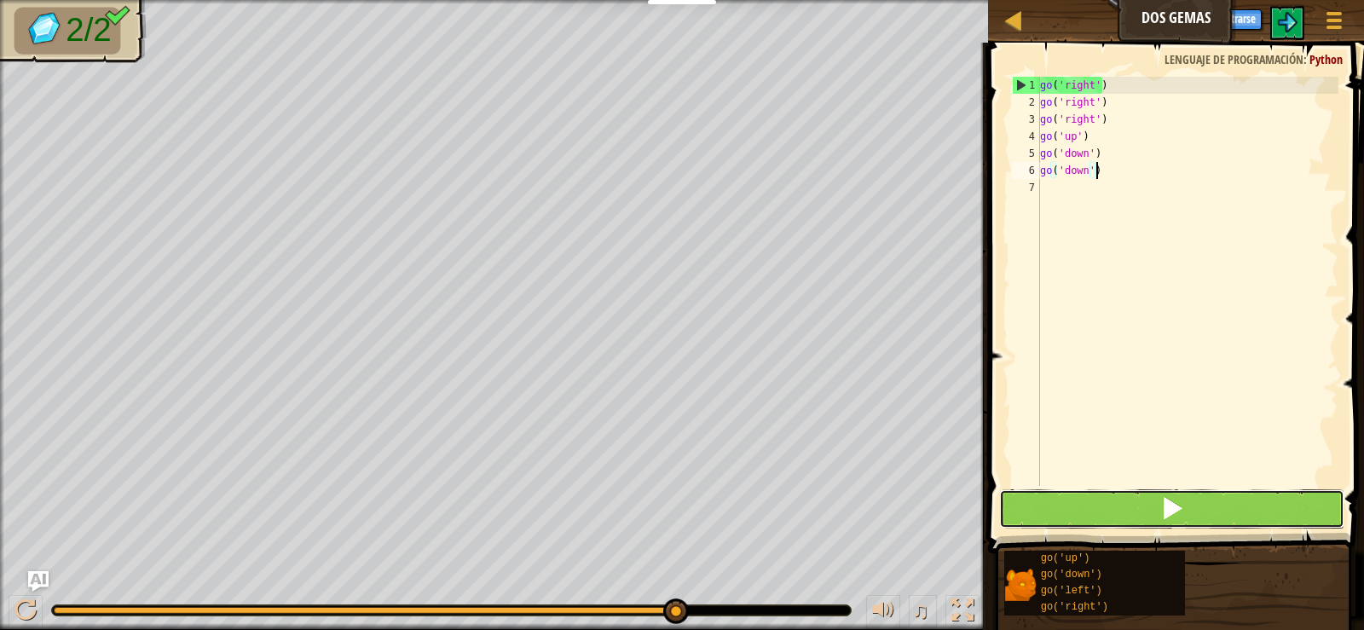
click at [1208, 508] on button at bounding box center [1171, 508] width 344 height 39
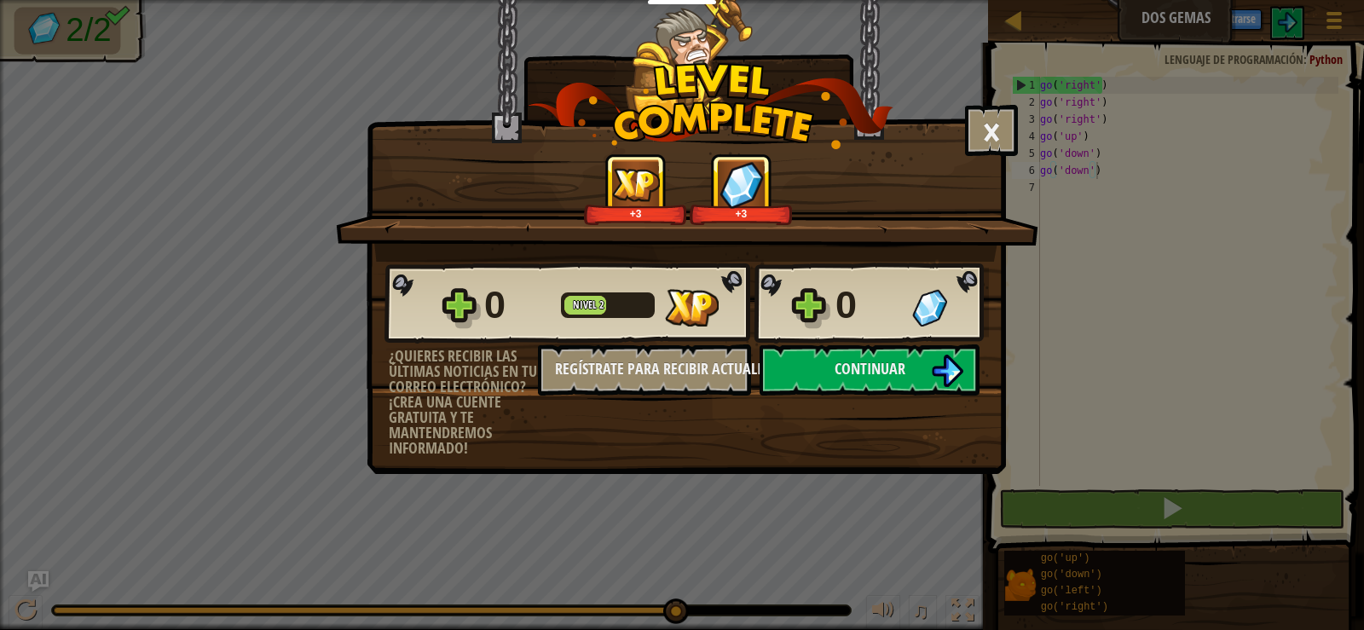
click at [962, 124] on div "× Puntúa este nivel: +3 +3 Reticulating Splines... 0 Nivel 2 0 ¿Quieres recibir…" at bounding box center [686, 194] width 639 height 390
click at [984, 126] on button "×" at bounding box center [991, 130] width 53 height 51
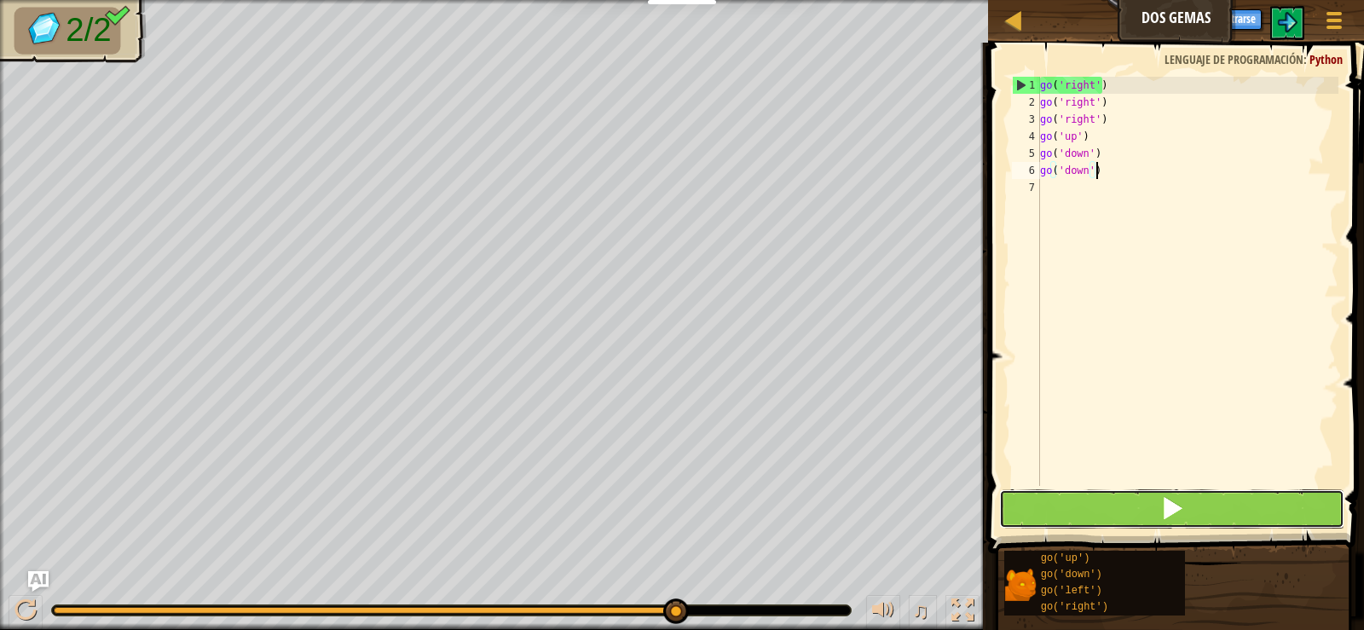
click at [1193, 502] on button at bounding box center [1171, 508] width 344 height 39
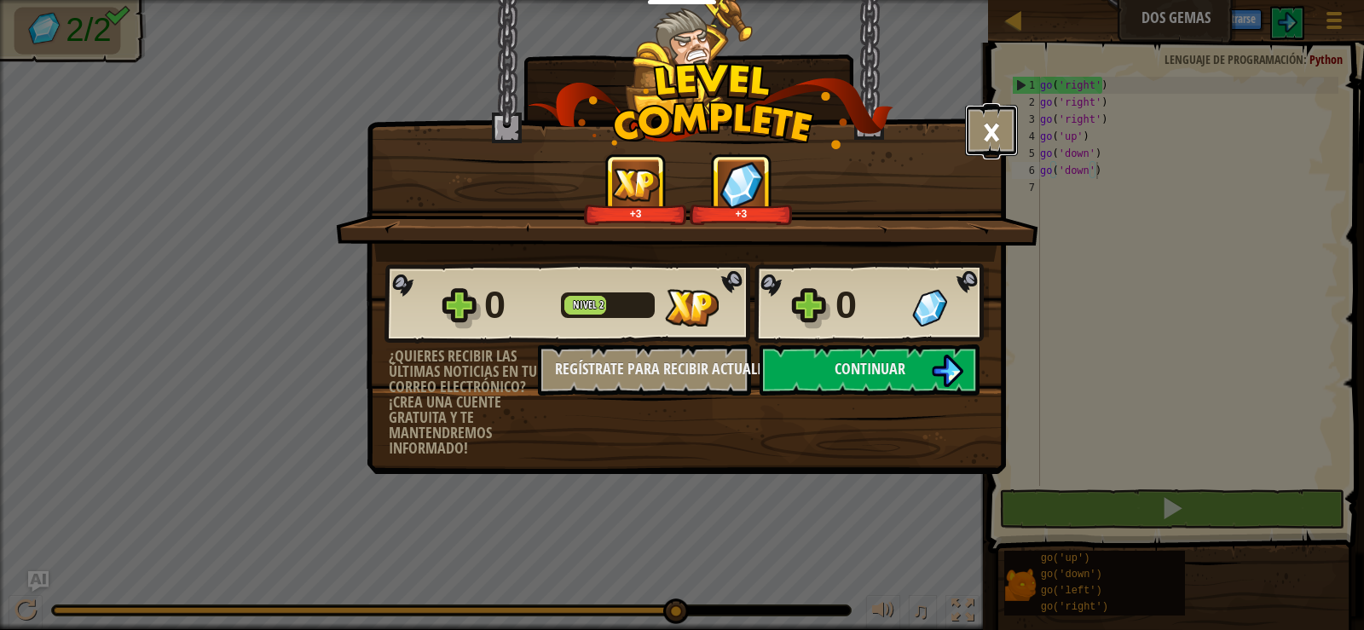
click at [992, 111] on button "×" at bounding box center [991, 130] width 53 height 51
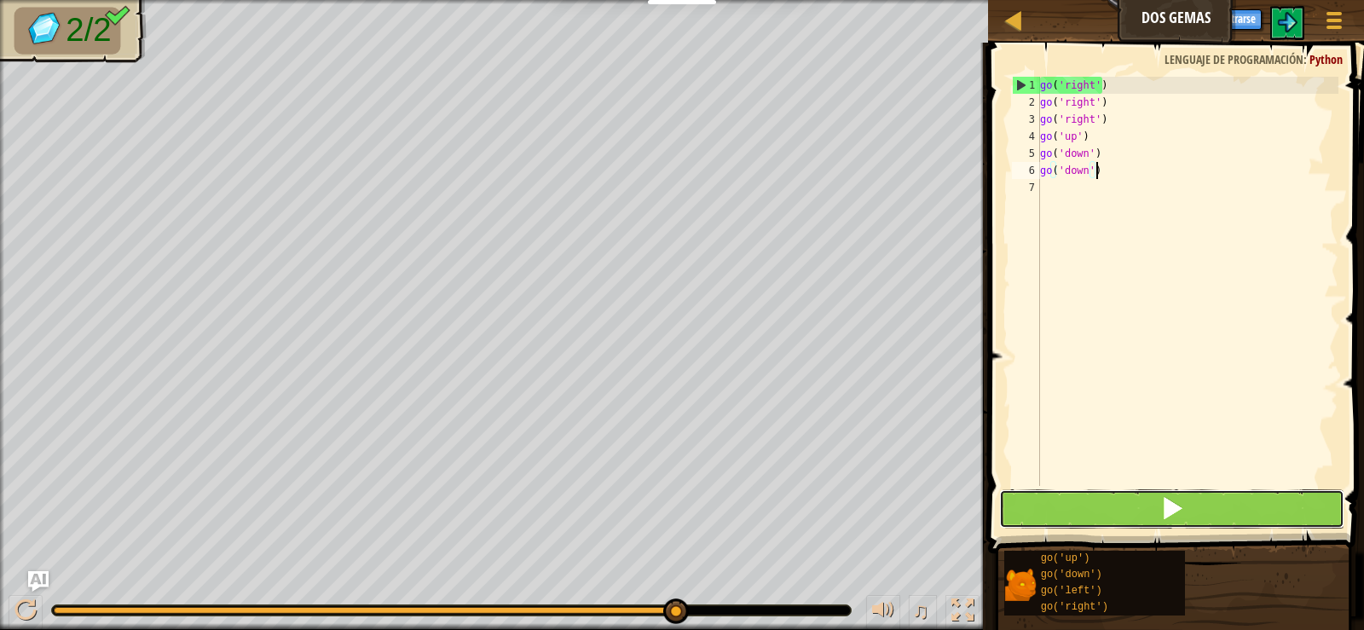
click at [1220, 513] on button at bounding box center [1171, 508] width 344 height 39
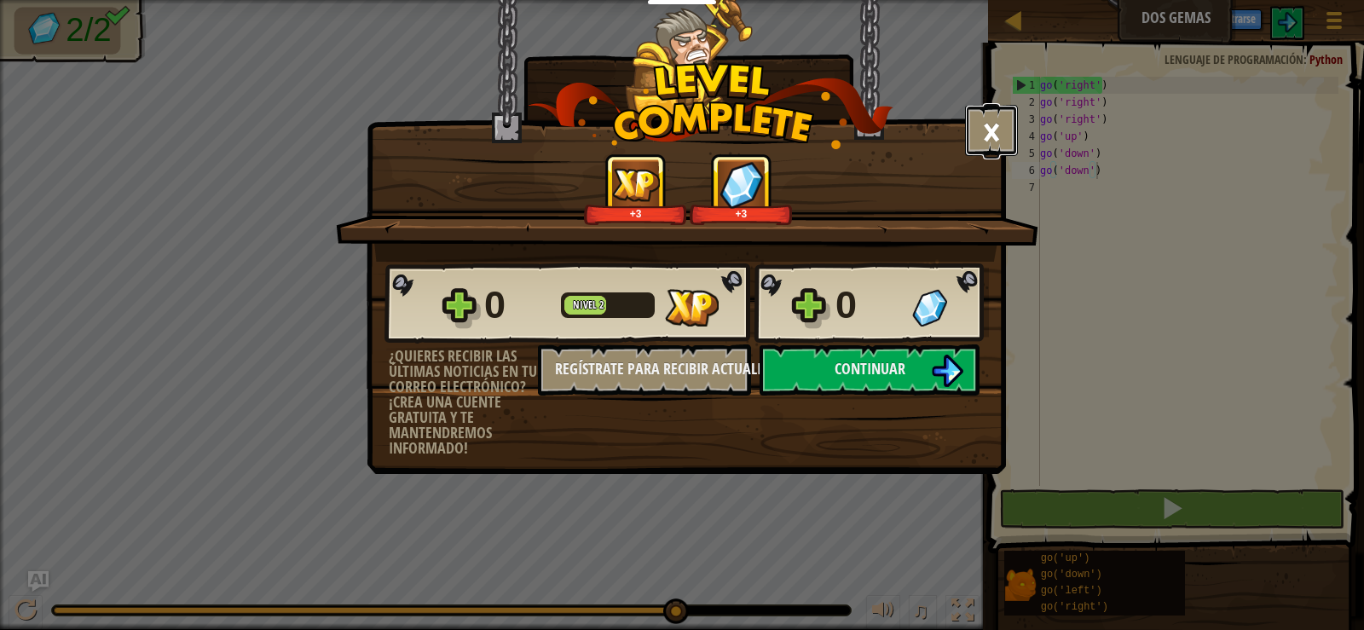
click at [1011, 127] on button "×" at bounding box center [991, 130] width 53 height 51
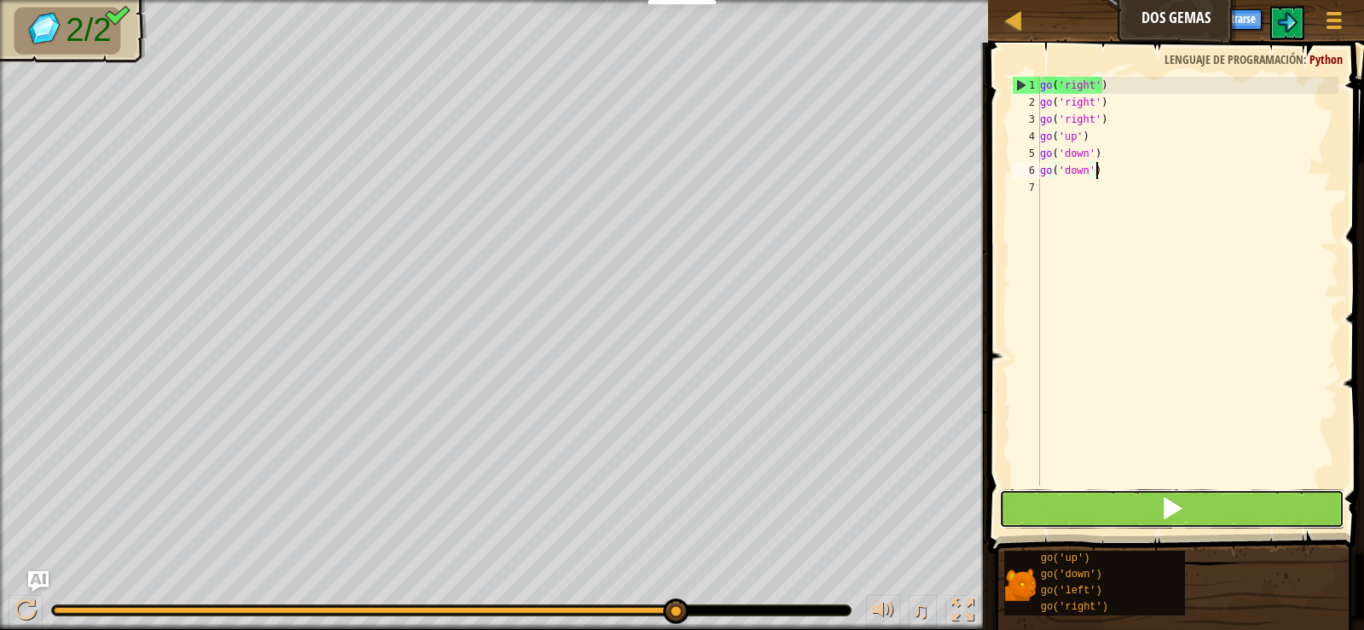
click at [1213, 497] on button at bounding box center [1171, 508] width 344 height 39
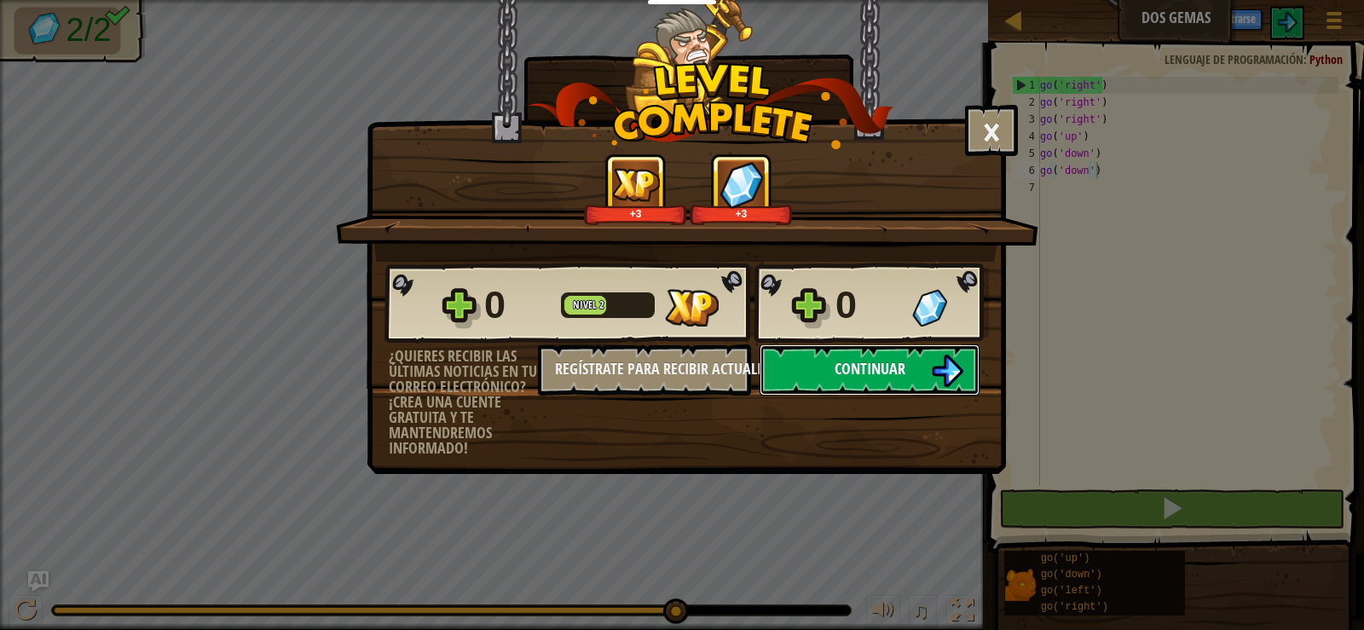
click at [908, 379] on button "Continuar" at bounding box center [870, 369] width 220 height 51
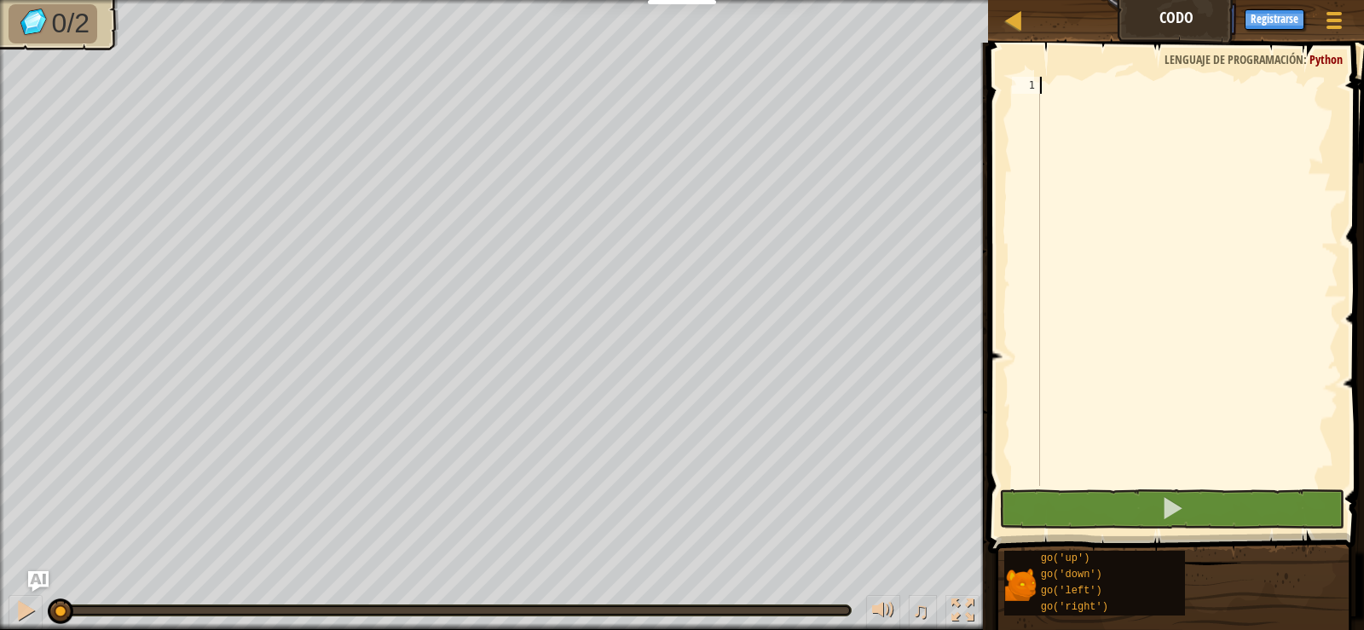
click at [1096, 86] on div at bounding box center [1188, 298] width 302 height 443
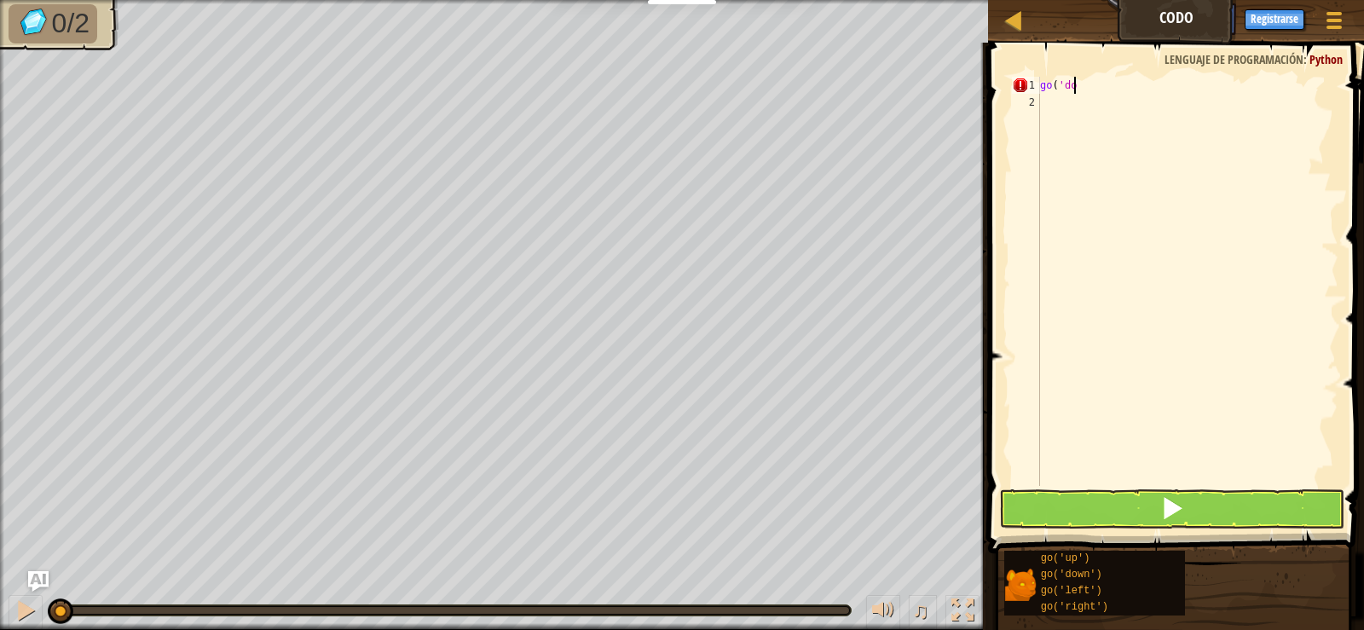
scroll to position [8, 3]
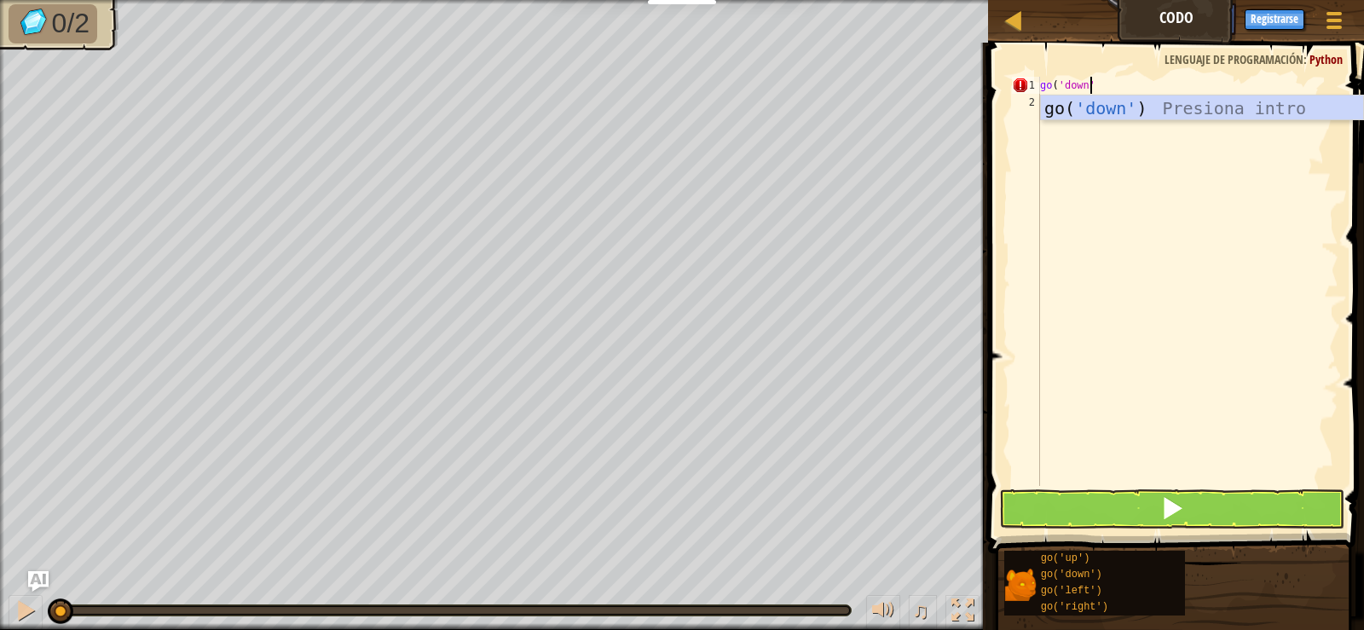
type textarea "go('down')"
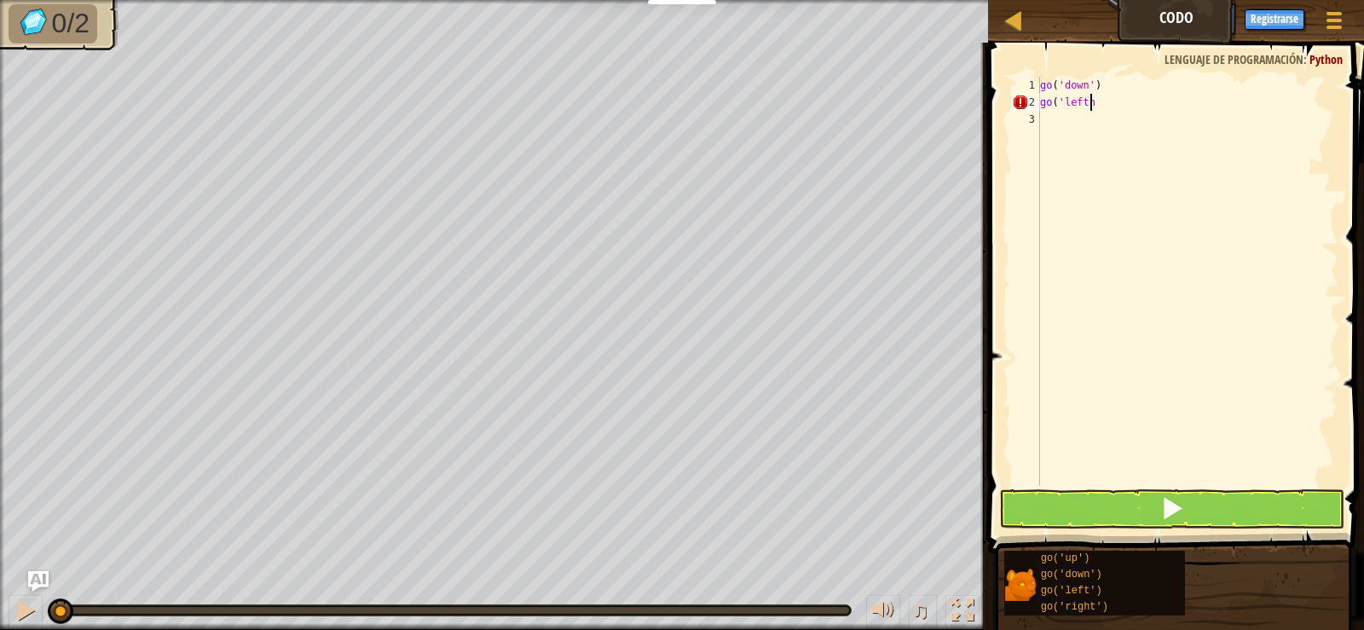
scroll to position [8, 4]
click at [1091, 82] on div "go ( 'down' ) go ( 'lefth' )" at bounding box center [1188, 298] width 302 height 443
type textarea "go('down')"
click at [1097, 90] on div "go ( 'down' ) go ( 'lefth' )" at bounding box center [1188, 298] width 302 height 443
click at [1073, 99] on div "go ( 'down' ) go ( 'sown' ) go ( 'lefth' )" at bounding box center [1188, 298] width 302 height 443
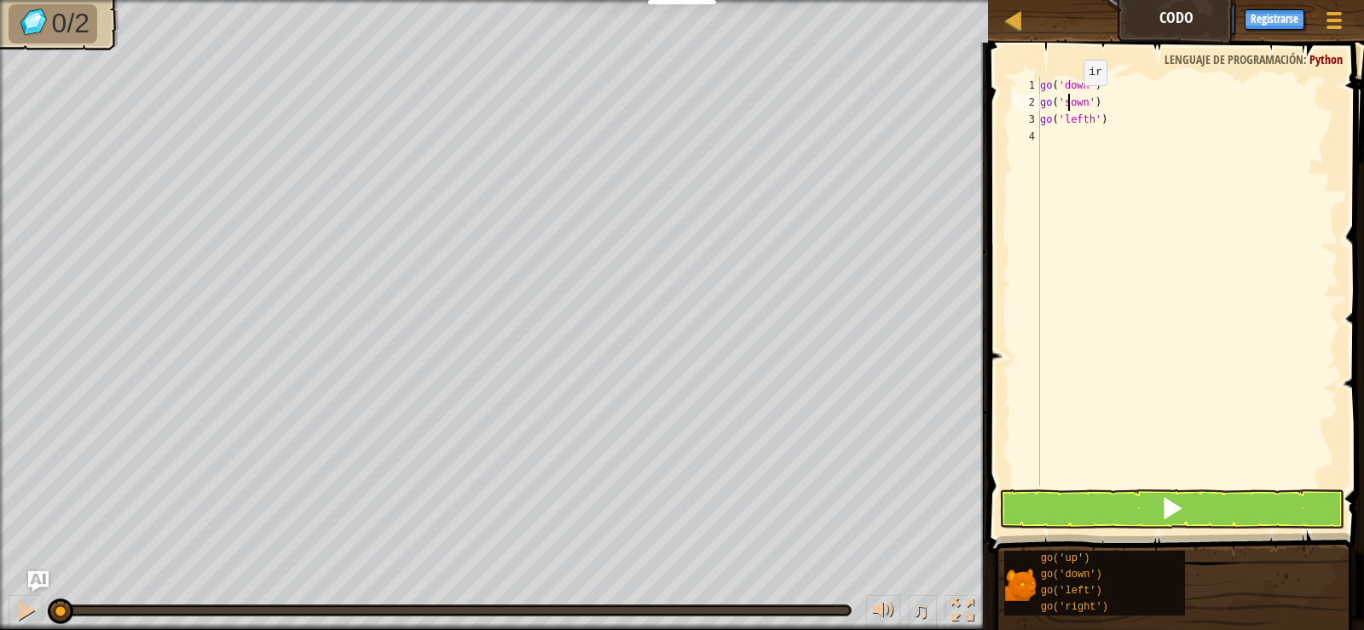
click at [1069, 102] on div "go ( 'down' ) go ( 'sown' ) go ( 'lefth' )" at bounding box center [1188, 298] width 302 height 443
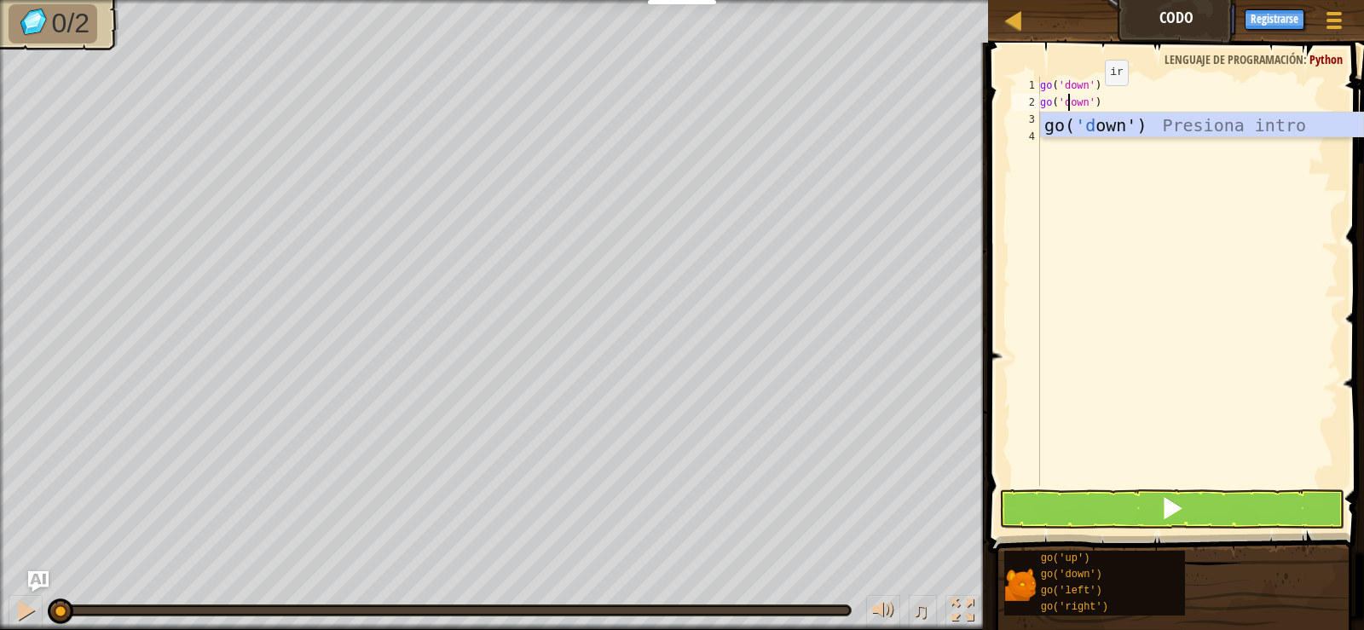
click at [1100, 103] on div "go ( 'down' ) go ( 'down' ) go ( 'lefth' )" at bounding box center [1188, 298] width 302 height 443
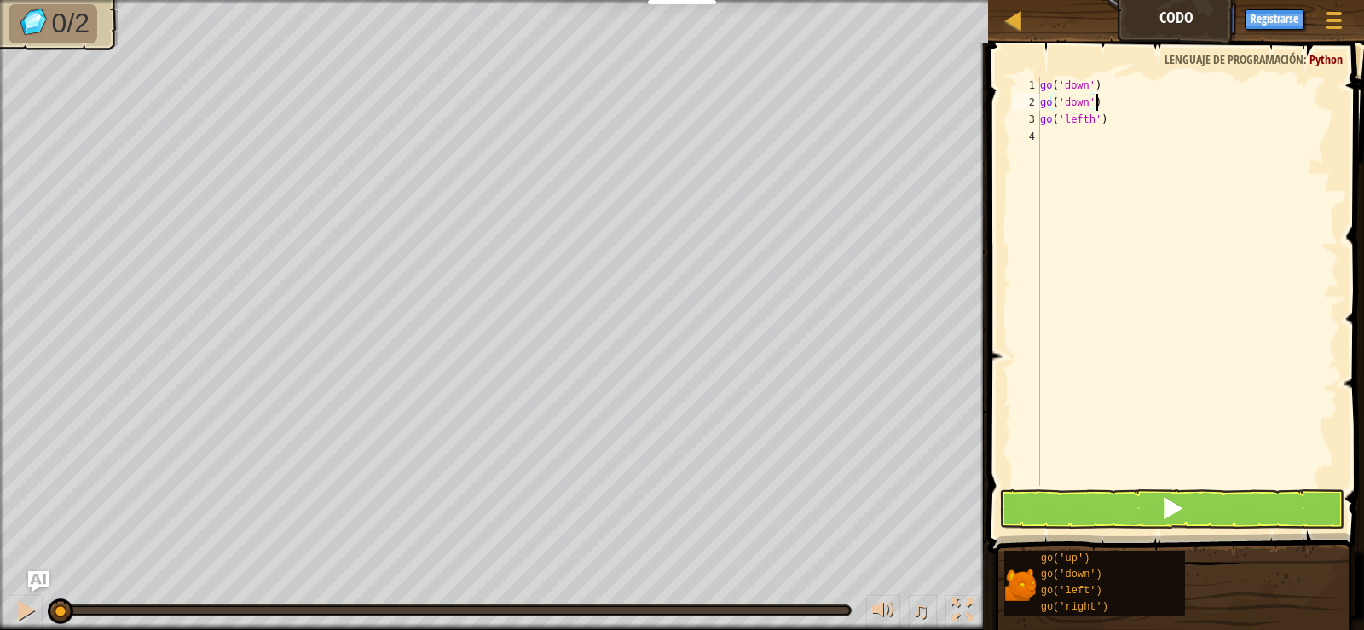
type textarea "go('down')"
click at [1159, 506] on button at bounding box center [1171, 508] width 344 height 39
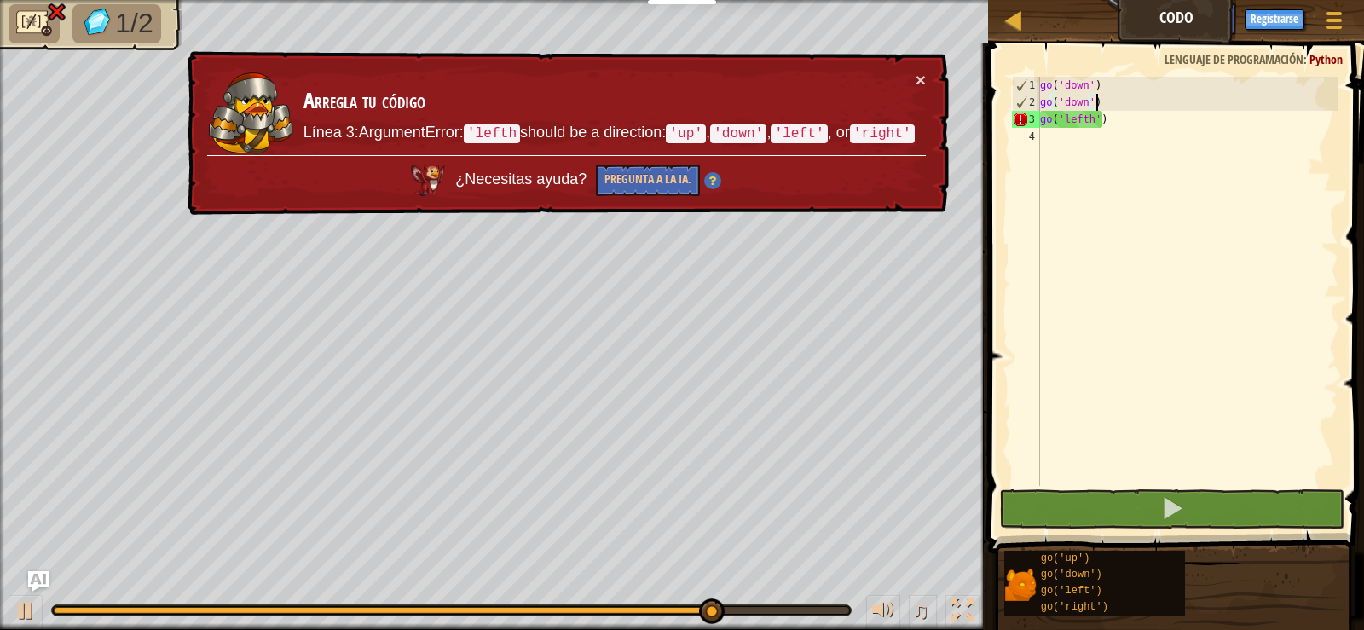
click at [1092, 135] on div "go ( 'down' ) go ( 'down' ) go ( 'lefth' )" at bounding box center [1188, 298] width 302 height 443
click at [1083, 129] on div "go ( 'down' ) go ( 'down' ) go ( 'lefth' )" at bounding box center [1188, 298] width 302 height 443
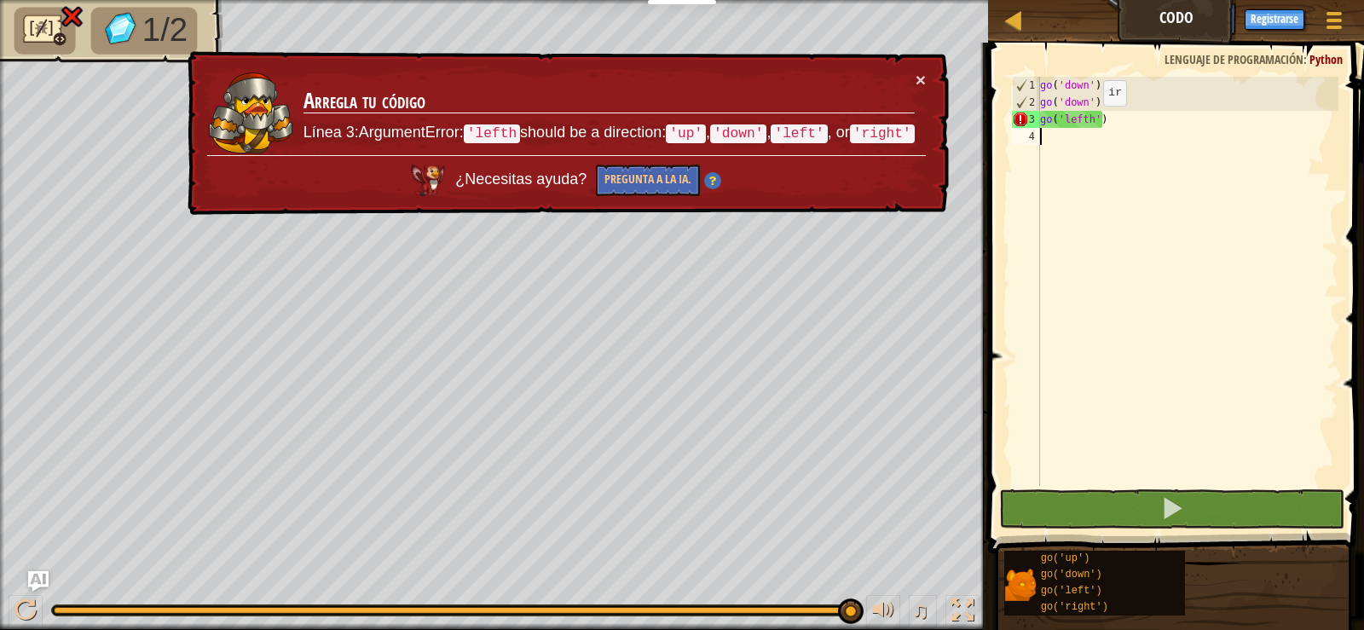
click at [1089, 123] on div "go ( 'down' ) go ( 'down' ) go ( 'lefth' )" at bounding box center [1188, 298] width 302 height 443
type textarea "go('left')"
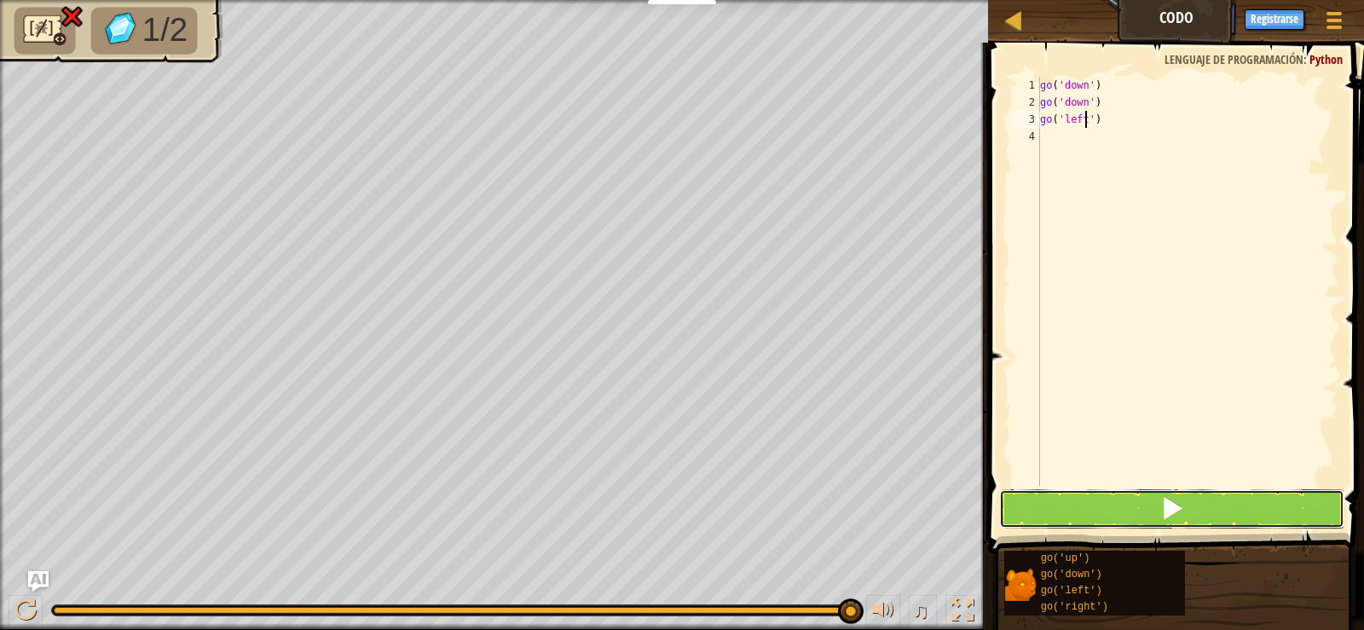
click at [1182, 515] on span at bounding box center [1172, 508] width 24 height 24
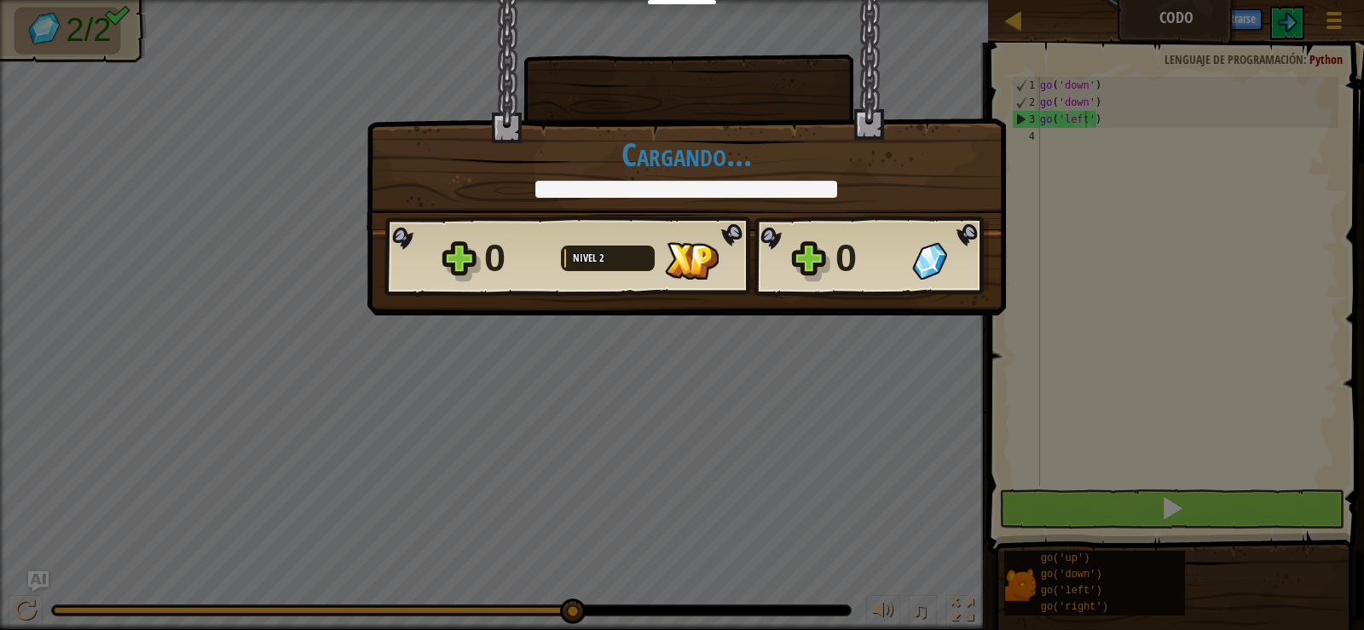
scroll to position [8, 4]
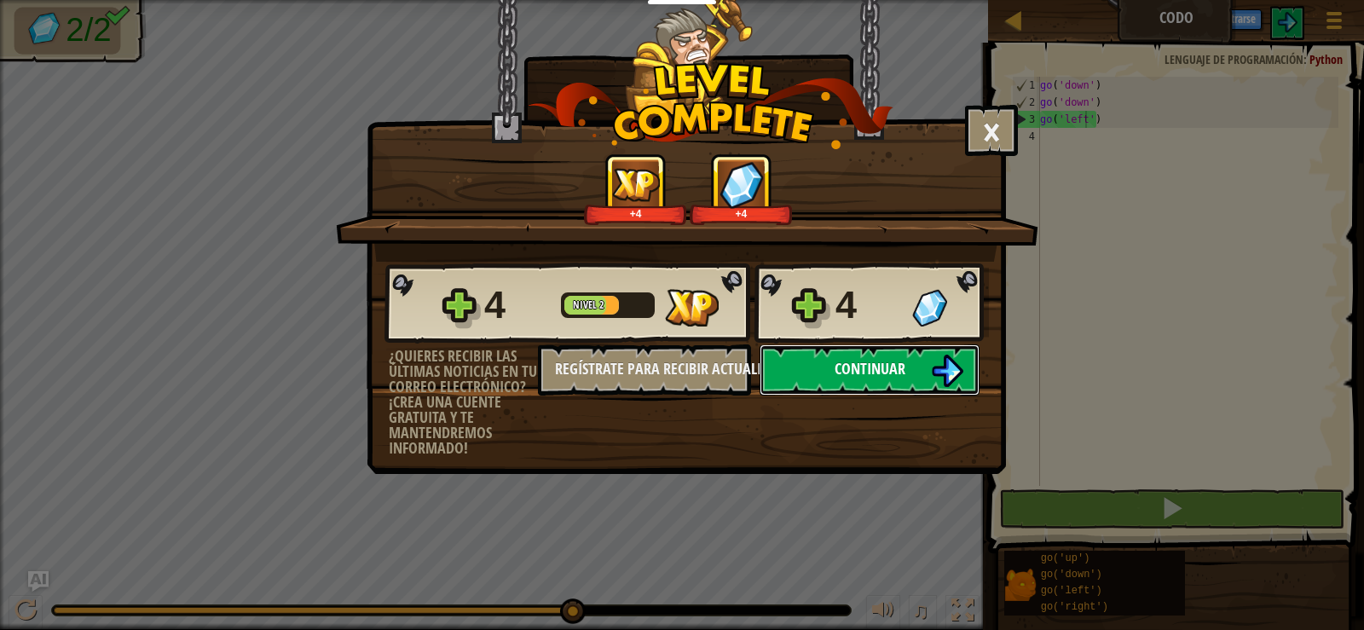
click at [872, 387] on button "Continuar" at bounding box center [870, 369] width 220 height 51
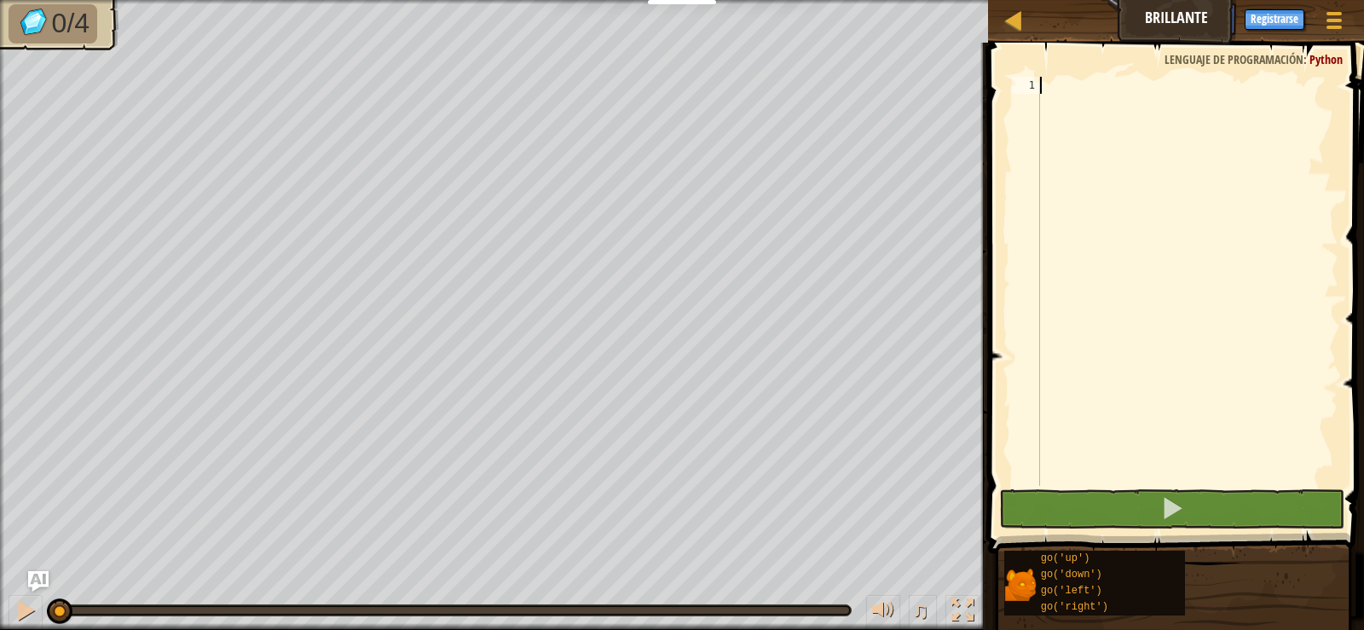
click at [1101, 102] on div at bounding box center [1188, 298] width 302 height 443
type textarea "("
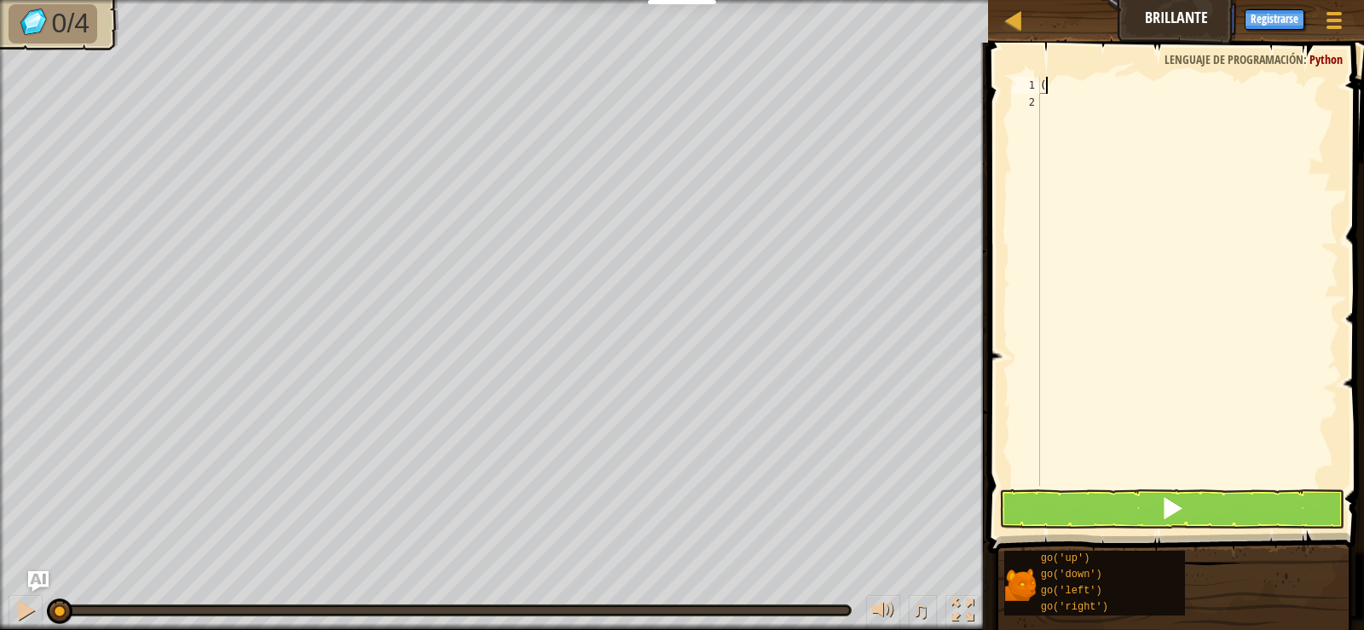
scroll to position [8, 0]
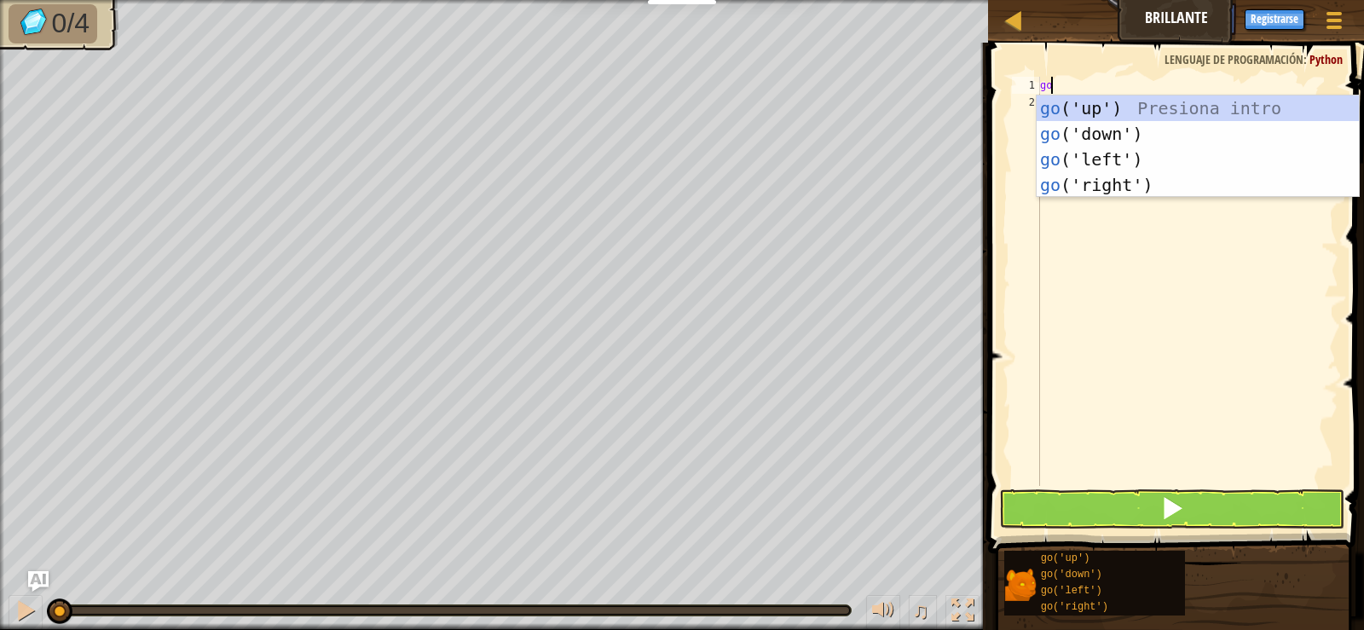
type textarea "g"
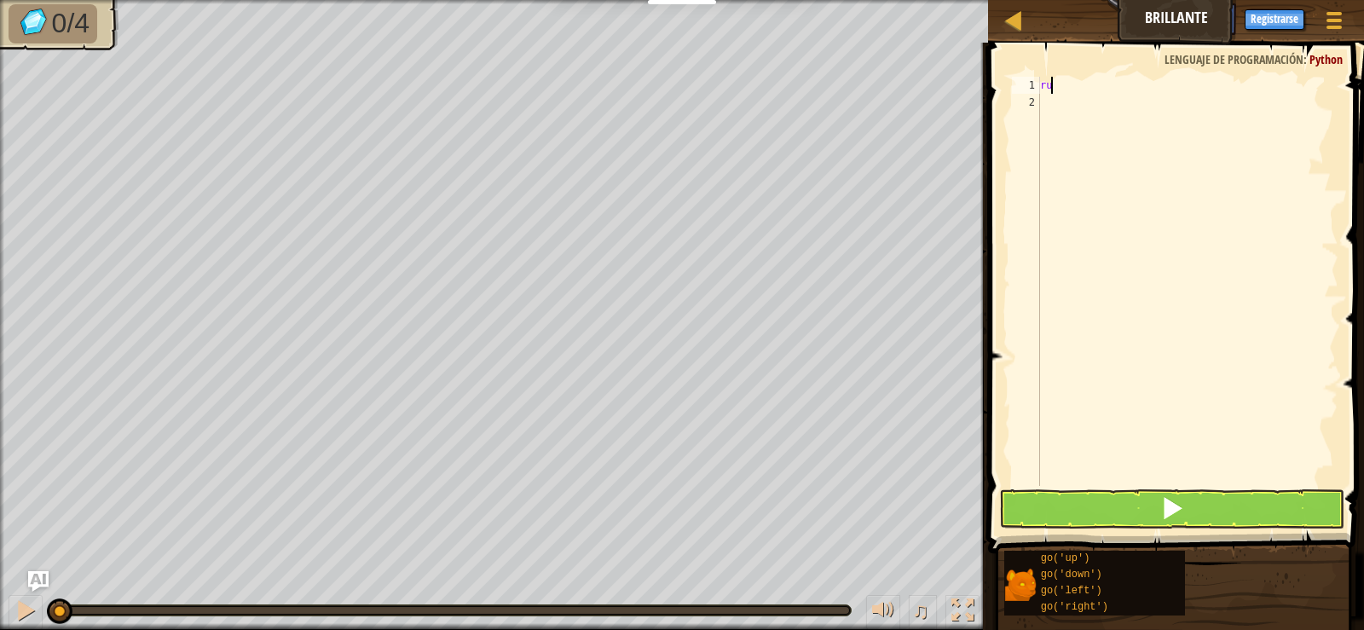
type textarea "r"
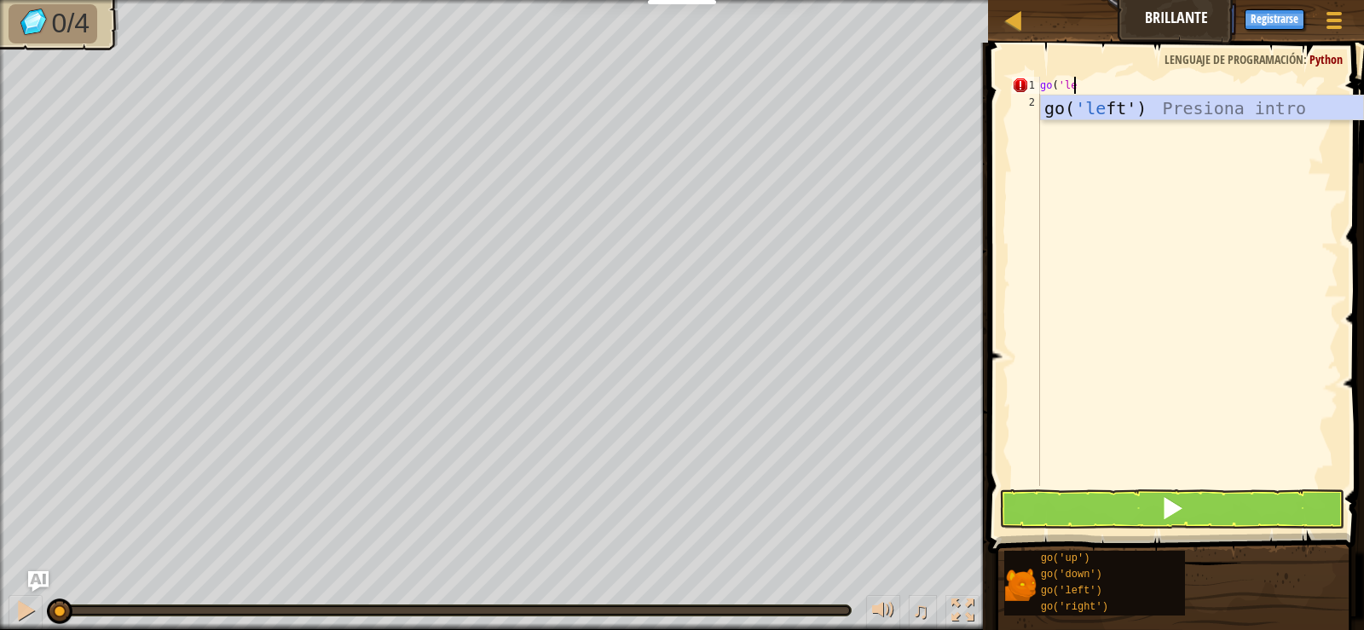
scroll to position [8, 3]
type textarea "go('left')"
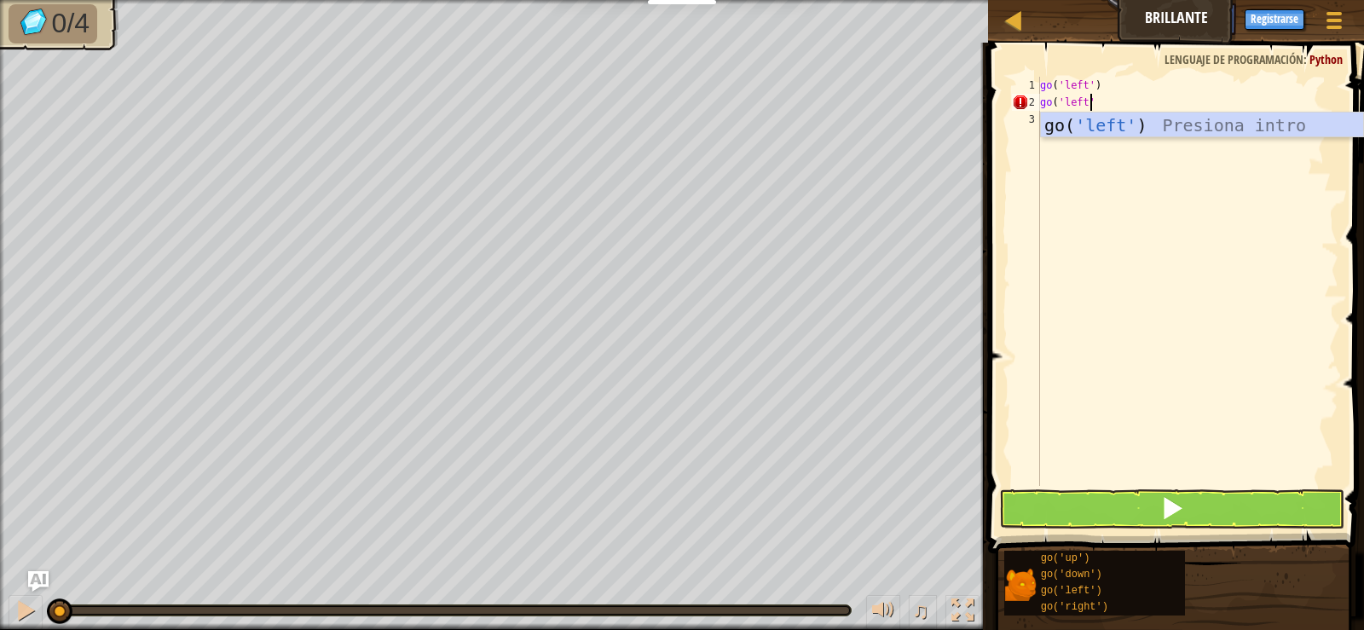
type textarea "go('left')"
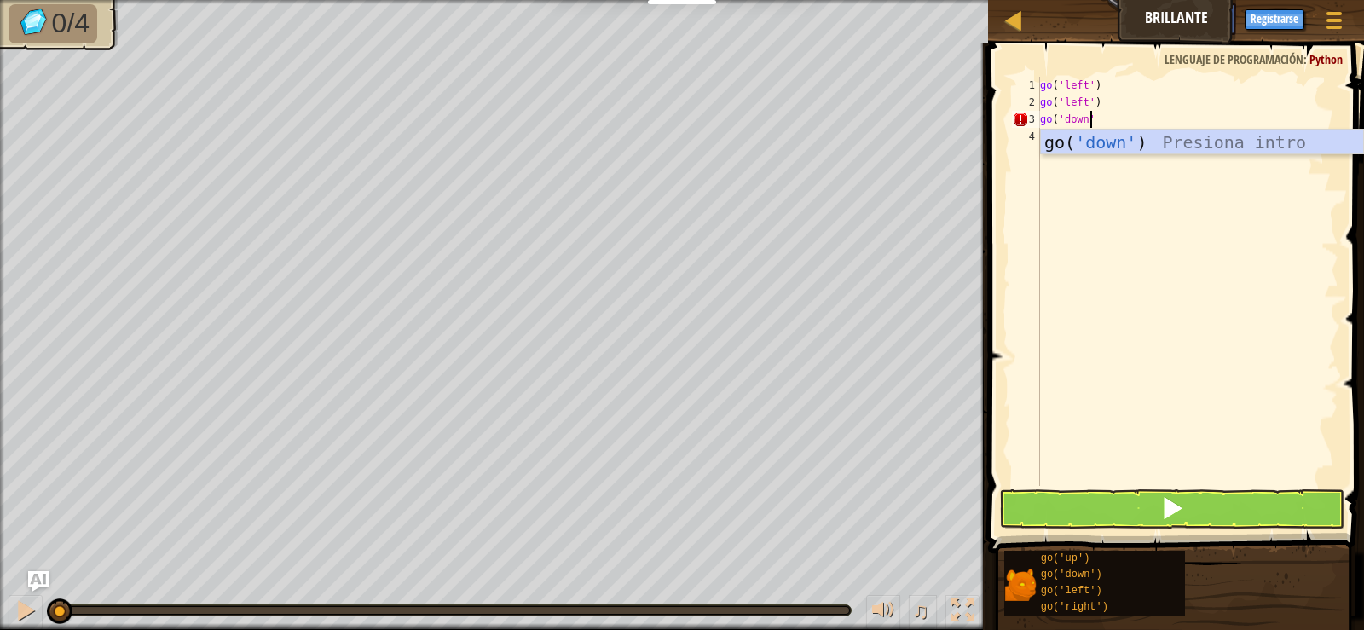
type textarea "go('down')"
type textarea "go('right"
type textarea "'"
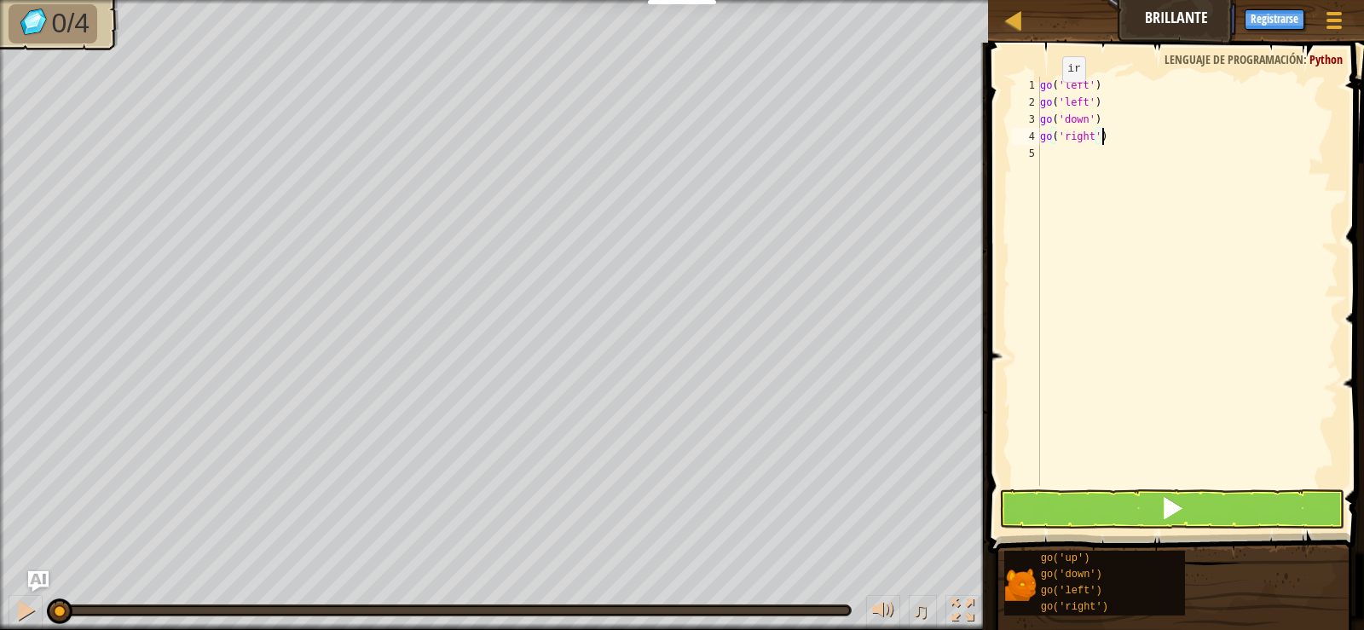
type textarea "go('right')"
click at [1082, 515] on button at bounding box center [1171, 508] width 344 height 39
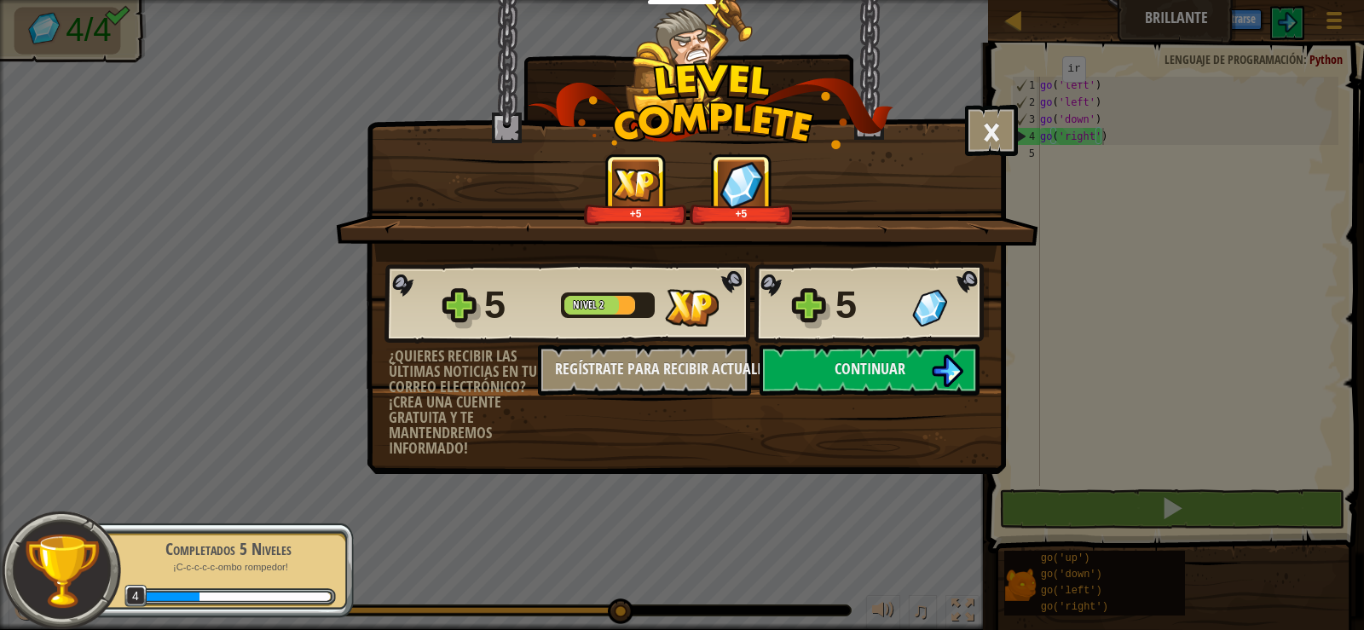
click at [866, 399] on div "5 Nivel 2 5 ¿Quieres recibir las últimas noticias en tu correo electrónico? ¡Cr…" at bounding box center [686, 359] width 638 height 194
click at [856, 384] on button "Continuar" at bounding box center [870, 369] width 220 height 51
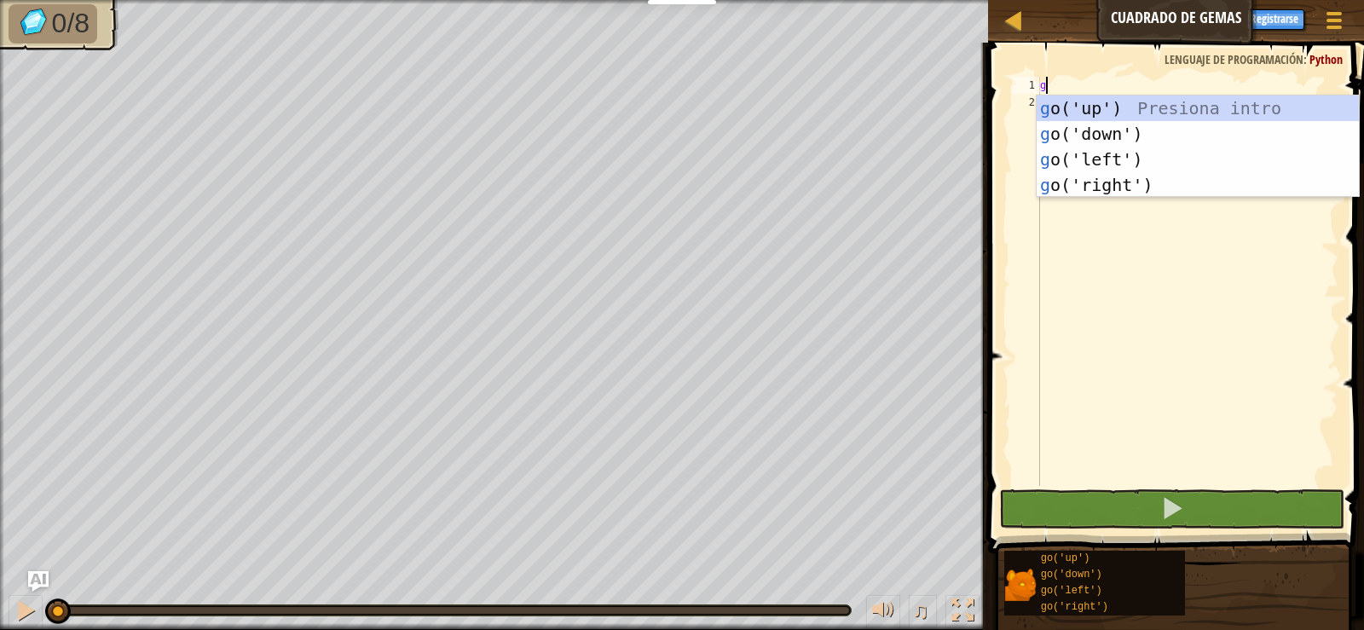
scroll to position [8, 0]
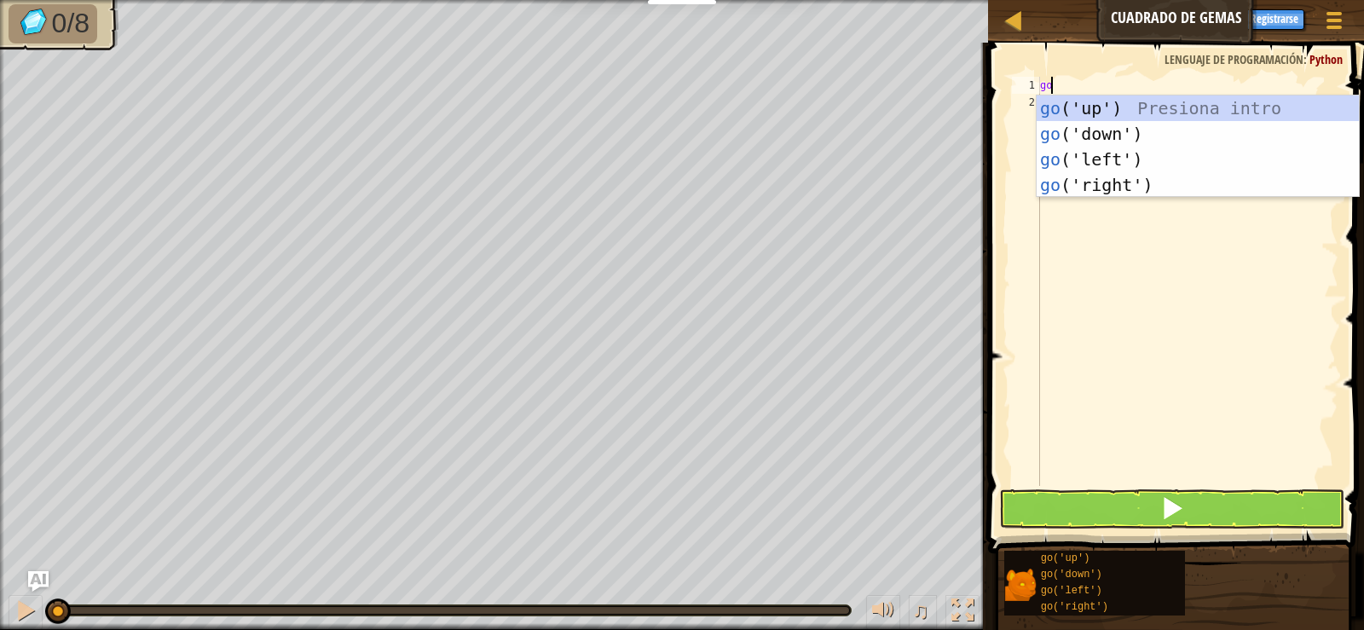
type textarea "go"
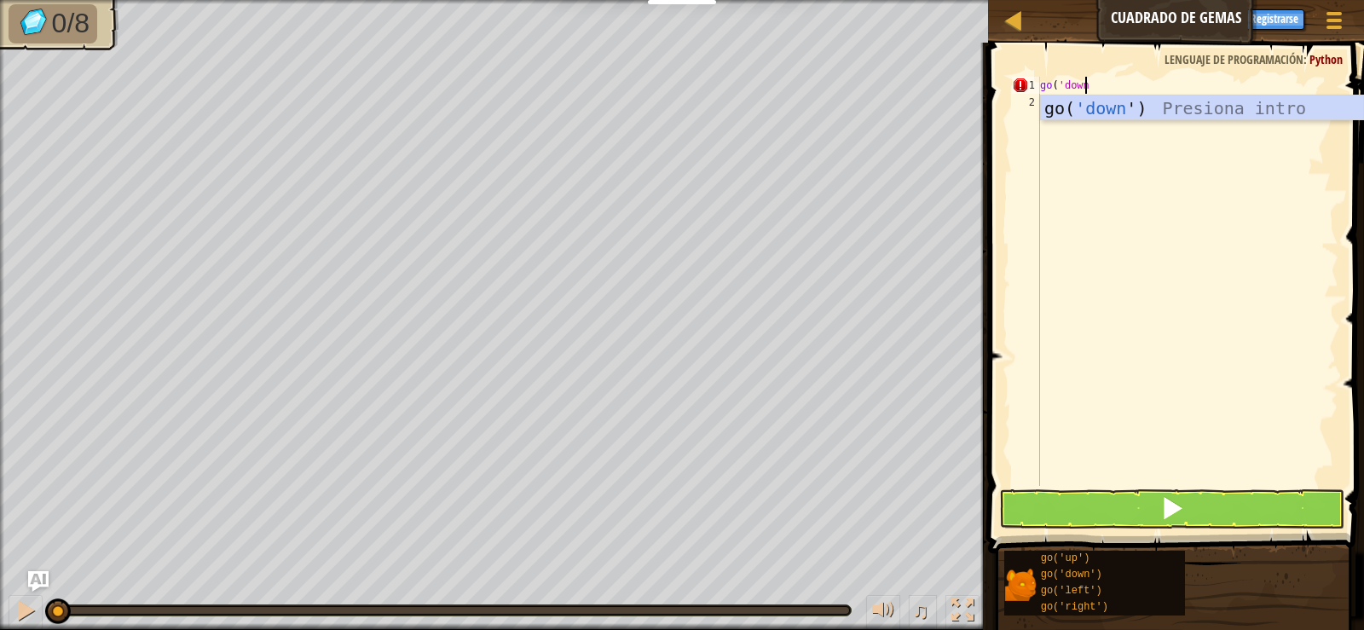
scroll to position [8, 3]
type textarea "go('down')"
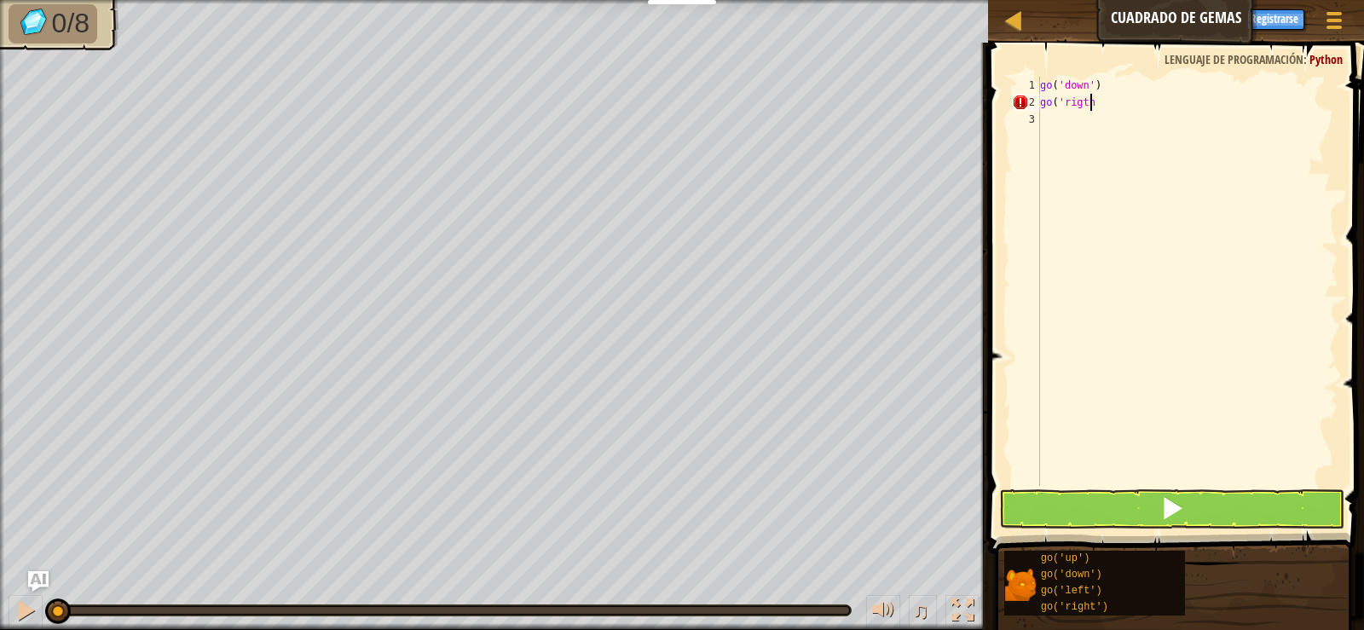
scroll to position [8, 4]
type textarea "go('rigth')"
type textarea "go('up')"
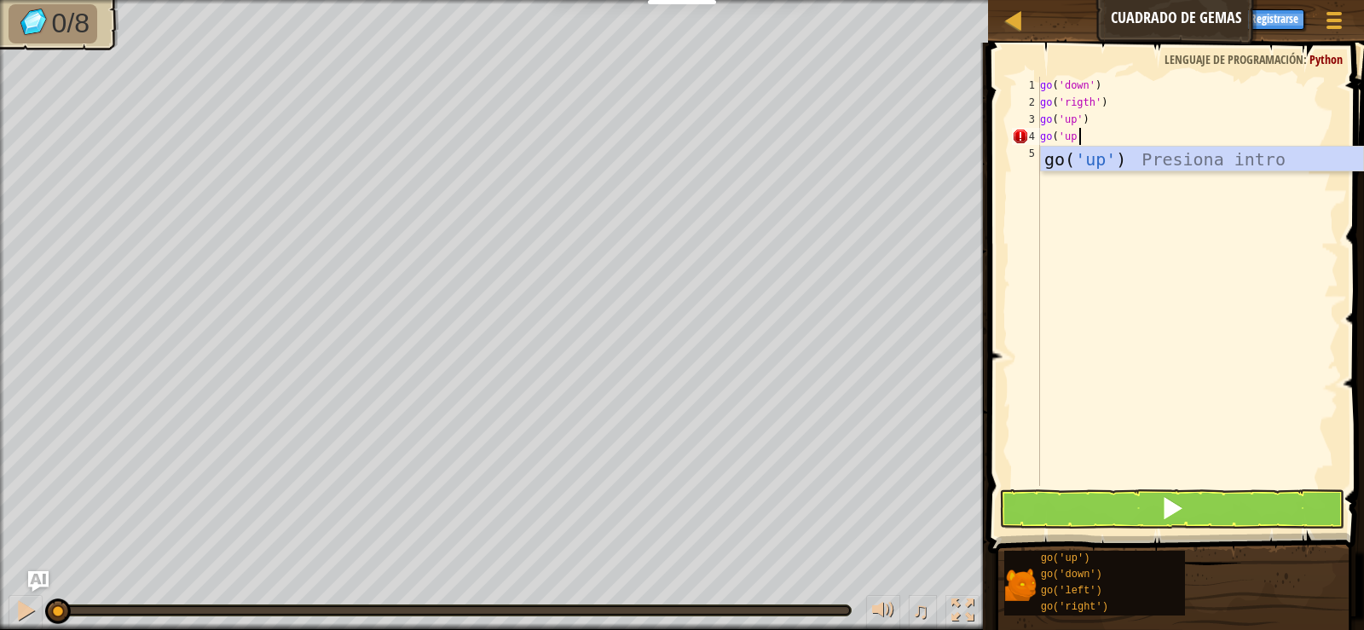
type textarea "go('up')"
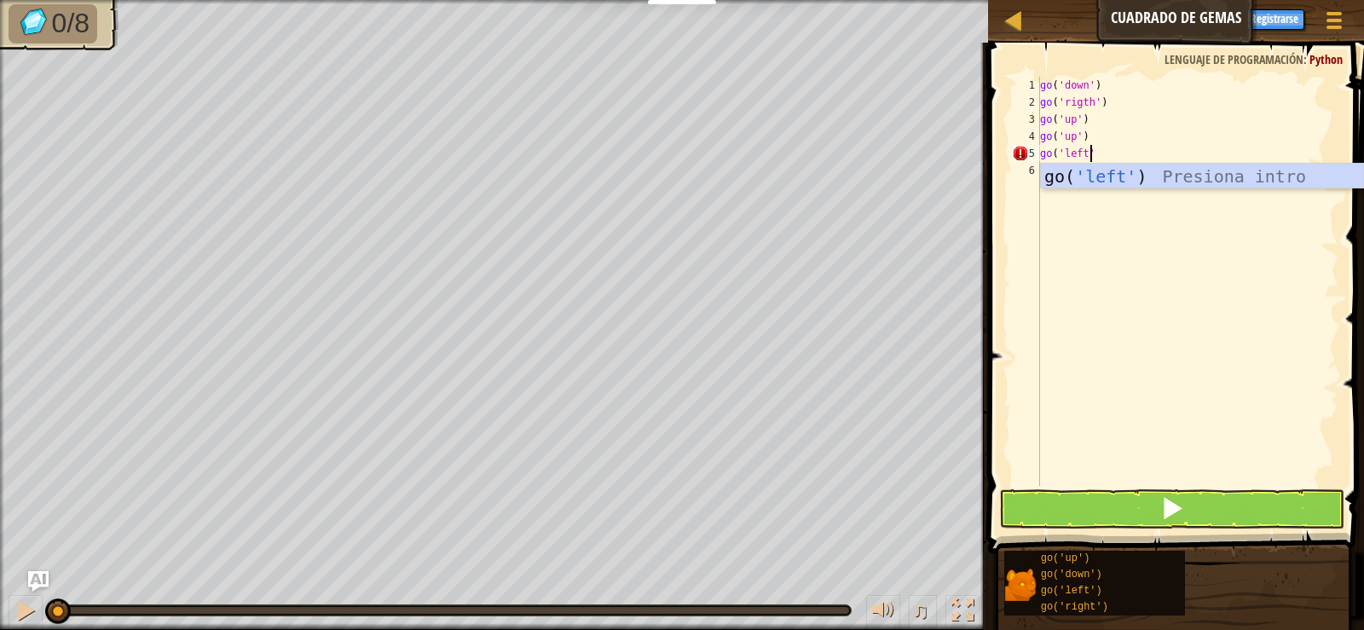
type textarea "go('left')"
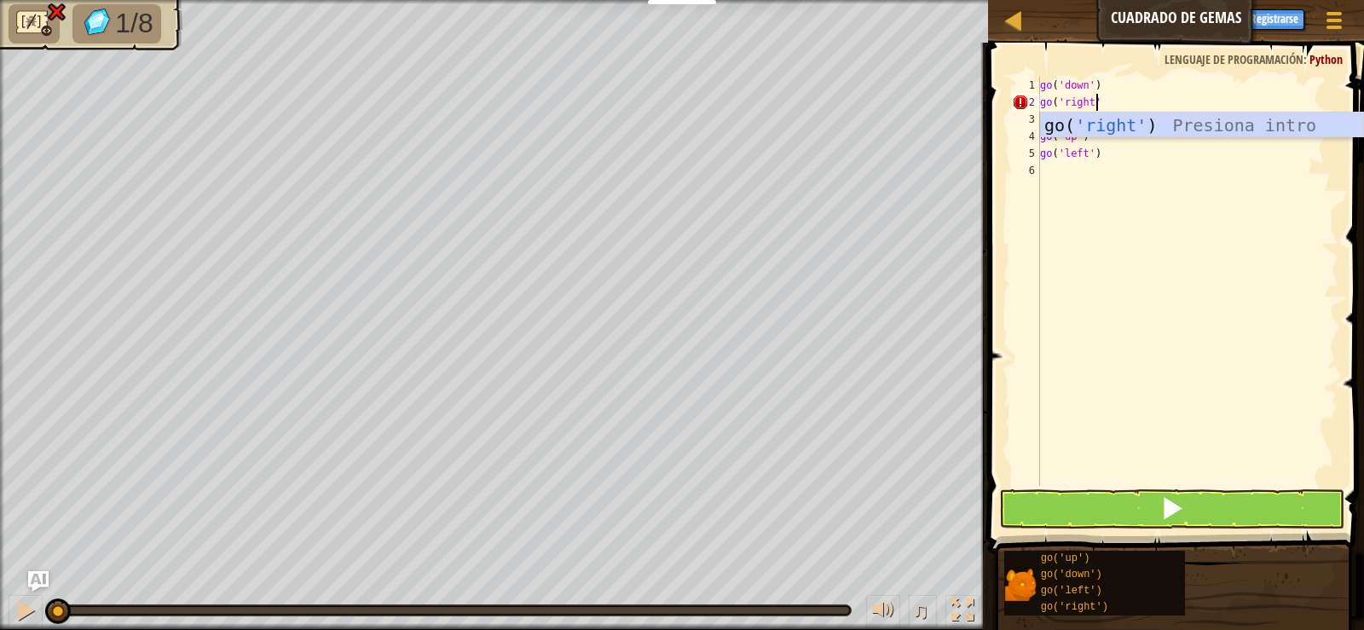
scroll to position [8, 4]
type textarea "go('right')"
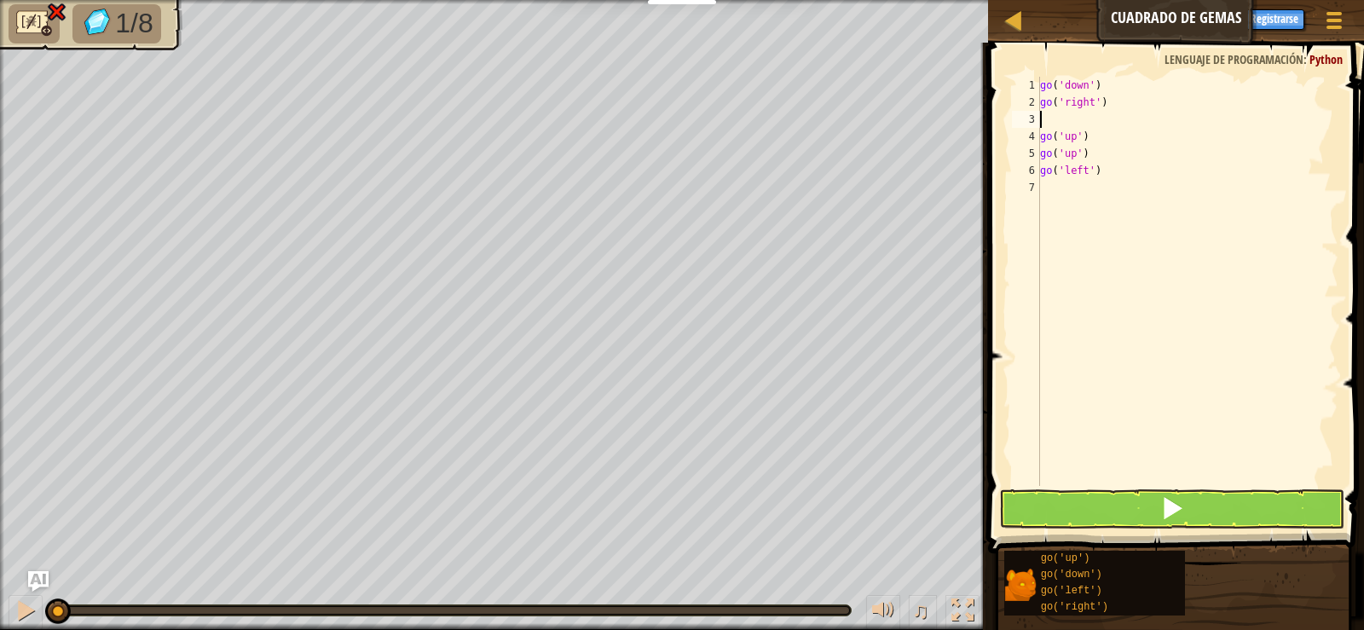
scroll to position [8, 0]
type textarea "go('left')"
click at [1188, 471] on div "go ( 'down' ) go ( 'right' ) go ( 'up' ) go ( 'up' ) go ( 'left' )" at bounding box center [1188, 298] width 302 height 443
click at [1190, 504] on button at bounding box center [1171, 508] width 344 height 39
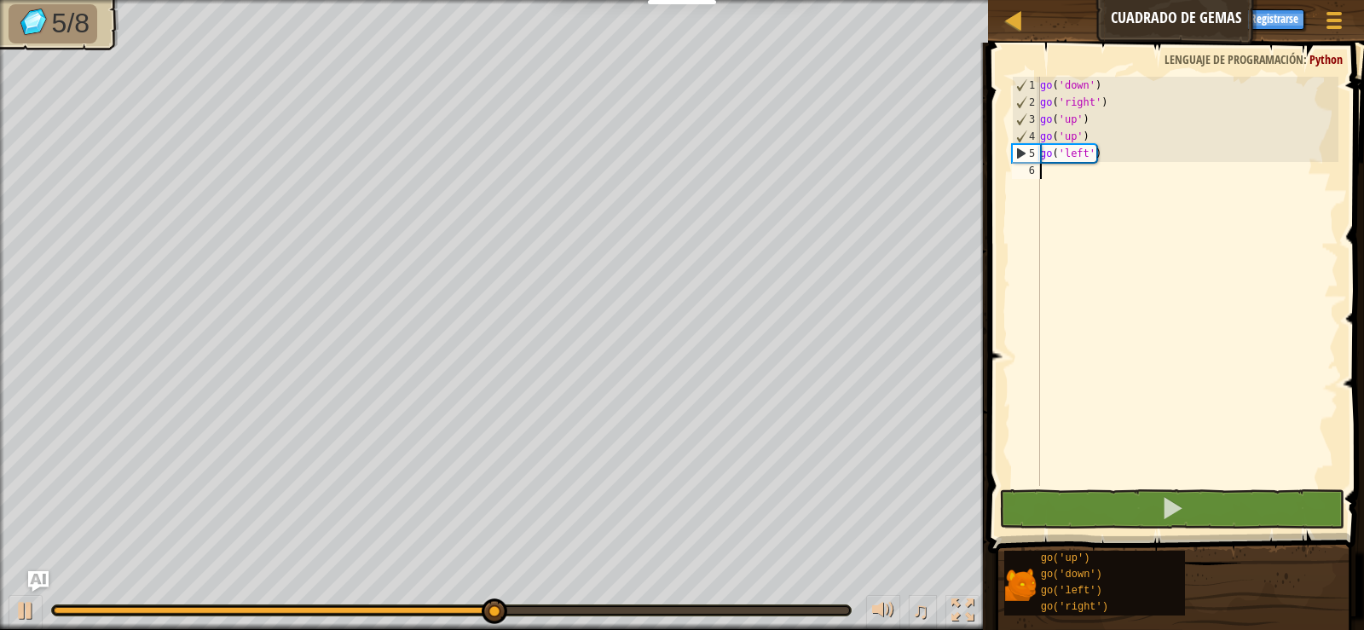
click at [1072, 176] on div "go ( 'down' ) go ( 'right' ) go ( 'up' ) go ( 'up' ) go ( 'left' )" at bounding box center [1188, 298] width 302 height 443
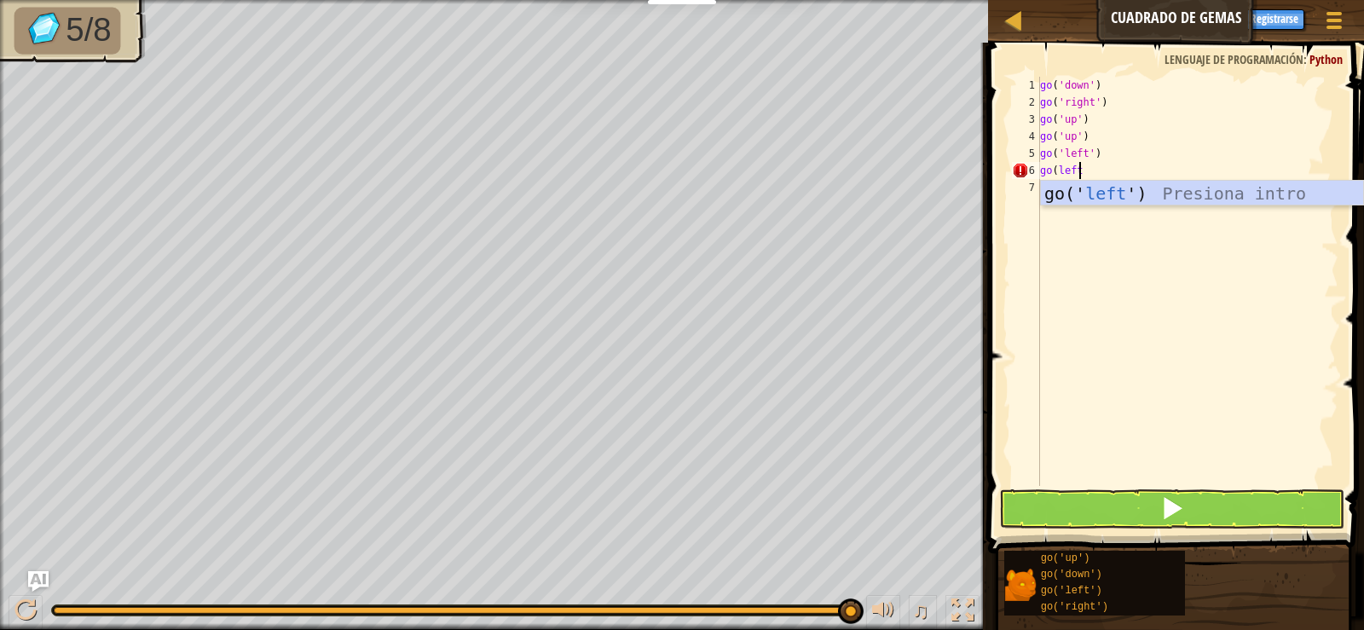
scroll to position [8, 3]
type textarea "go('left')"
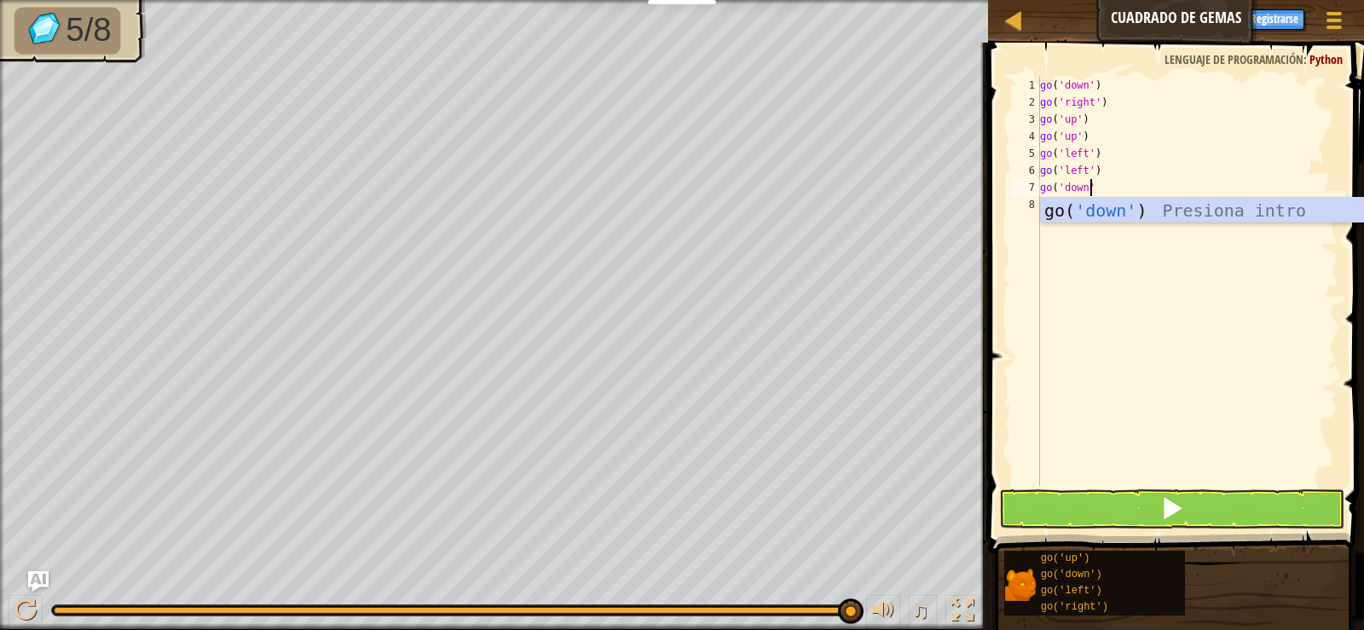
type textarea "go('down')"
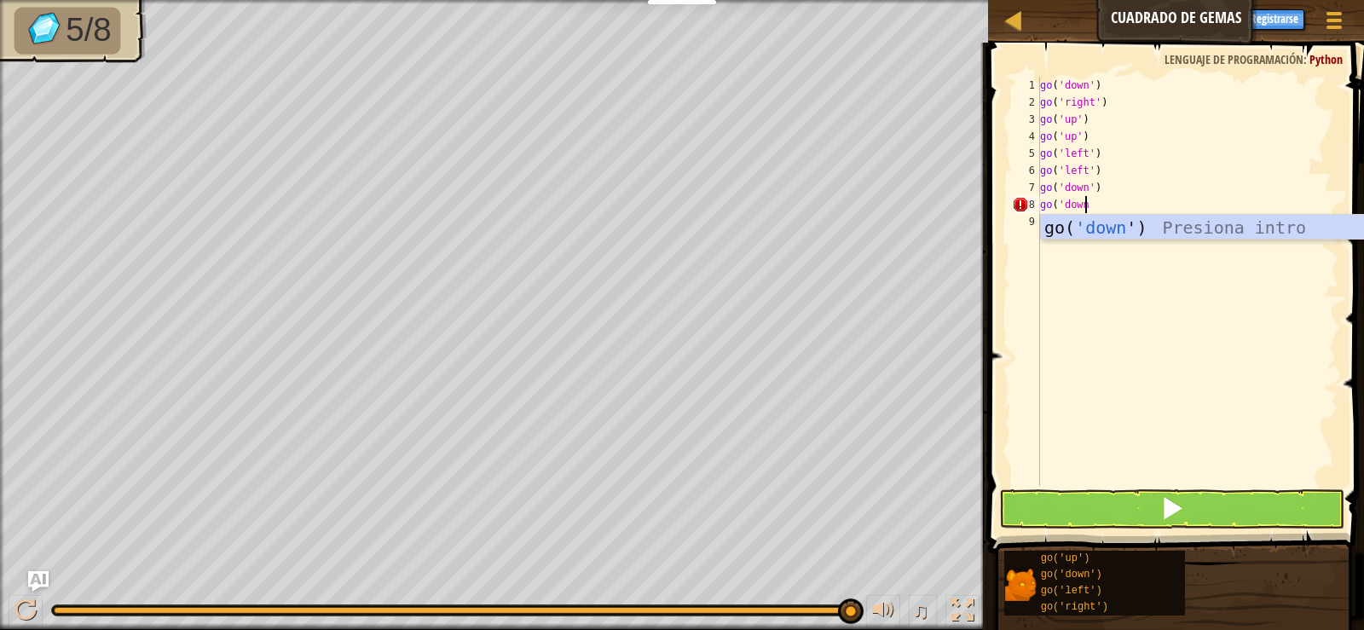
scroll to position [8, 3]
type textarea "go('down')"
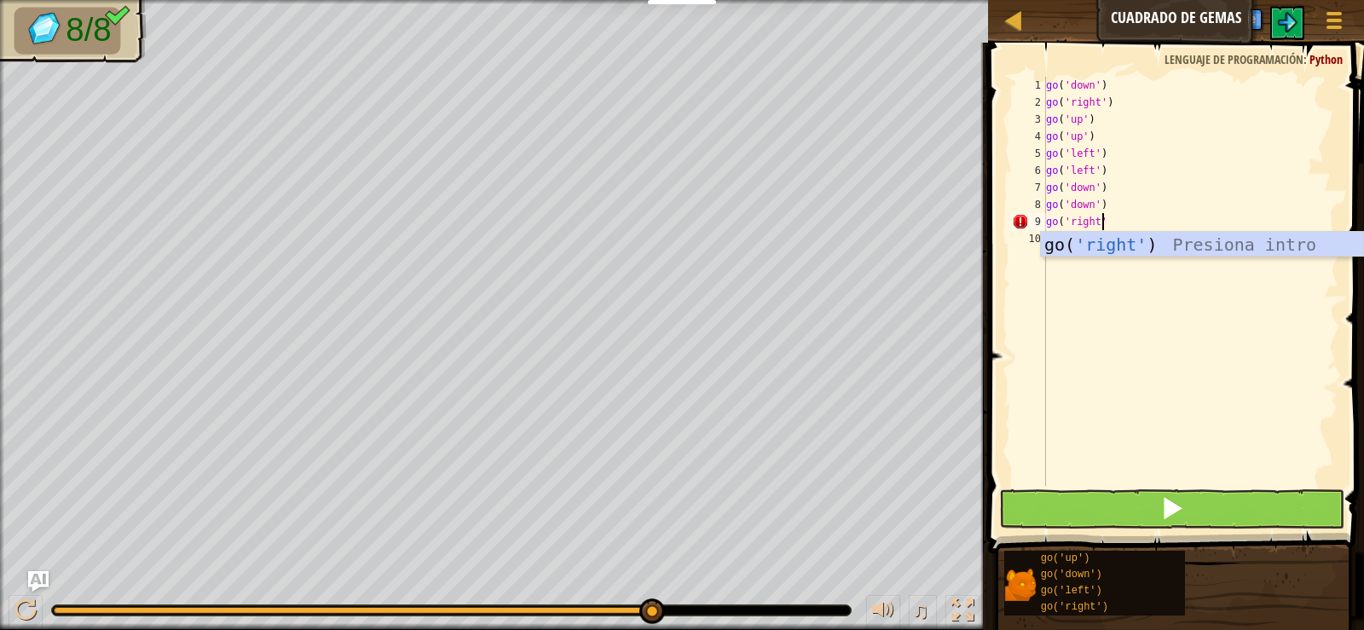
scroll to position [8, 4]
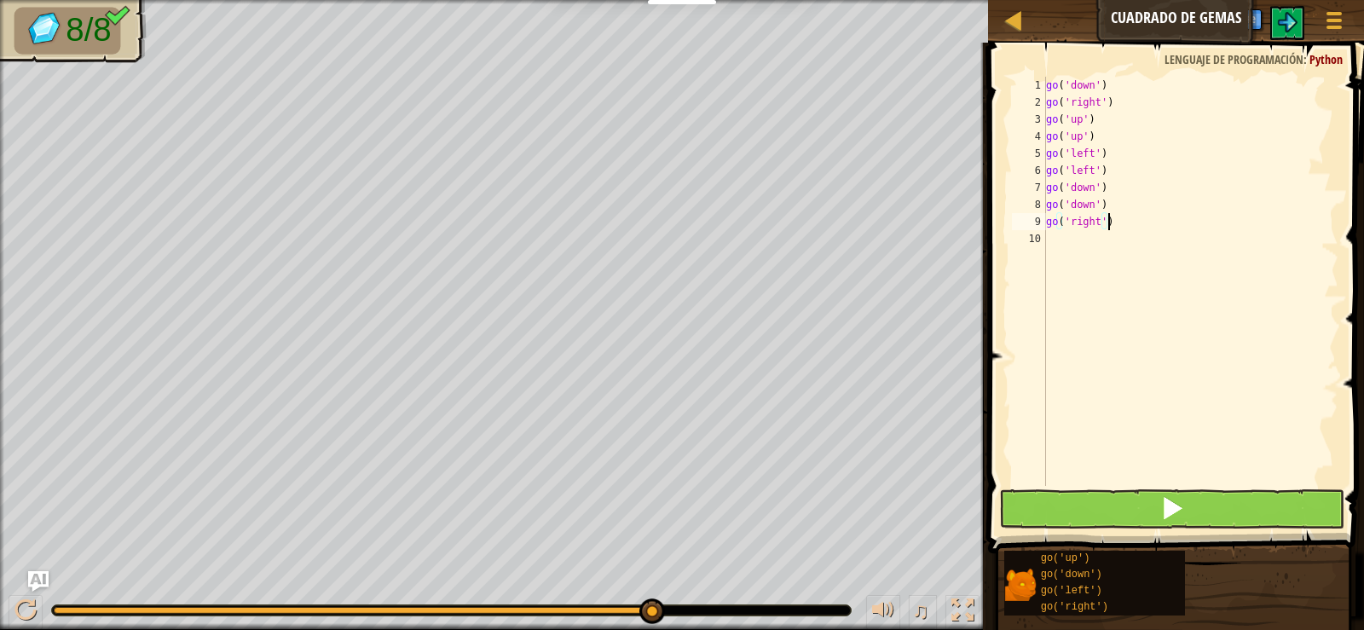
type textarea "go('right')"
click at [1191, 510] on button at bounding box center [1171, 508] width 344 height 39
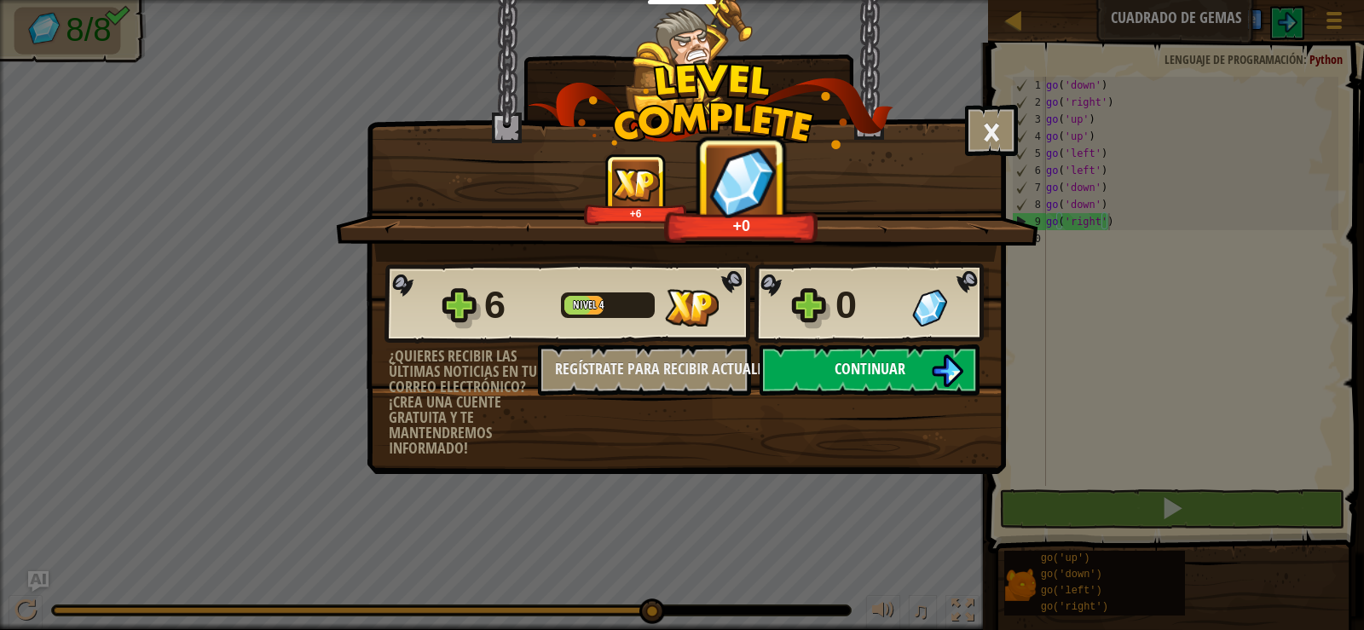
click at [905, 367] on span "Continuar" at bounding box center [870, 368] width 71 height 21
